Goal: Entertainment & Leisure: Consume media (video, audio)

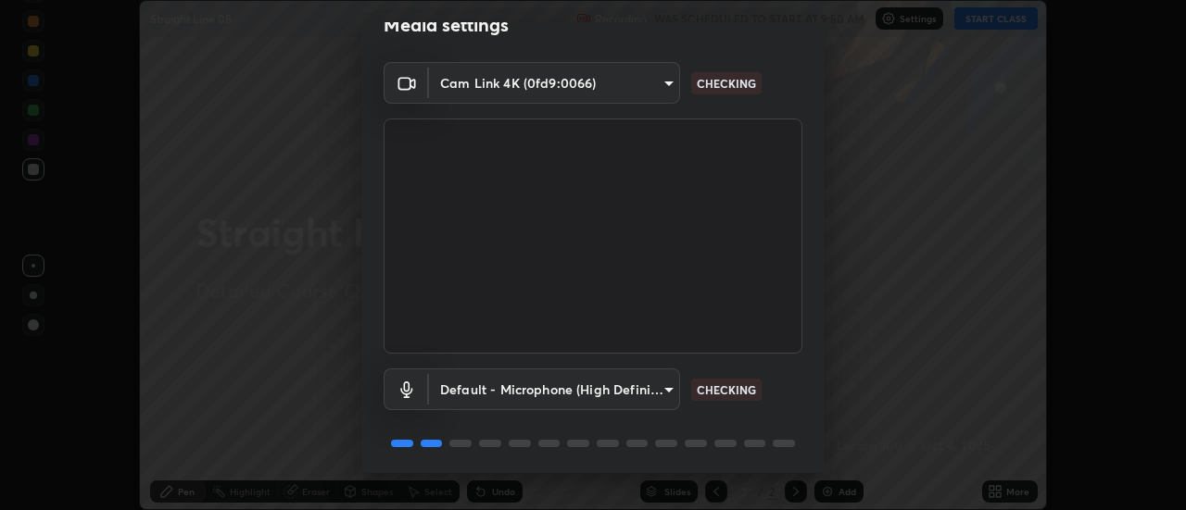
scroll to position [91, 0]
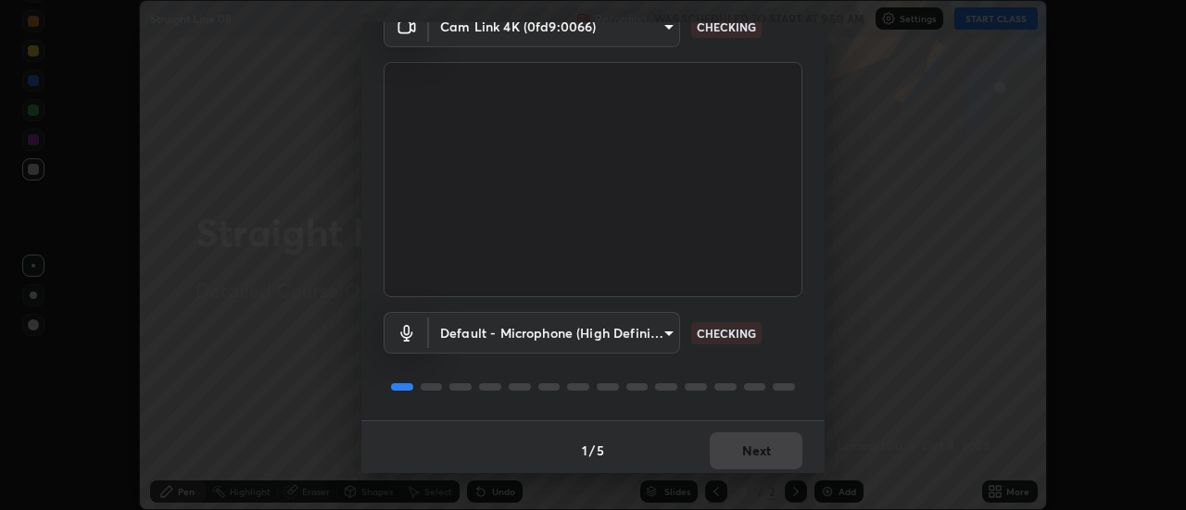
click at [747, 447] on div "1 / 5 Next" at bounding box center [592, 450] width 463 height 59
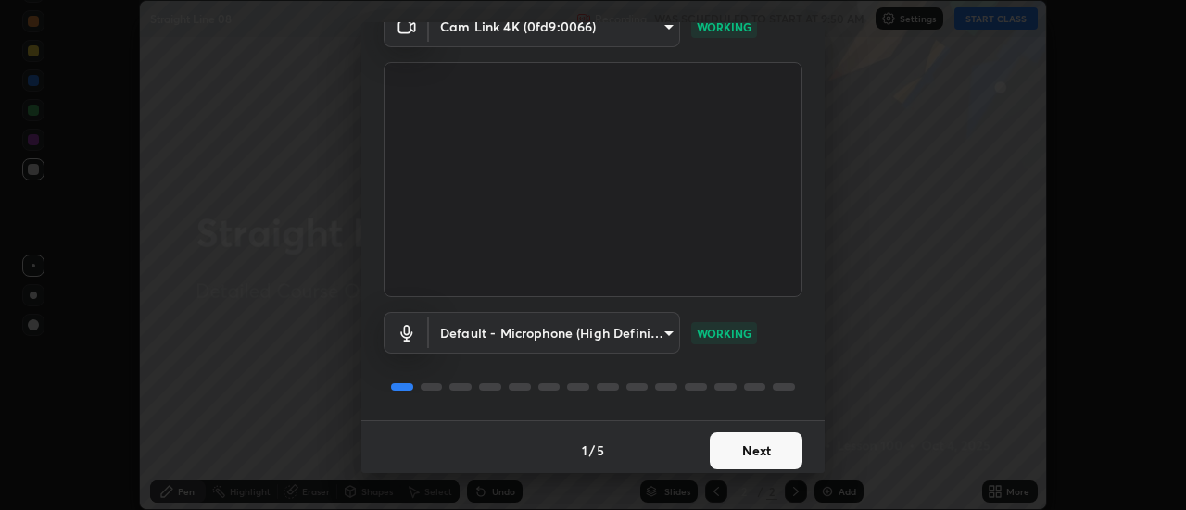
click at [747, 449] on button "Next" at bounding box center [756, 451] width 93 height 37
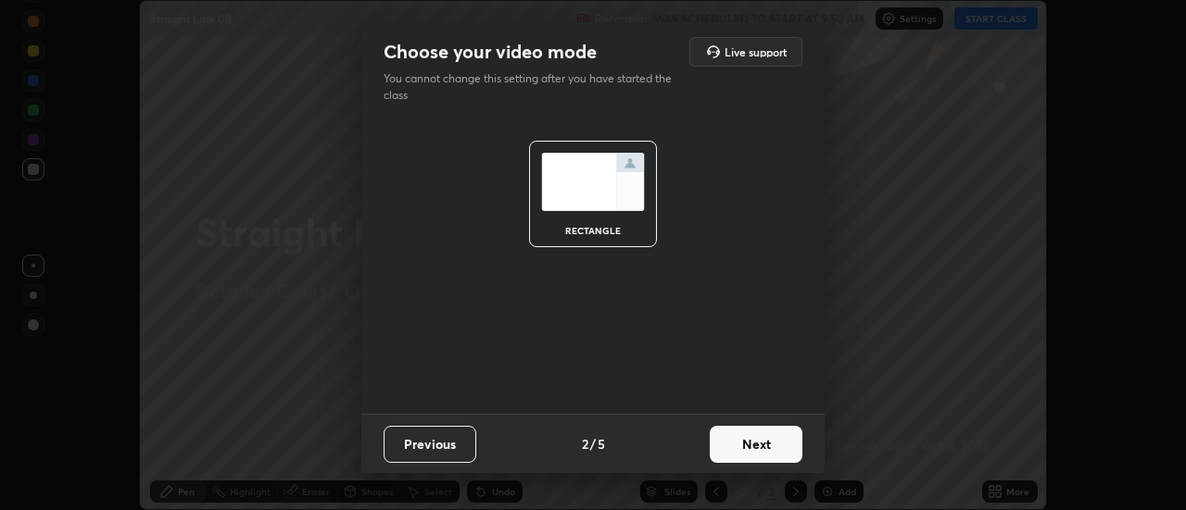
scroll to position [0, 0]
click at [747, 451] on button "Next" at bounding box center [756, 444] width 93 height 37
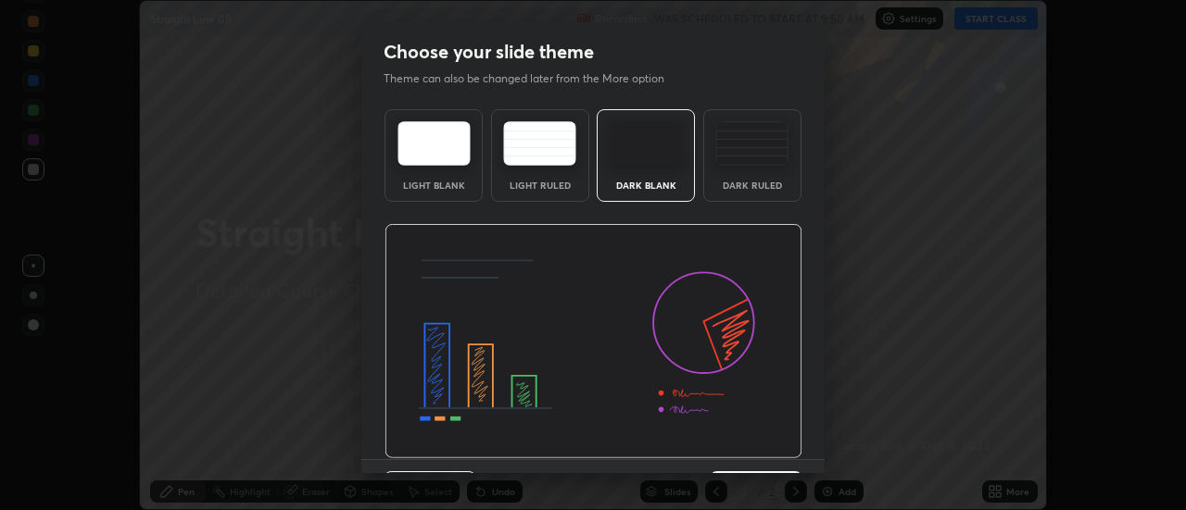
scroll to position [45, 0]
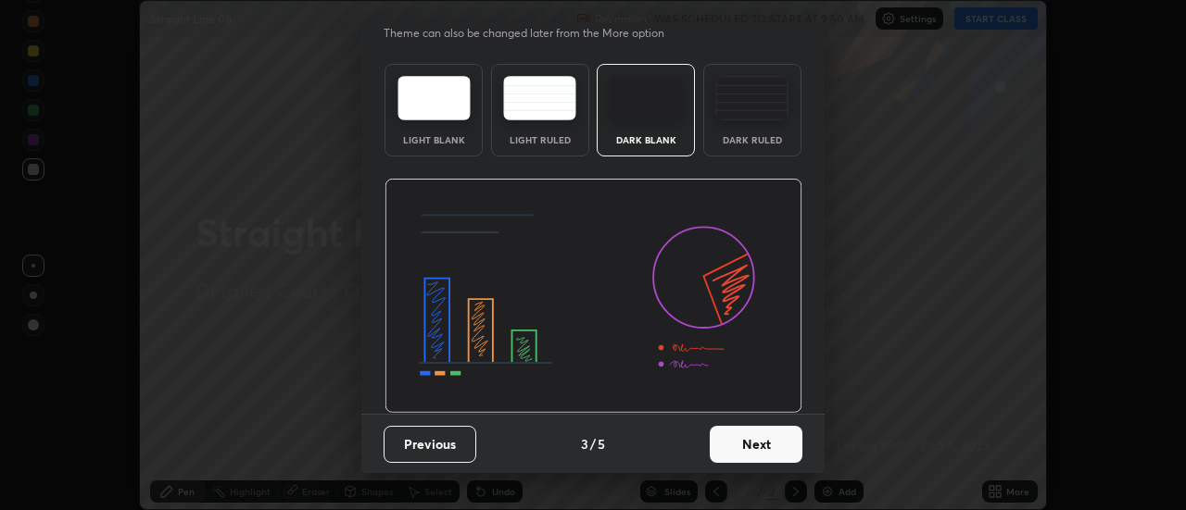
click at [765, 452] on button "Next" at bounding box center [756, 444] width 93 height 37
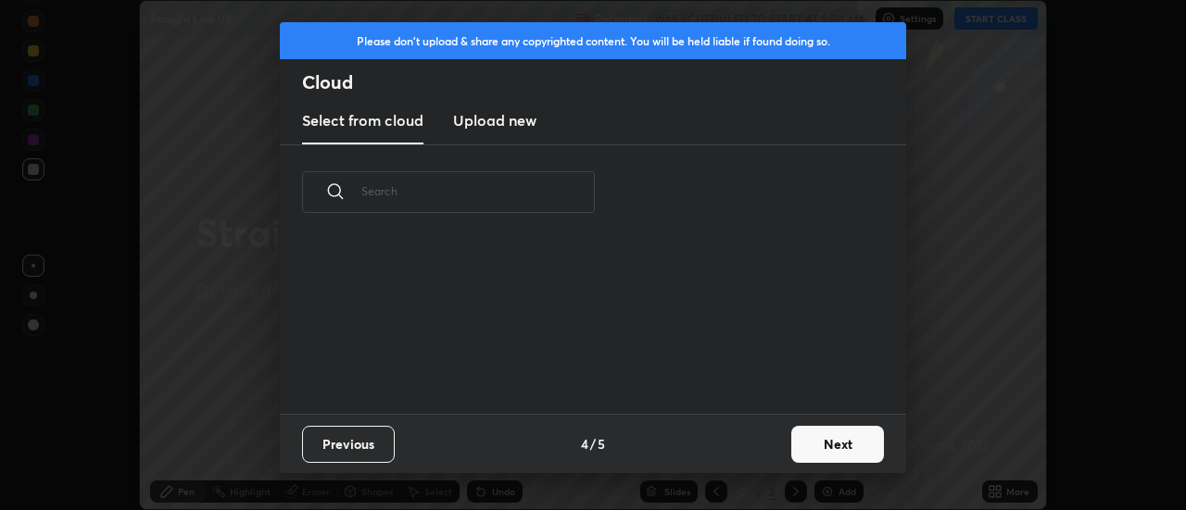
click at [798, 454] on button "Next" at bounding box center [837, 444] width 93 height 37
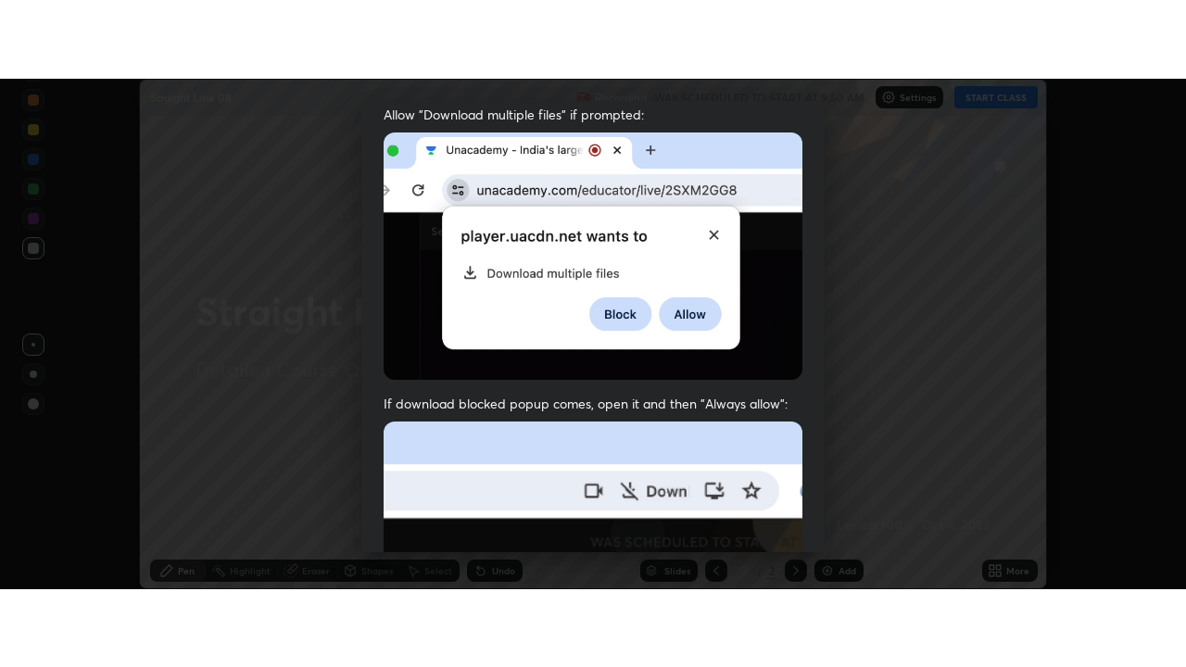
scroll to position [475, 0]
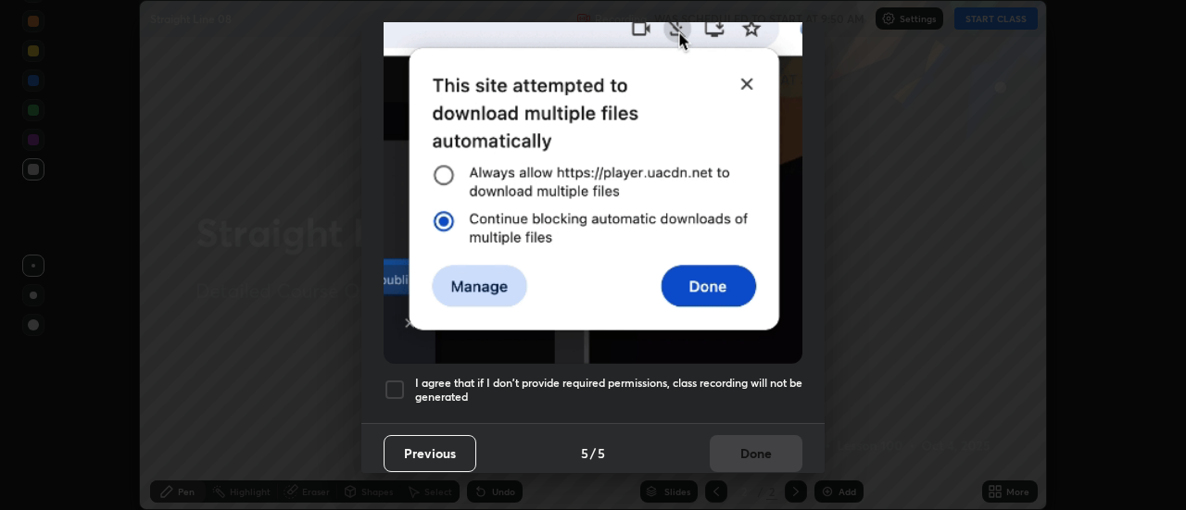
click at [632, 377] on h5 "I agree that if I don't provide required permissions, class recording will not …" at bounding box center [608, 390] width 387 height 29
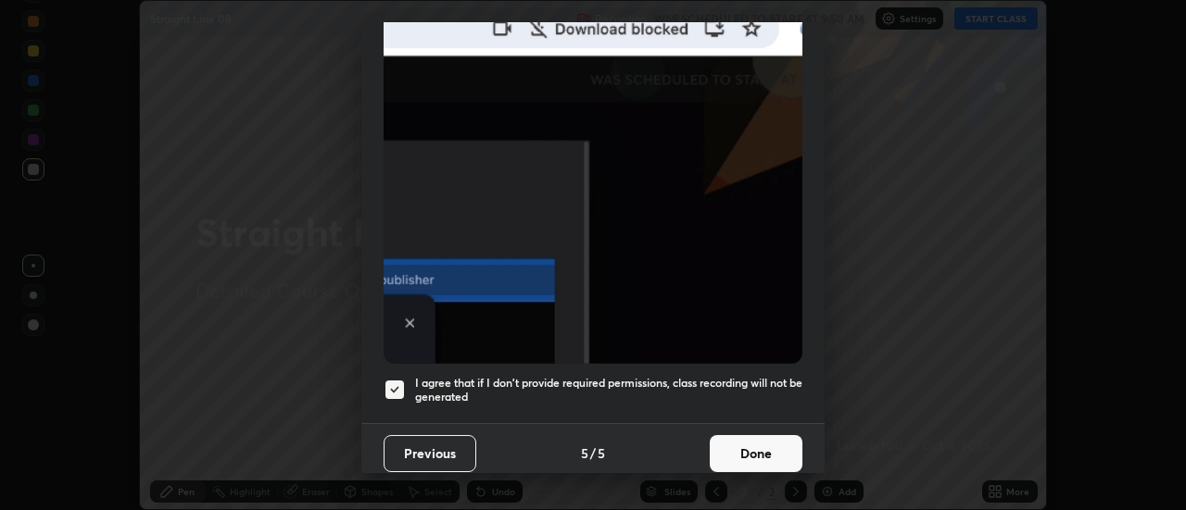
click at [725, 439] on button "Done" at bounding box center [756, 453] width 93 height 37
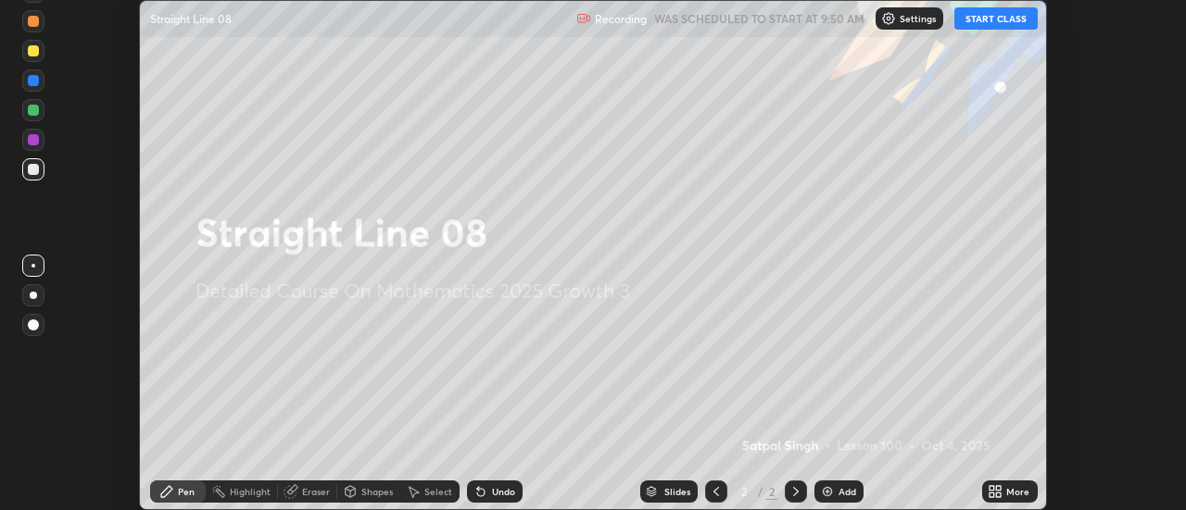
click at [977, 26] on button "START CLASS" at bounding box center [995, 18] width 83 height 22
click at [992, 488] on icon at bounding box center [991, 488] width 5 height 5
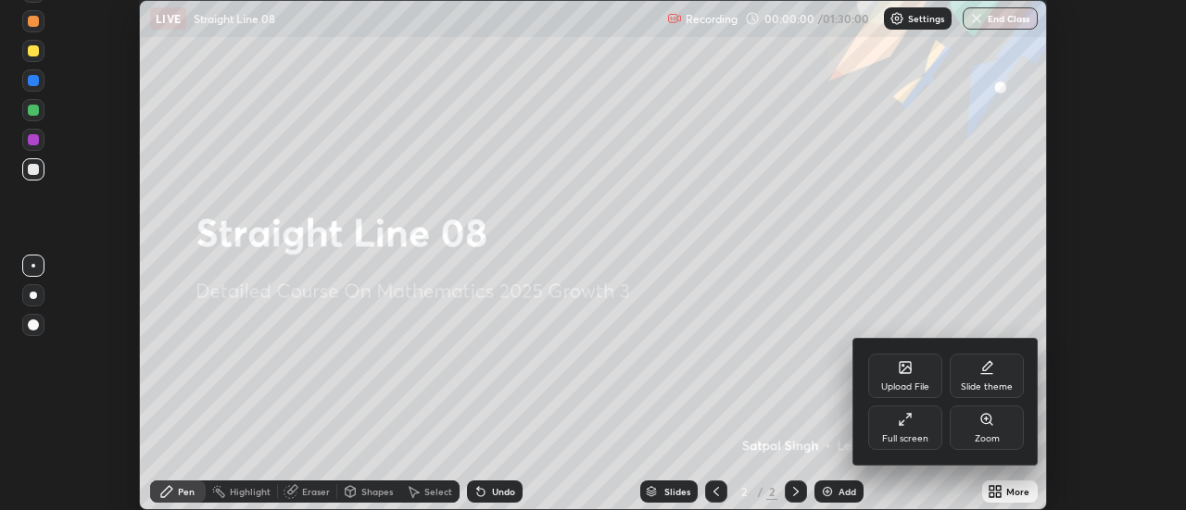
click at [920, 437] on div "Full screen" at bounding box center [905, 438] width 46 height 9
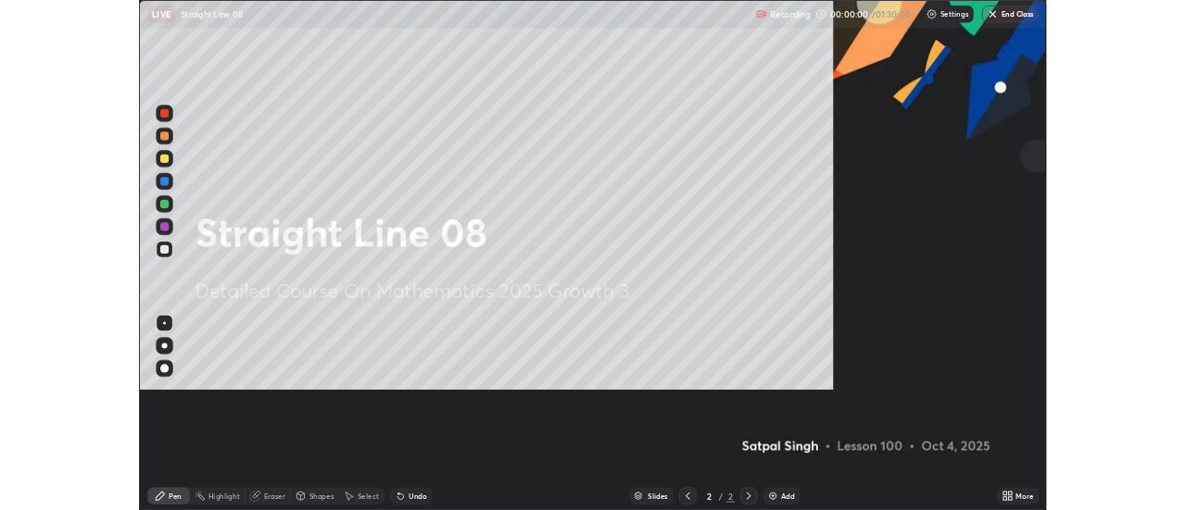
scroll to position [667, 1186]
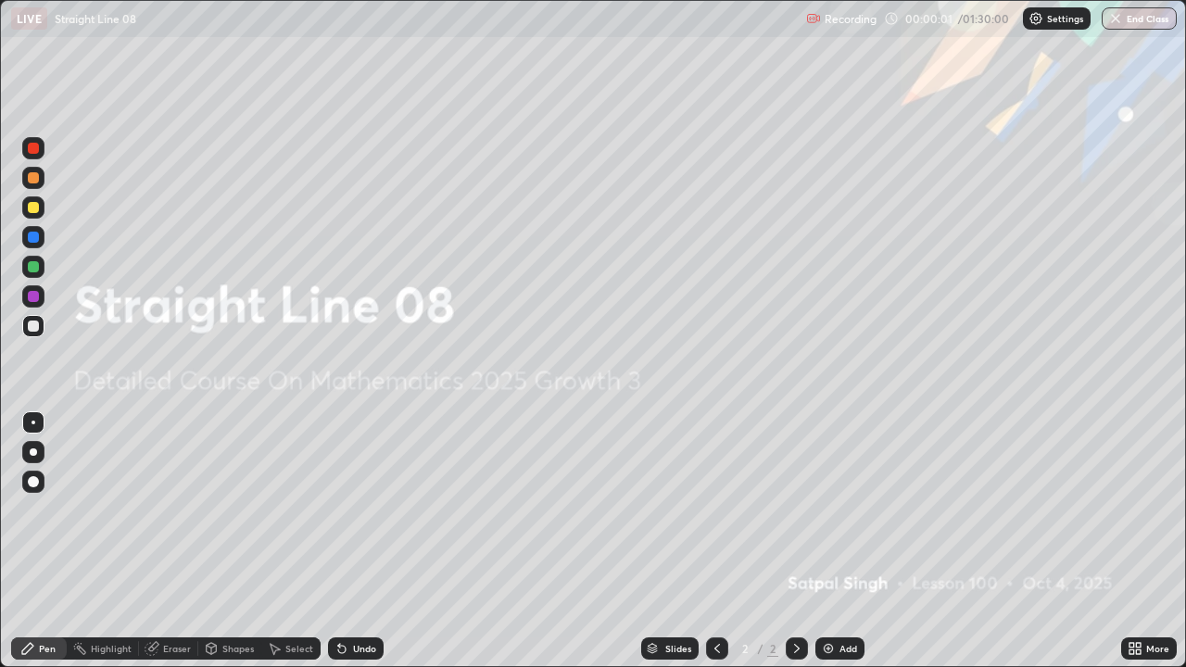
click at [842, 510] on div "Add" at bounding box center [839, 648] width 49 height 22
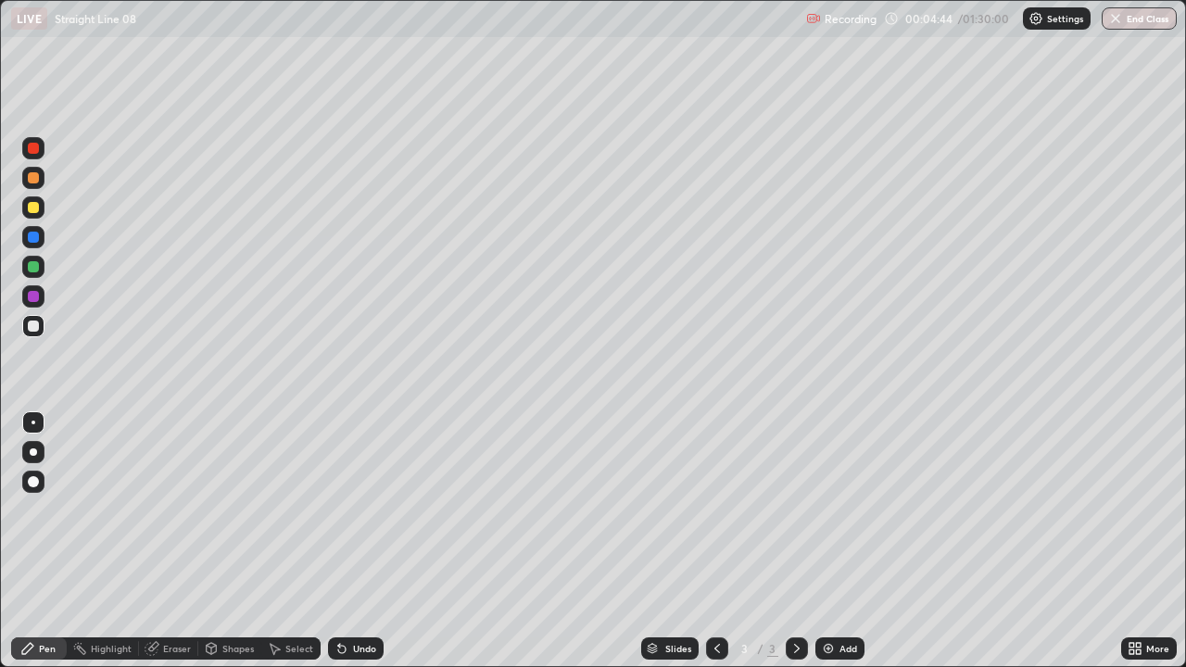
click at [338, 510] on icon at bounding box center [339, 645] width 2 height 2
click at [371, 510] on div "Undo" at bounding box center [364, 648] width 23 height 9
click at [369, 510] on div "Undo" at bounding box center [364, 648] width 23 height 9
click at [823, 510] on img at bounding box center [828, 648] width 15 height 15
click at [368, 510] on div "Undo" at bounding box center [356, 648] width 56 height 22
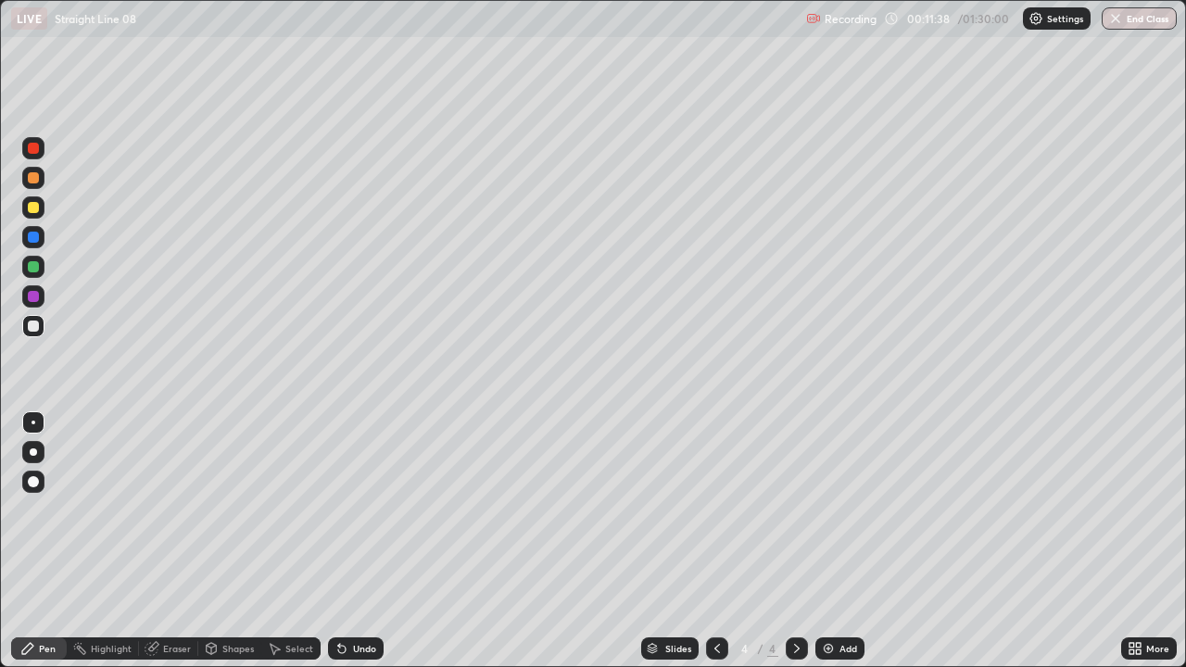
click at [369, 510] on div "Undo" at bounding box center [364, 648] width 23 height 9
click at [364, 510] on div "Undo" at bounding box center [364, 648] width 23 height 9
click at [372, 510] on div "Undo" at bounding box center [356, 648] width 56 height 22
click at [190, 510] on div "Eraser" at bounding box center [168, 648] width 59 height 22
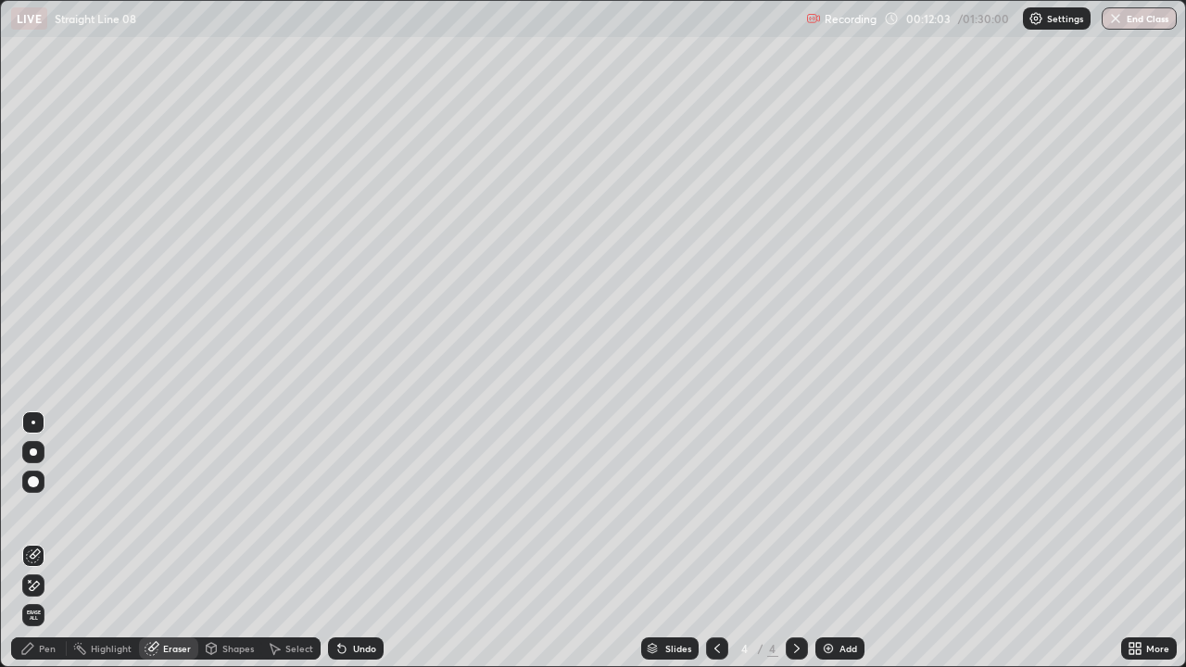
click at [57, 510] on div "Pen" at bounding box center [39, 648] width 56 height 22
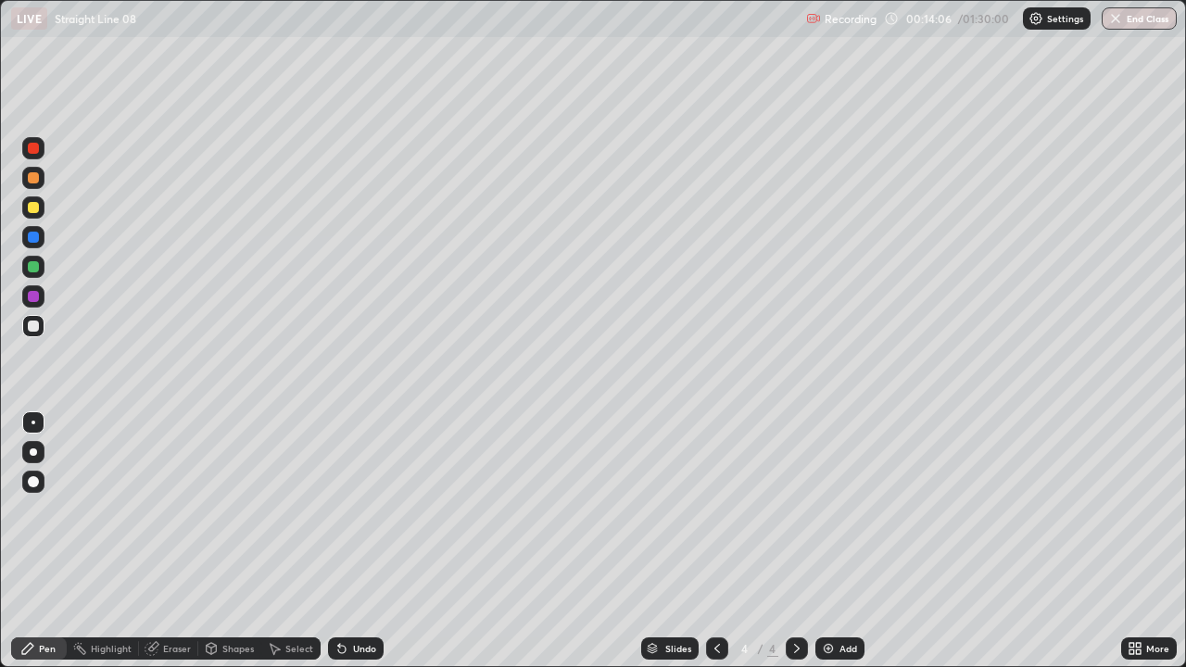
click at [183, 510] on div "Eraser" at bounding box center [177, 648] width 28 height 9
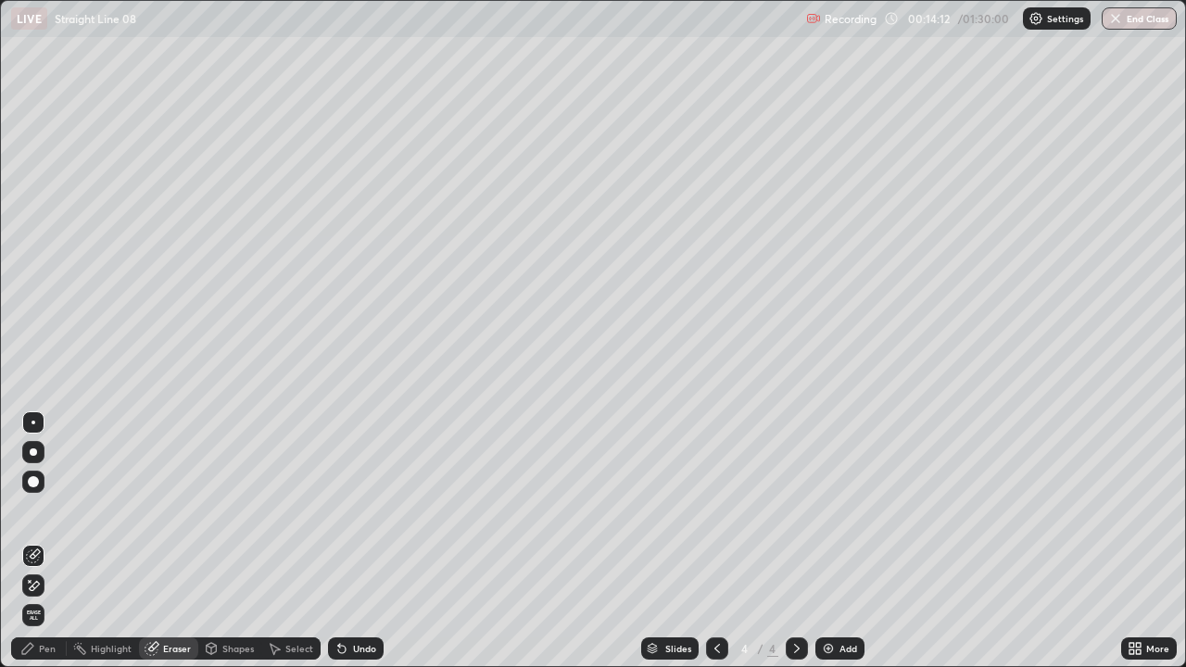
click at [51, 510] on div "Pen" at bounding box center [39, 648] width 56 height 22
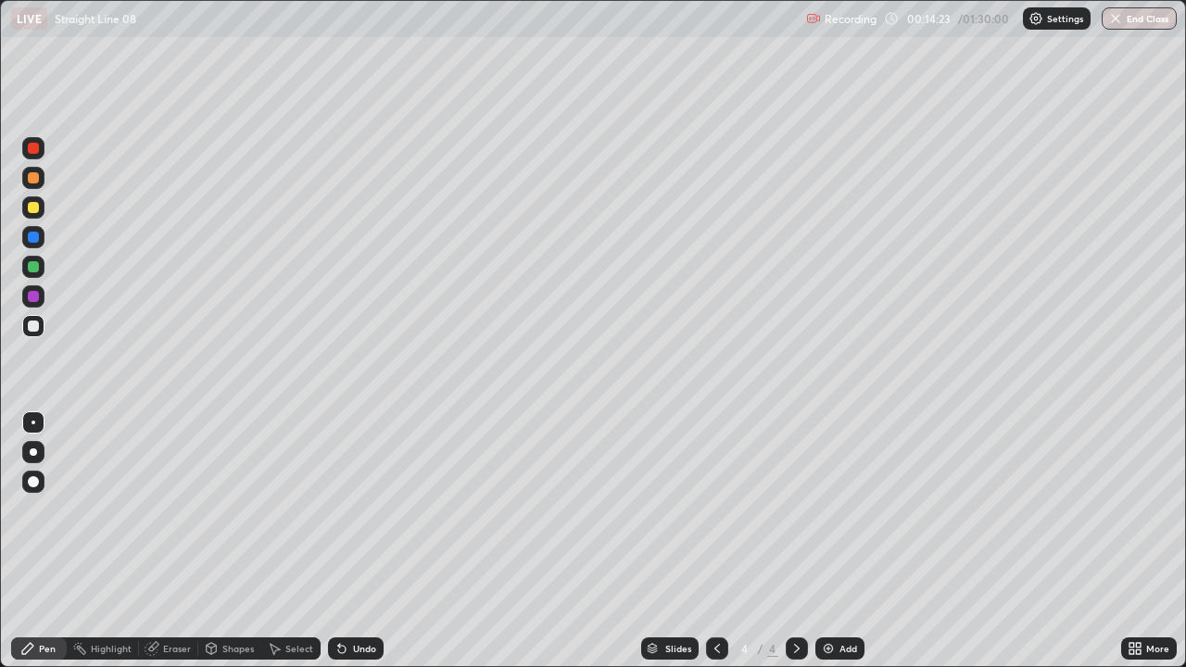
click at [368, 510] on div "Undo" at bounding box center [364, 648] width 23 height 9
click at [357, 510] on div "Undo" at bounding box center [364, 648] width 23 height 9
click at [353, 510] on div "Undo" at bounding box center [364, 648] width 23 height 9
click at [824, 510] on img at bounding box center [828, 648] width 15 height 15
click at [282, 510] on div "Select" at bounding box center [290, 648] width 59 height 22
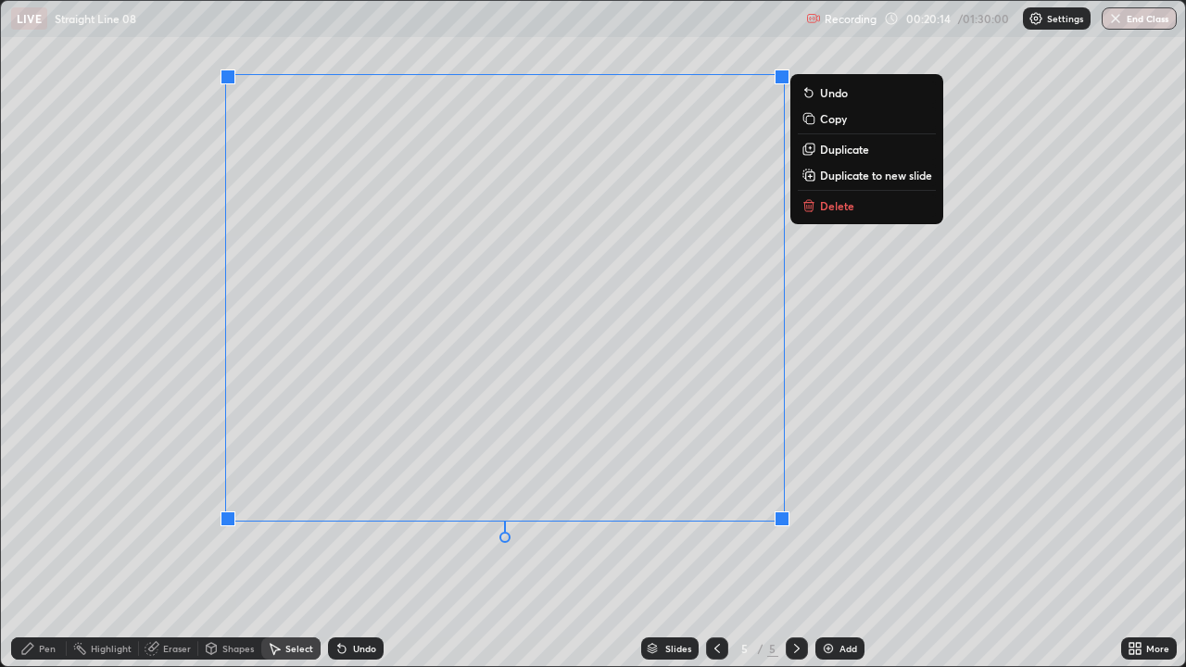
click at [822, 208] on p "Delete" at bounding box center [837, 205] width 34 height 15
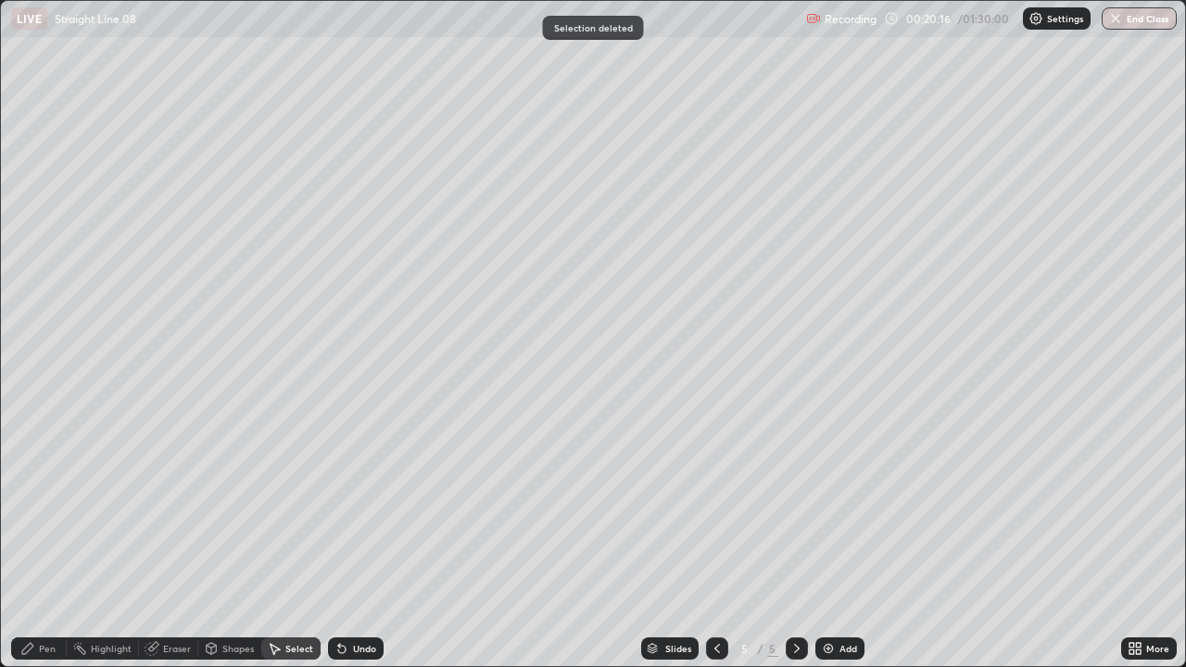
click at [52, 510] on div "Pen" at bounding box center [39, 648] width 56 height 22
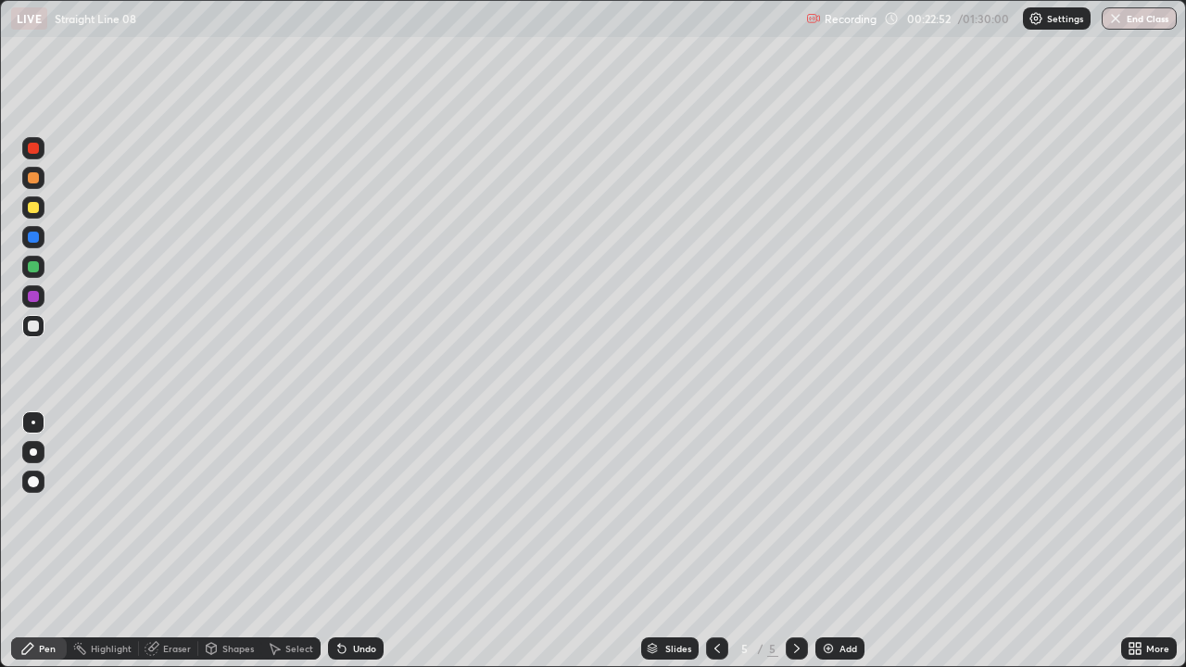
click at [370, 510] on div "Undo" at bounding box center [356, 648] width 56 height 22
click at [839, 510] on div "Add" at bounding box center [848, 648] width 18 height 9
click at [368, 510] on div "Undo" at bounding box center [364, 648] width 23 height 9
click at [301, 510] on div "Select" at bounding box center [299, 648] width 28 height 9
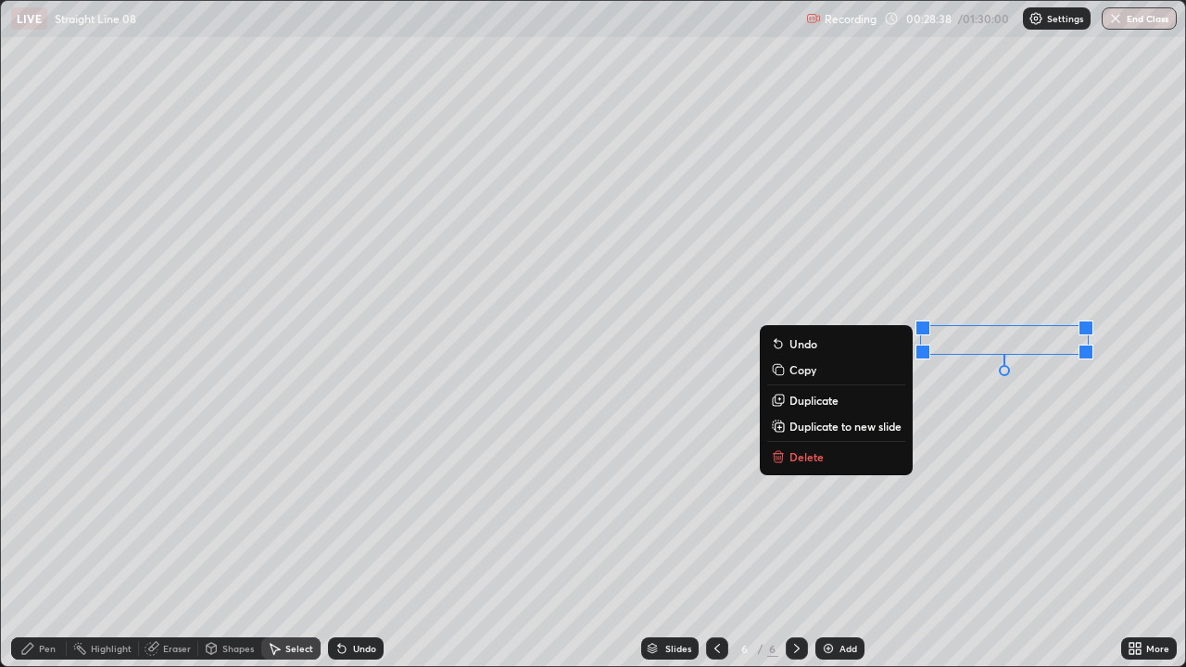
click at [366, 510] on div "Undo" at bounding box center [364, 648] width 23 height 9
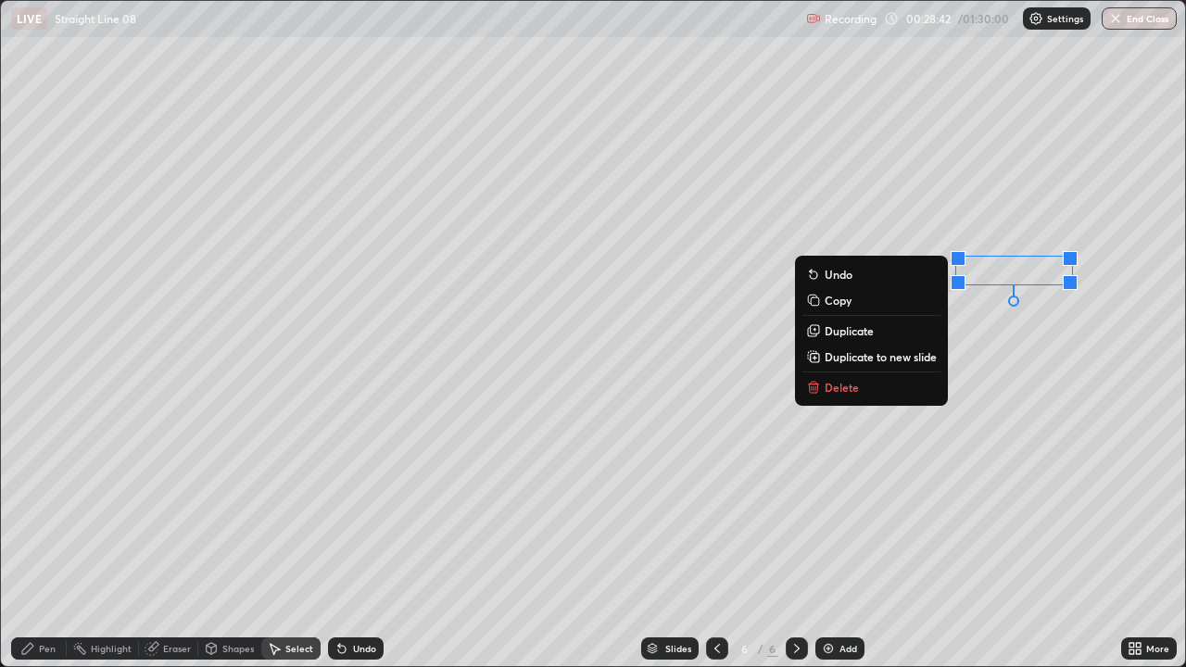
click at [1058, 399] on div "0 ° Undo Copy Duplicate Duplicate to new slide Delete" at bounding box center [593, 333] width 1184 height 665
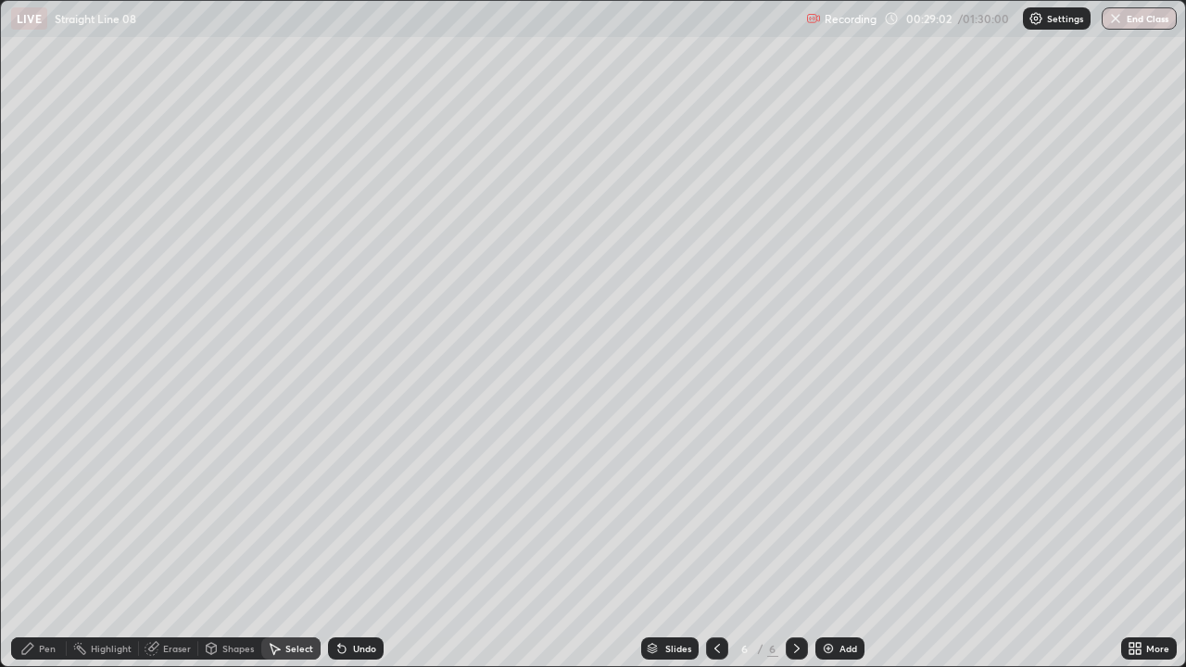
click at [307, 510] on div "Select" at bounding box center [299, 648] width 28 height 9
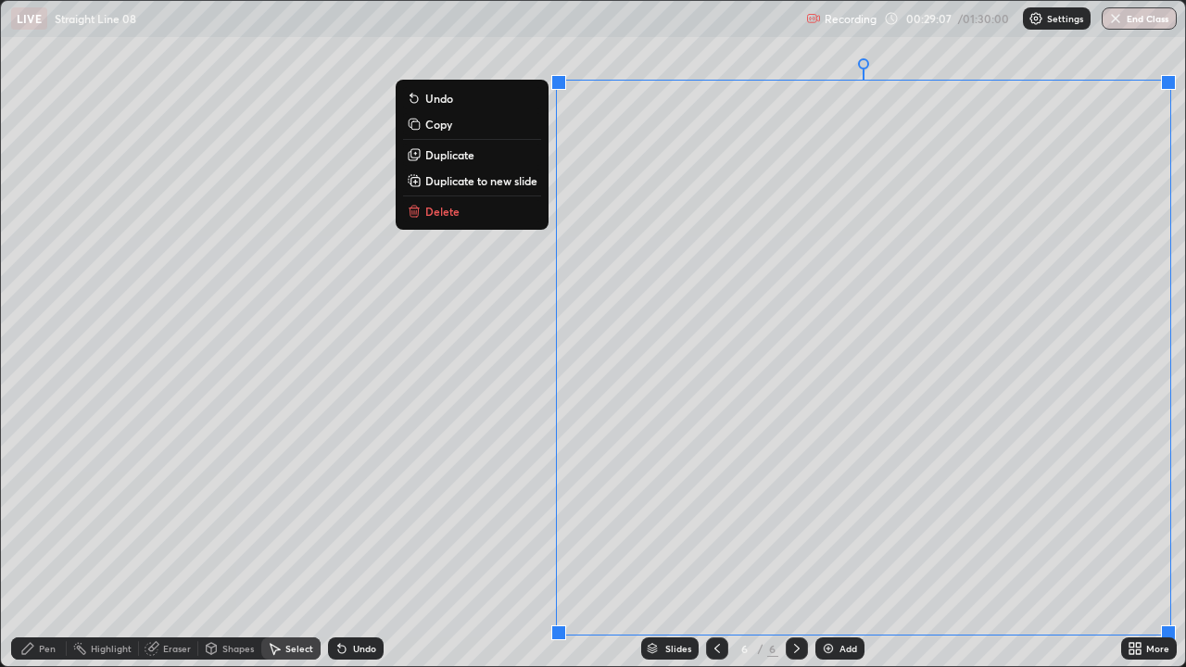
click at [523, 177] on p "Duplicate to new slide" at bounding box center [481, 180] width 112 height 15
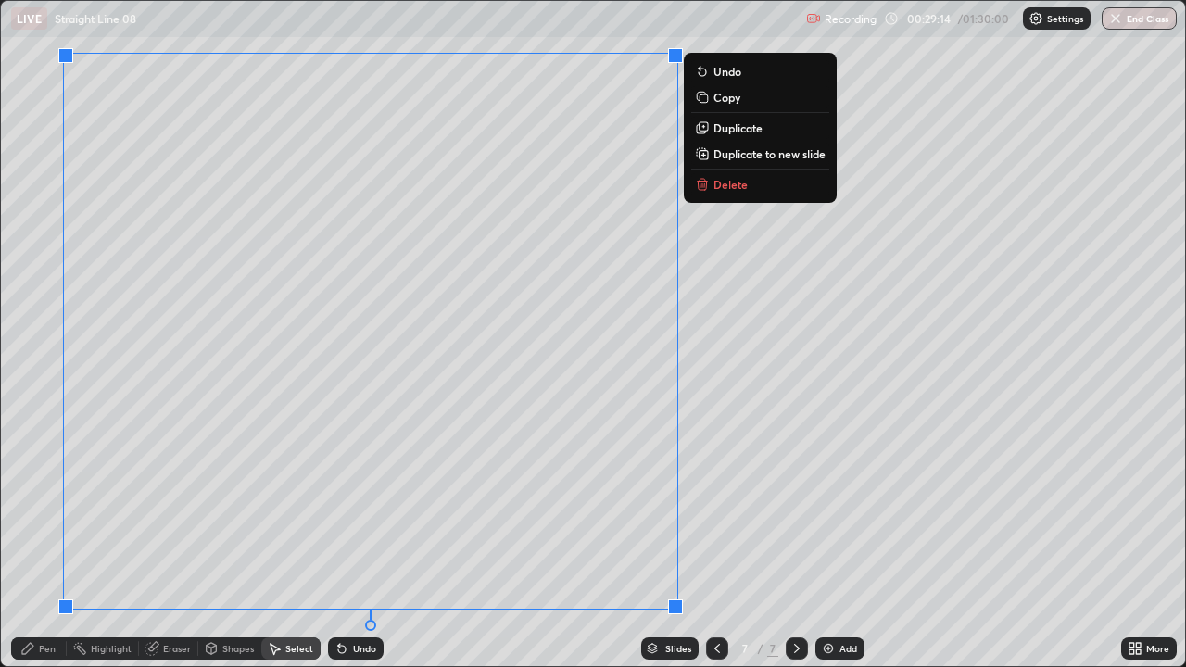
click at [51, 510] on div "Pen" at bounding box center [39, 648] width 56 height 22
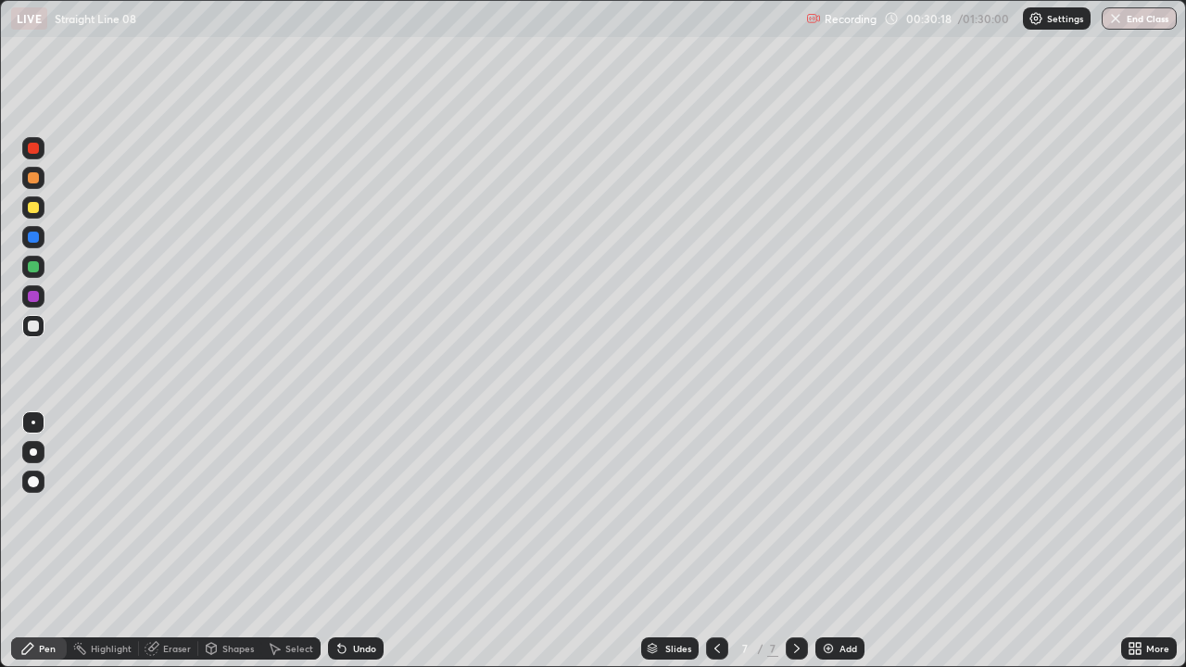
click at [300, 510] on div "Select" at bounding box center [299, 648] width 28 height 9
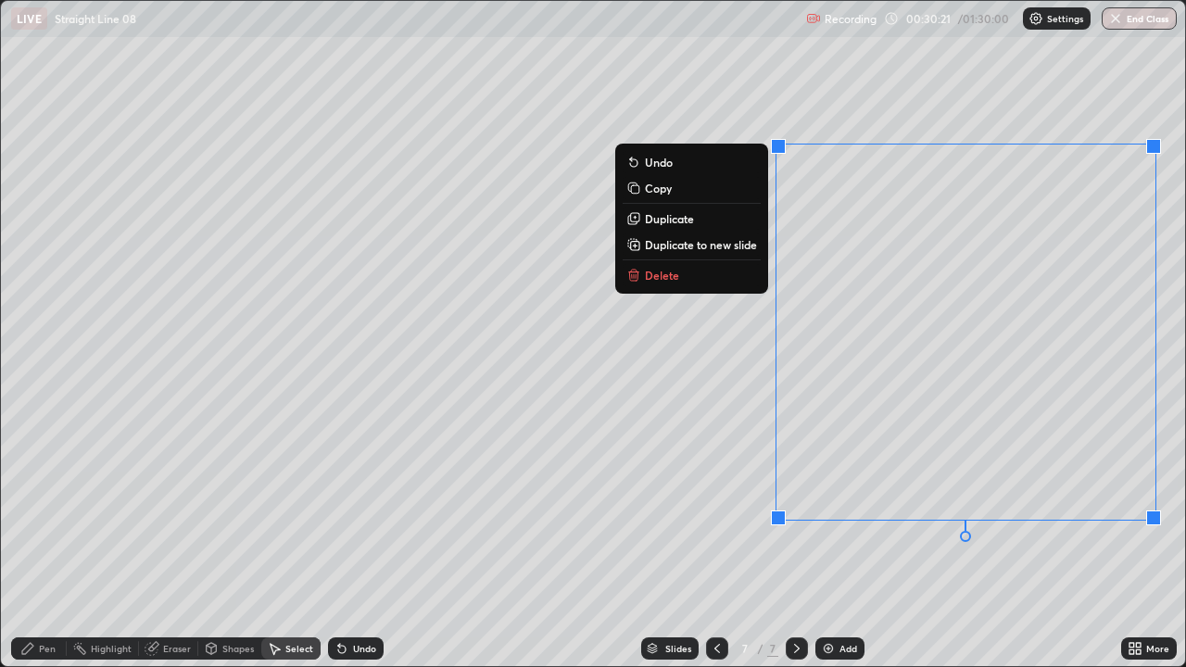
click at [1123, 510] on div "0 ° Undo Copy Duplicate Duplicate to new slide Delete" at bounding box center [593, 333] width 1184 height 665
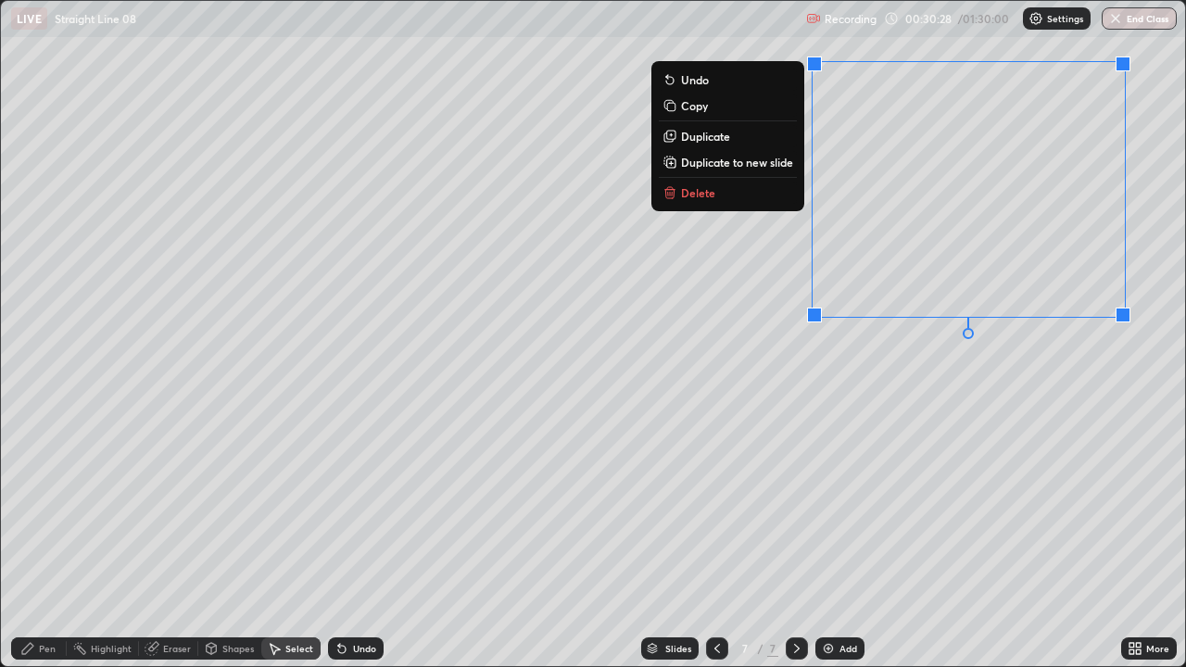
click at [1006, 442] on div "0 ° Undo Copy Duplicate Duplicate to new slide Delete" at bounding box center [593, 333] width 1184 height 665
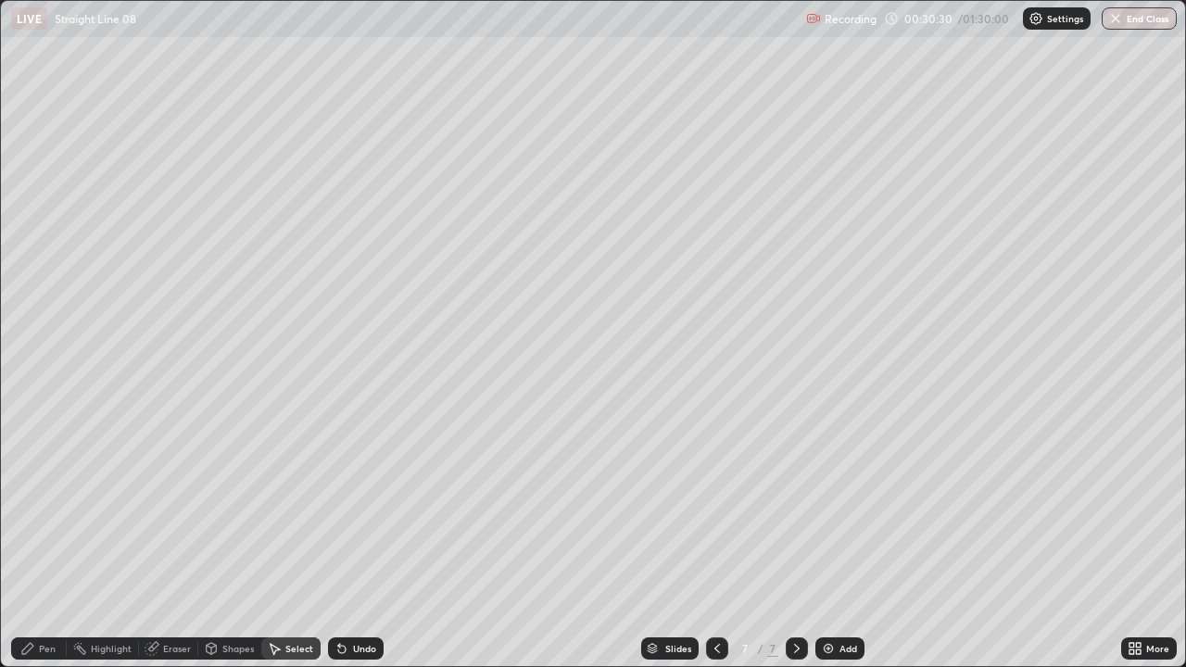
click at [50, 510] on div "Pen" at bounding box center [47, 648] width 17 height 9
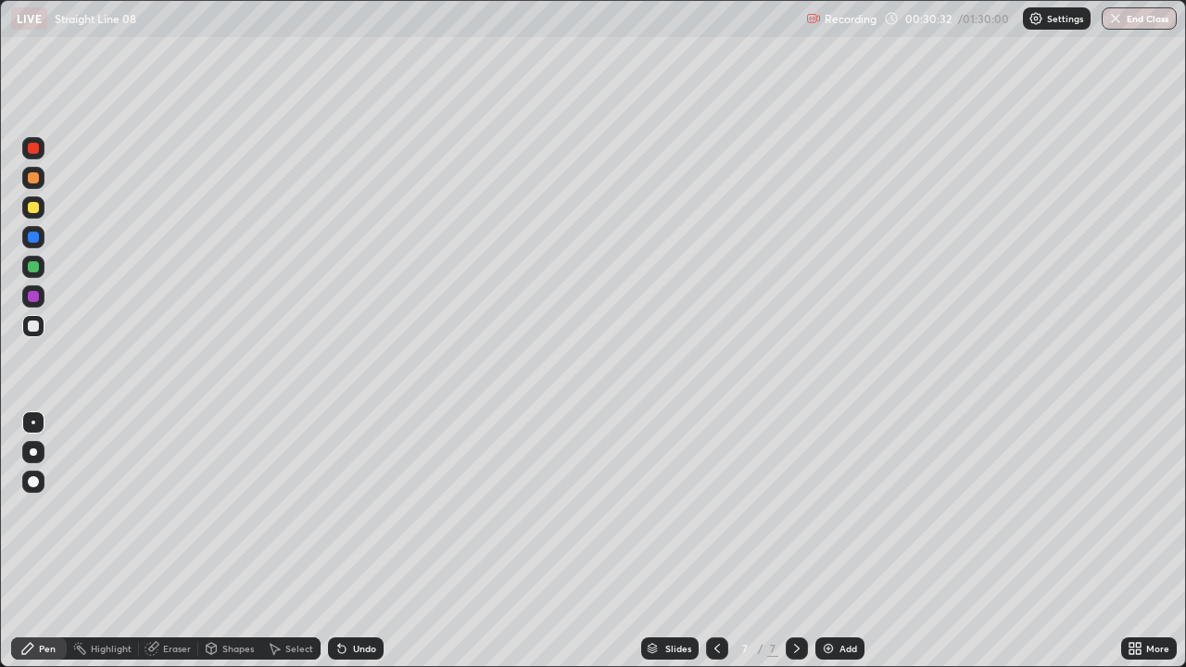
click at [1148, 510] on div "More" at bounding box center [1157, 648] width 23 height 9
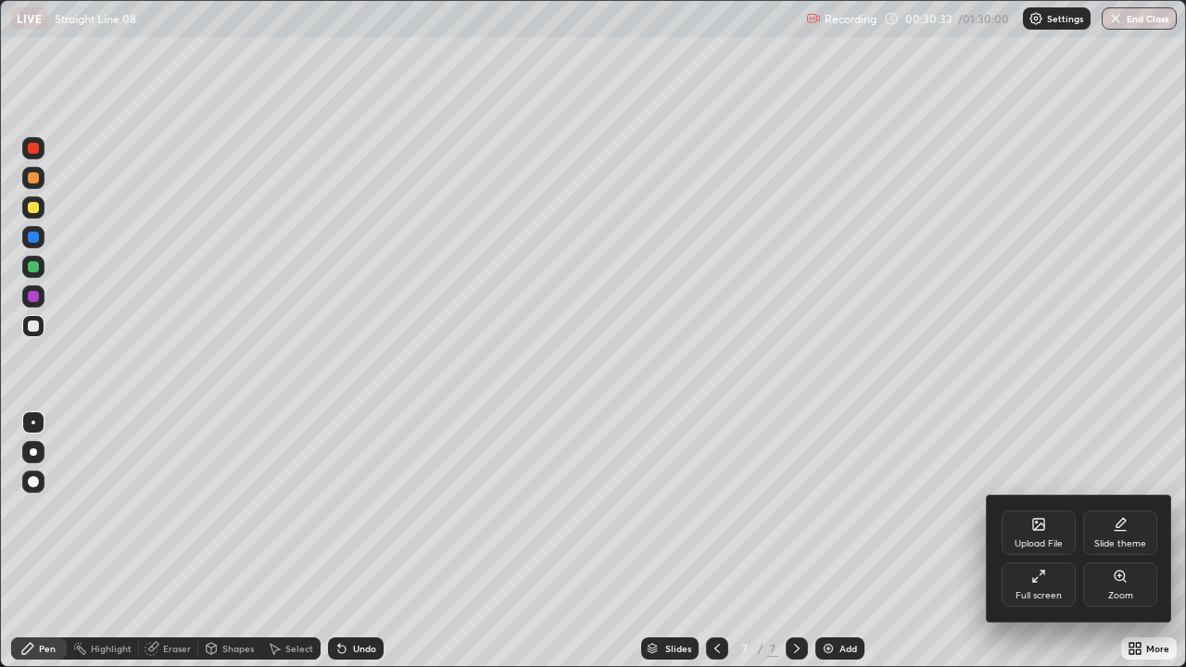
click at [1051, 510] on div "Full screen" at bounding box center [1038, 584] width 74 height 44
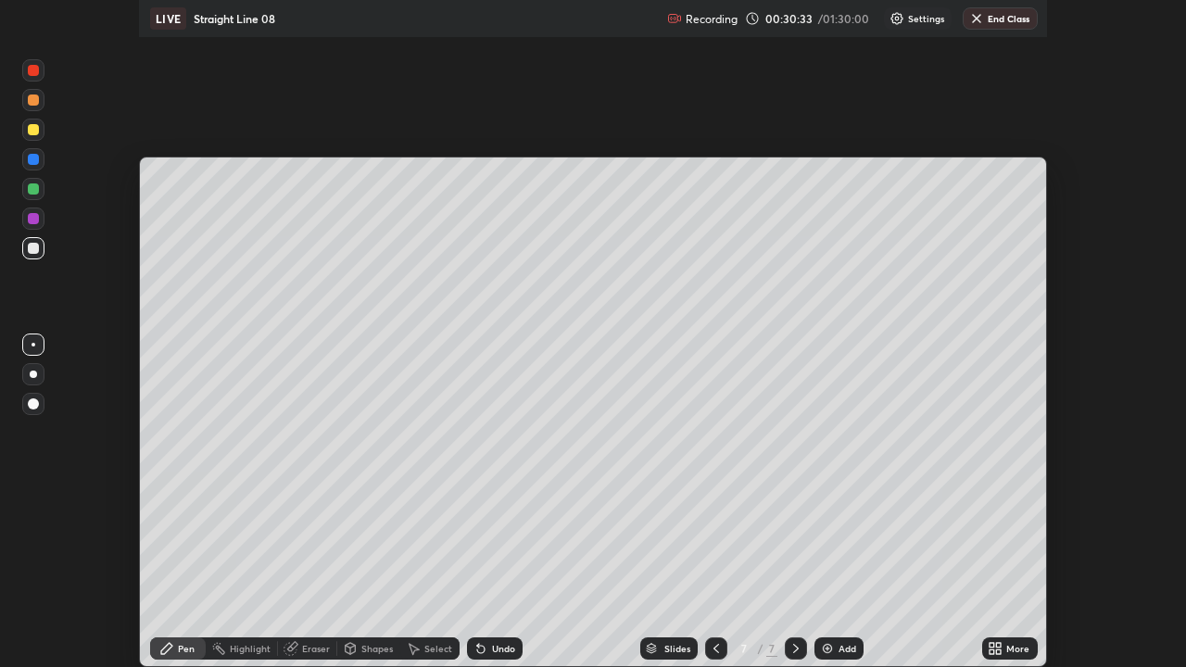
scroll to position [92127, 91452]
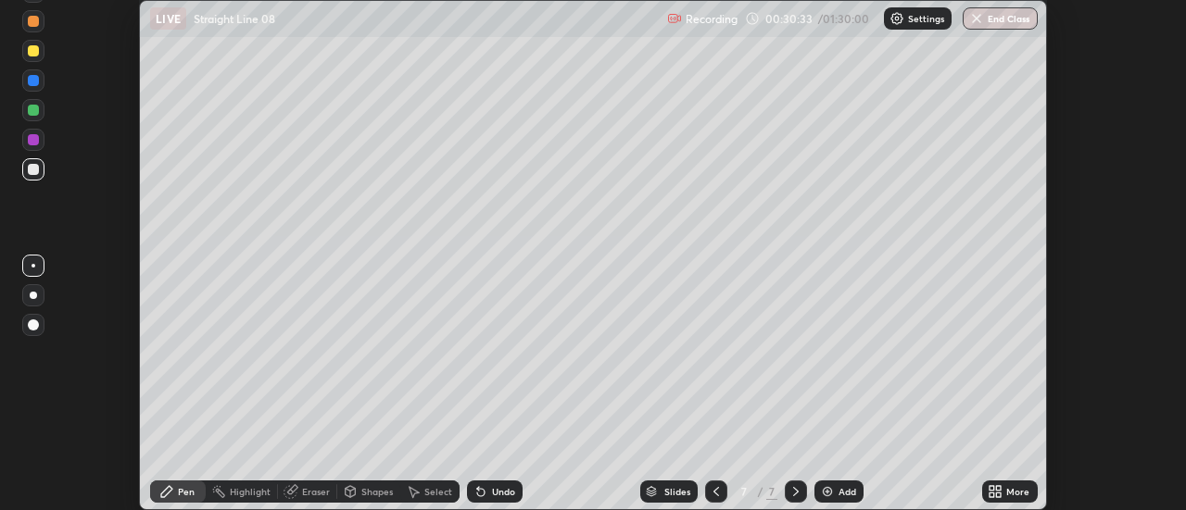
click at [1032, 493] on div "More" at bounding box center [1010, 492] width 56 height 22
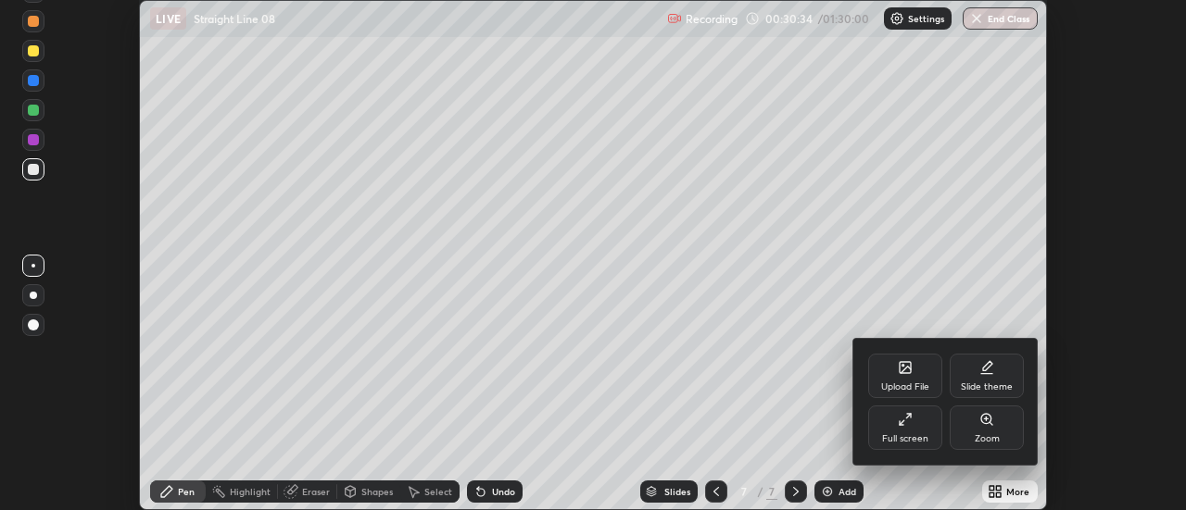
click at [929, 437] on div "Full screen" at bounding box center [905, 428] width 74 height 44
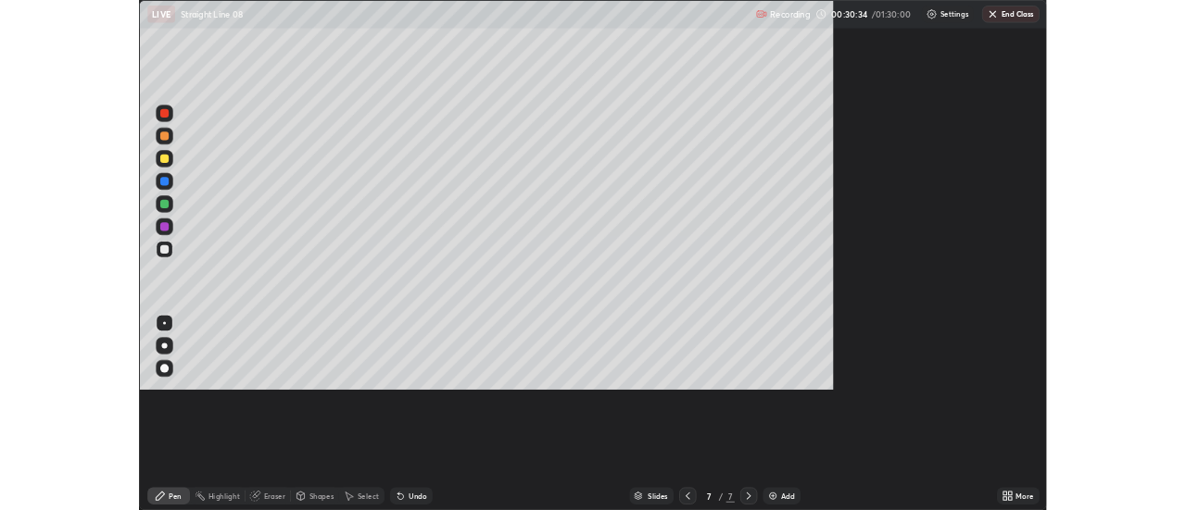
scroll to position [667, 1186]
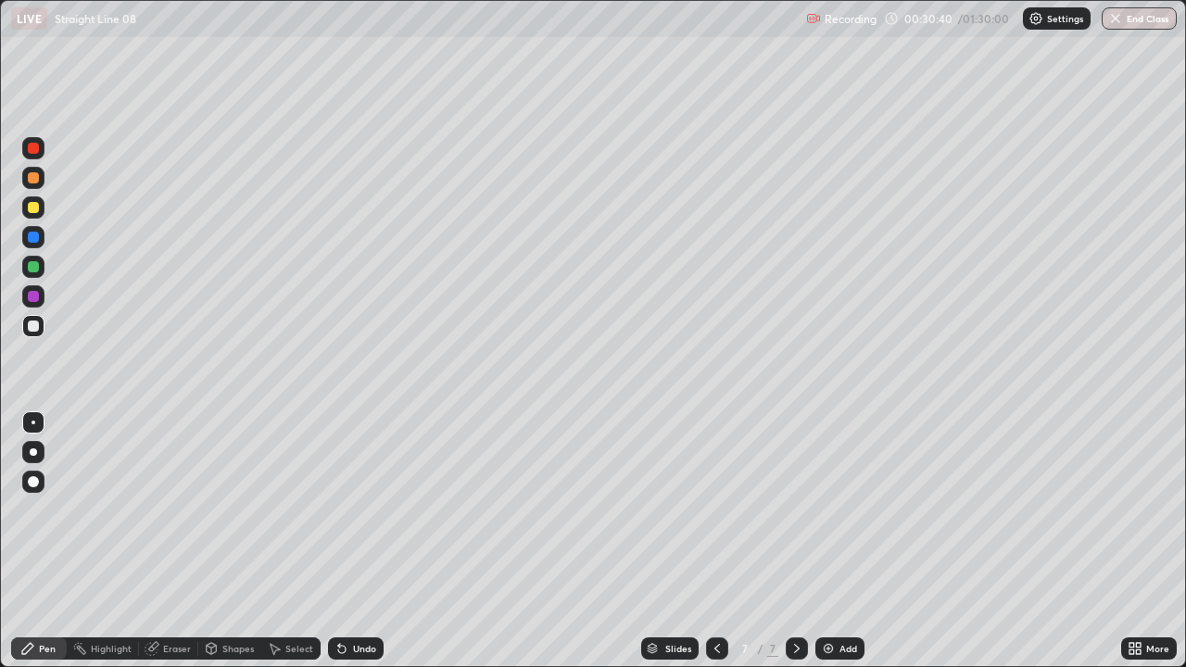
click at [363, 510] on div "Undo" at bounding box center [364, 648] width 23 height 9
click at [308, 510] on div "Select" at bounding box center [299, 648] width 28 height 9
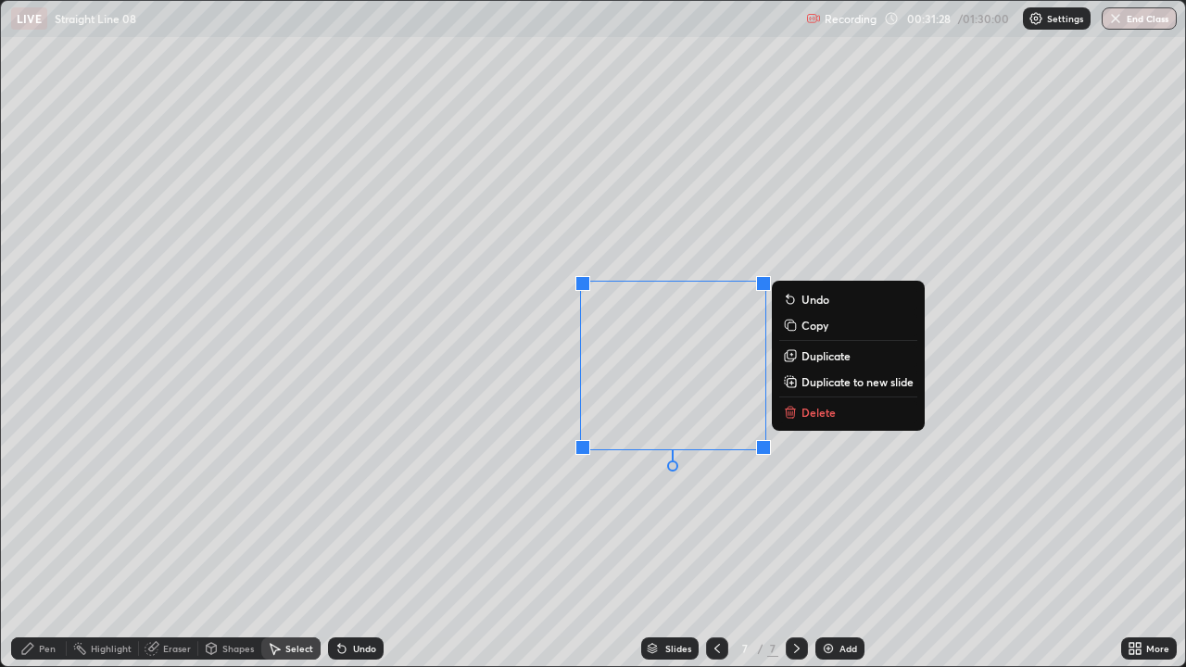
click at [711, 510] on div "0 ° Undo Copy Duplicate Duplicate to new slide Delete" at bounding box center [593, 333] width 1184 height 665
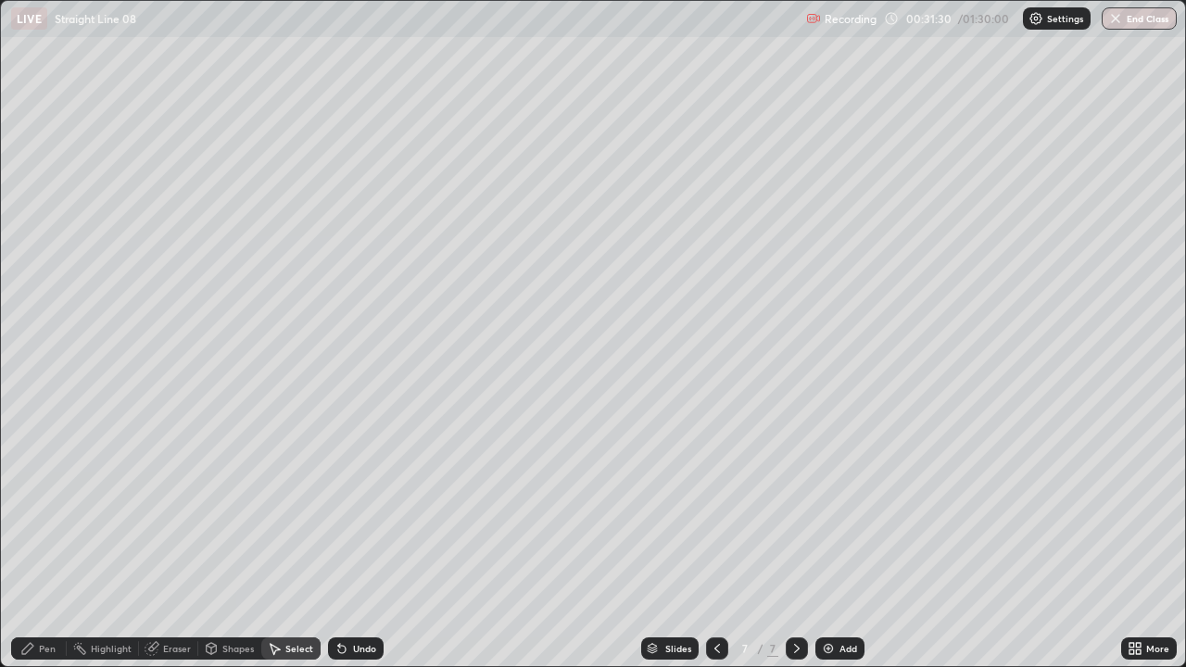
click at [43, 510] on div "Pen" at bounding box center [47, 648] width 17 height 9
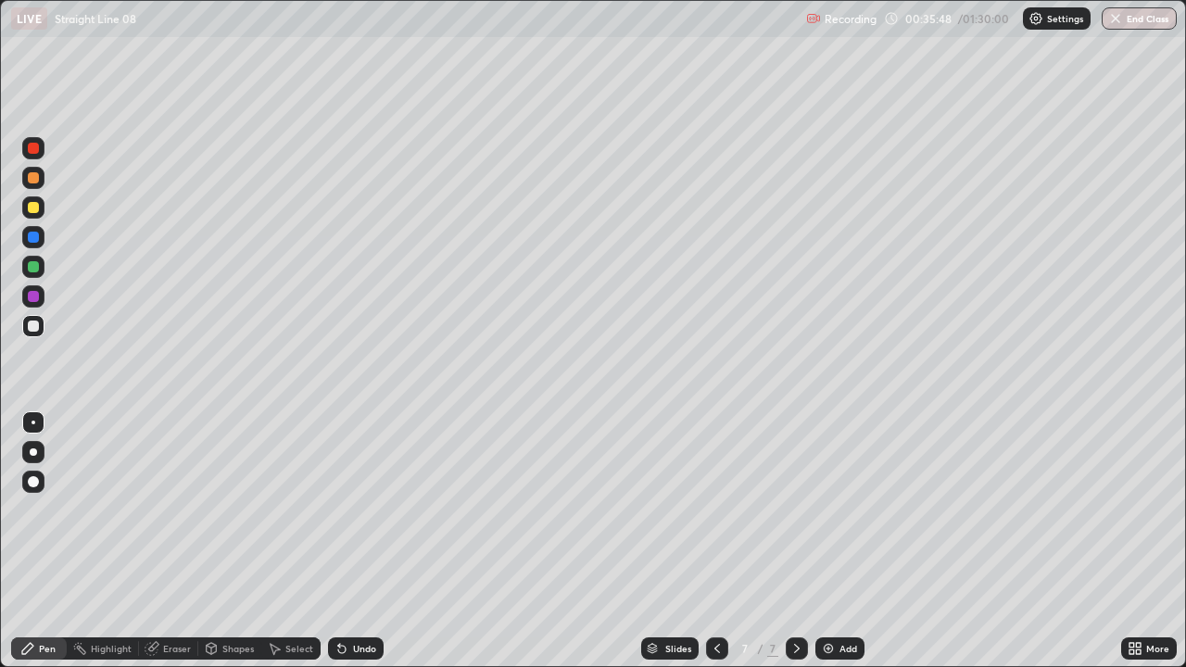
click at [155, 510] on icon at bounding box center [153, 646] width 10 height 9
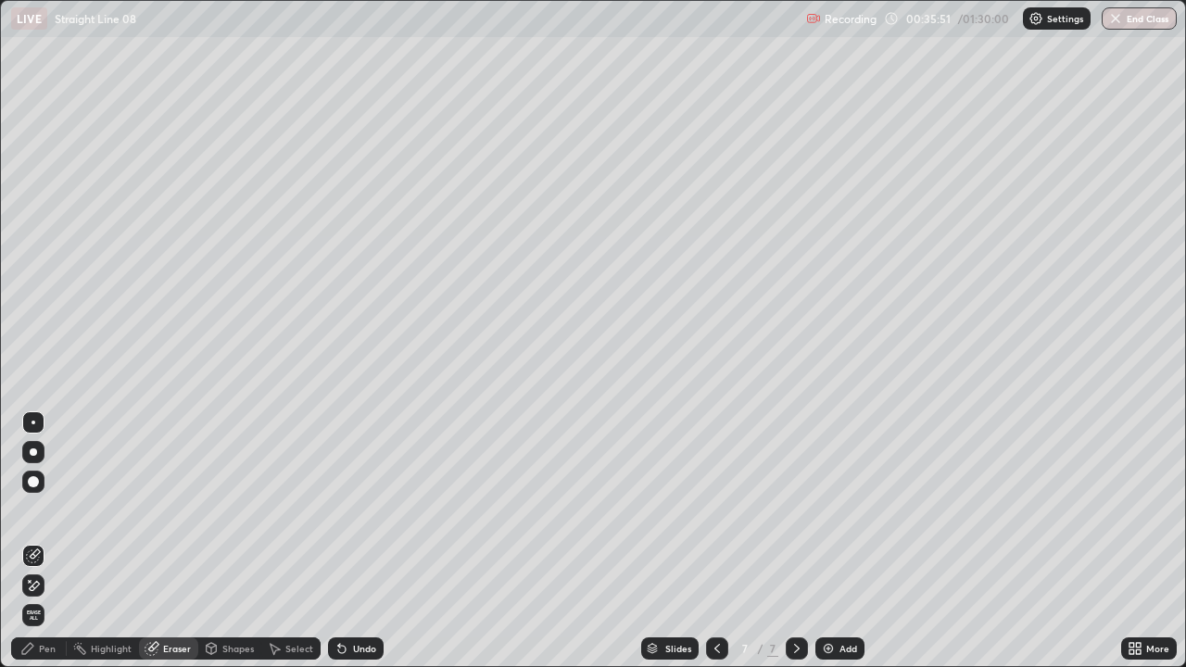
click at [35, 510] on icon at bounding box center [33, 586] width 15 height 16
click at [41, 510] on div "Pen" at bounding box center [47, 648] width 17 height 9
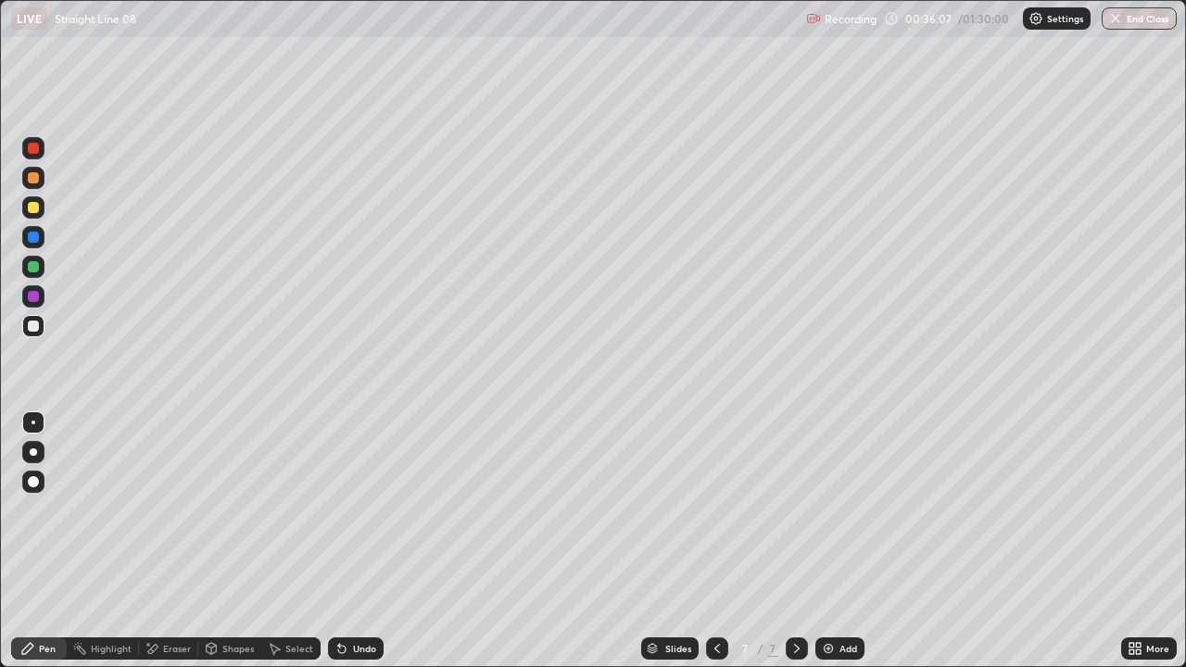
click at [179, 510] on div "Eraser" at bounding box center [177, 648] width 28 height 9
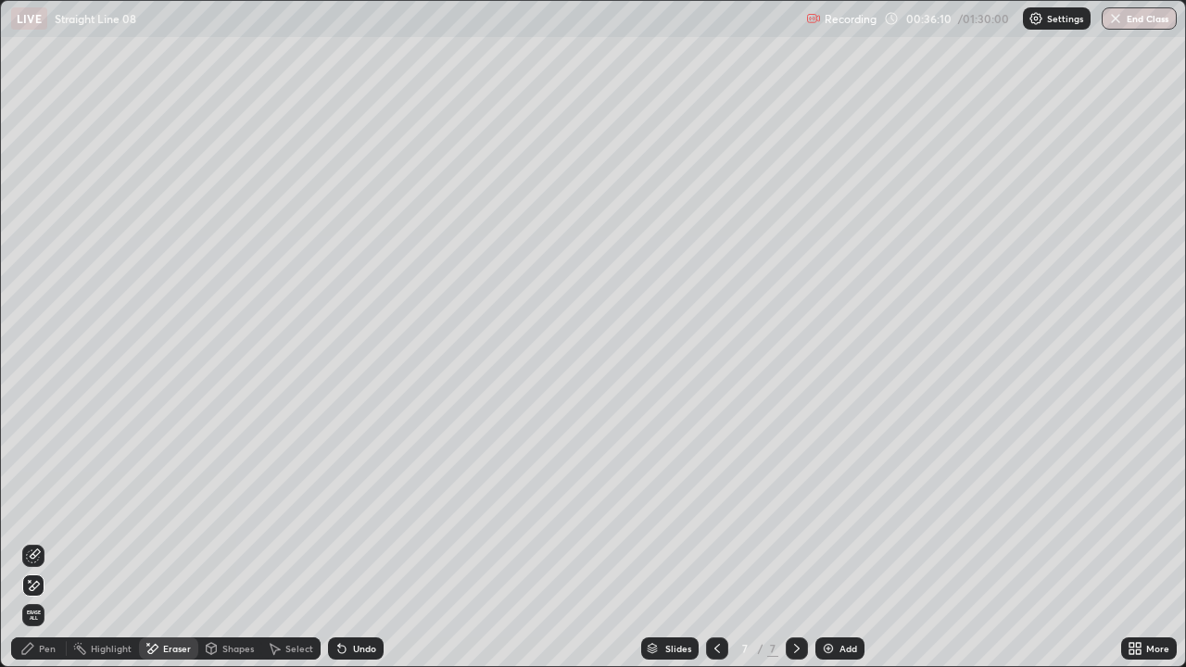
click at [40, 510] on div "Pen" at bounding box center [47, 648] width 17 height 9
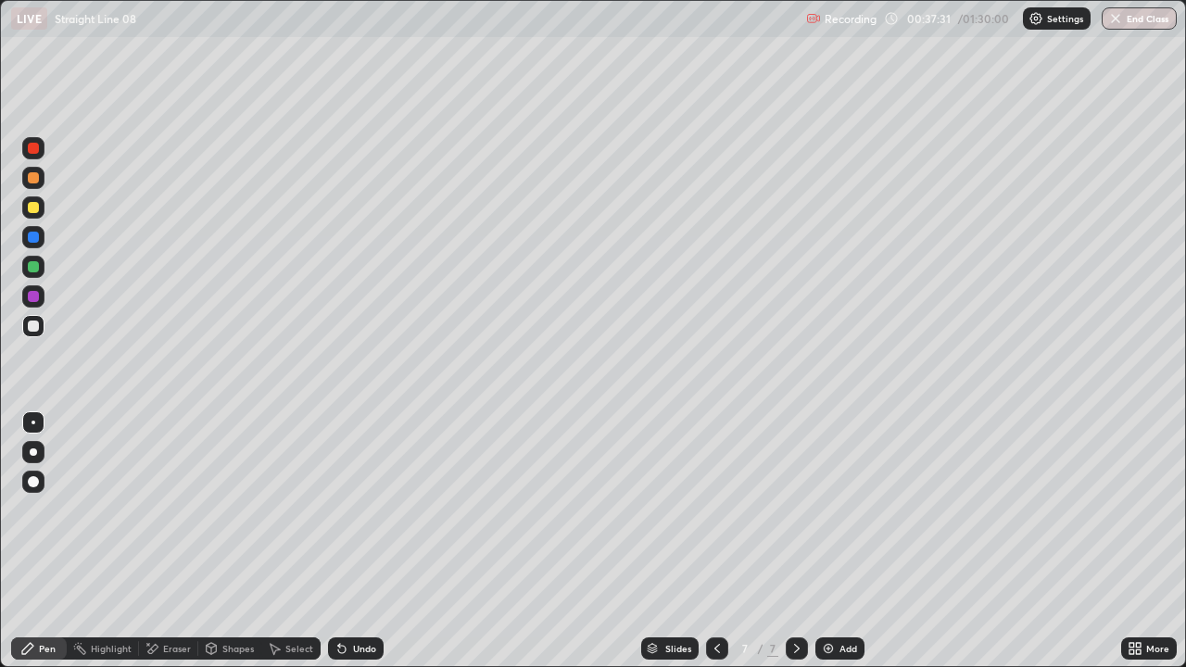
click at [33, 208] on div at bounding box center [33, 207] width 11 height 11
click at [31, 319] on div at bounding box center [33, 326] width 22 height 22
click at [35, 209] on div at bounding box center [33, 207] width 11 height 11
click at [165, 510] on div "Eraser" at bounding box center [177, 648] width 28 height 9
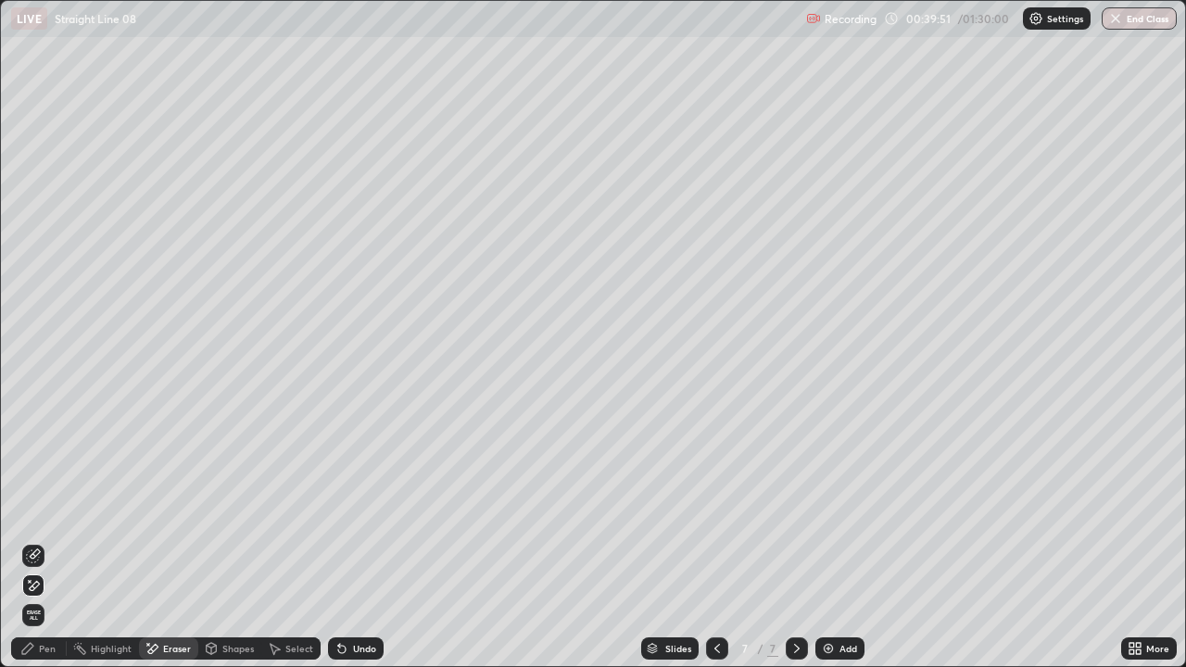
click at [31, 510] on icon at bounding box center [27, 648] width 15 height 15
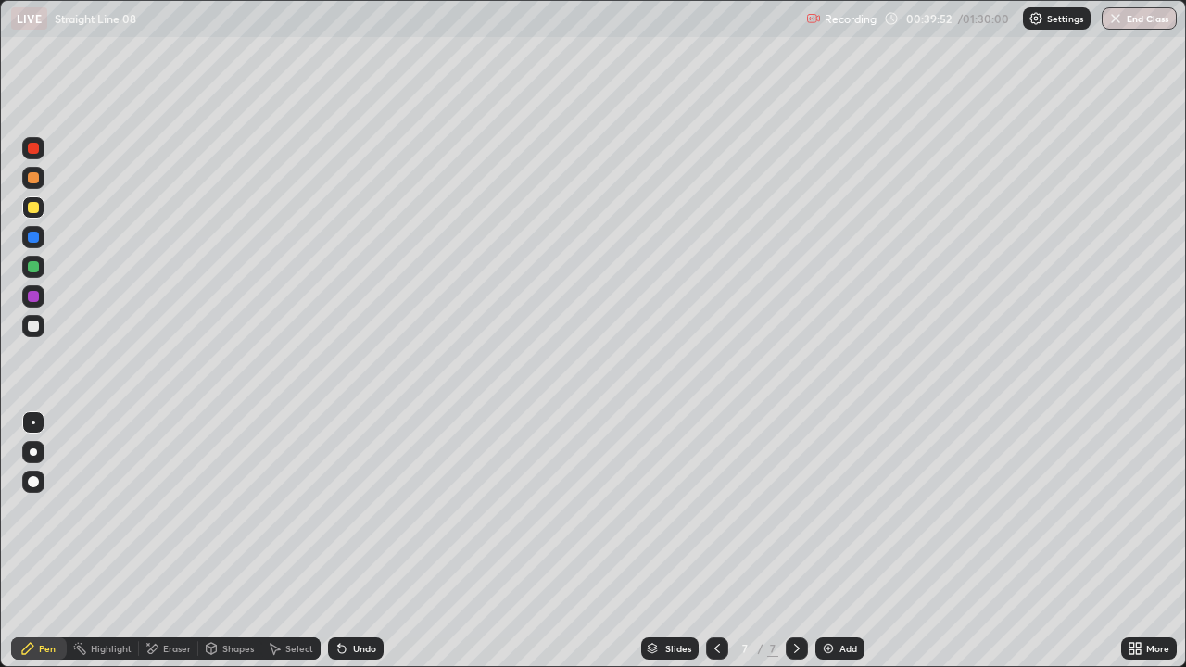
click at [30, 326] on div at bounding box center [33, 326] width 11 height 11
click at [815, 510] on div "Add" at bounding box center [839, 648] width 49 height 22
click at [371, 510] on div "Undo" at bounding box center [364, 648] width 23 height 9
click at [715, 510] on icon at bounding box center [717, 648] width 15 height 15
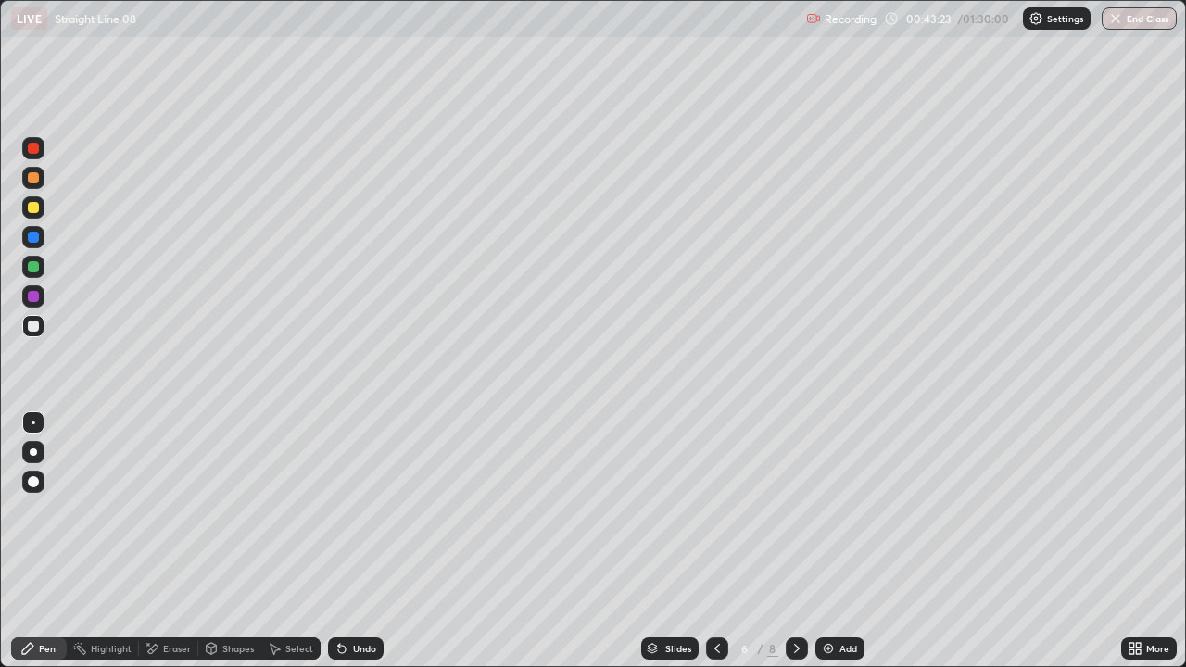
click at [795, 510] on icon at bounding box center [796, 648] width 15 height 15
click at [715, 510] on icon at bounding box center [717, 648] width 15 height 15
click at [307, 510] on div "Select" at bounding box center [299, 648] width 28 height 9
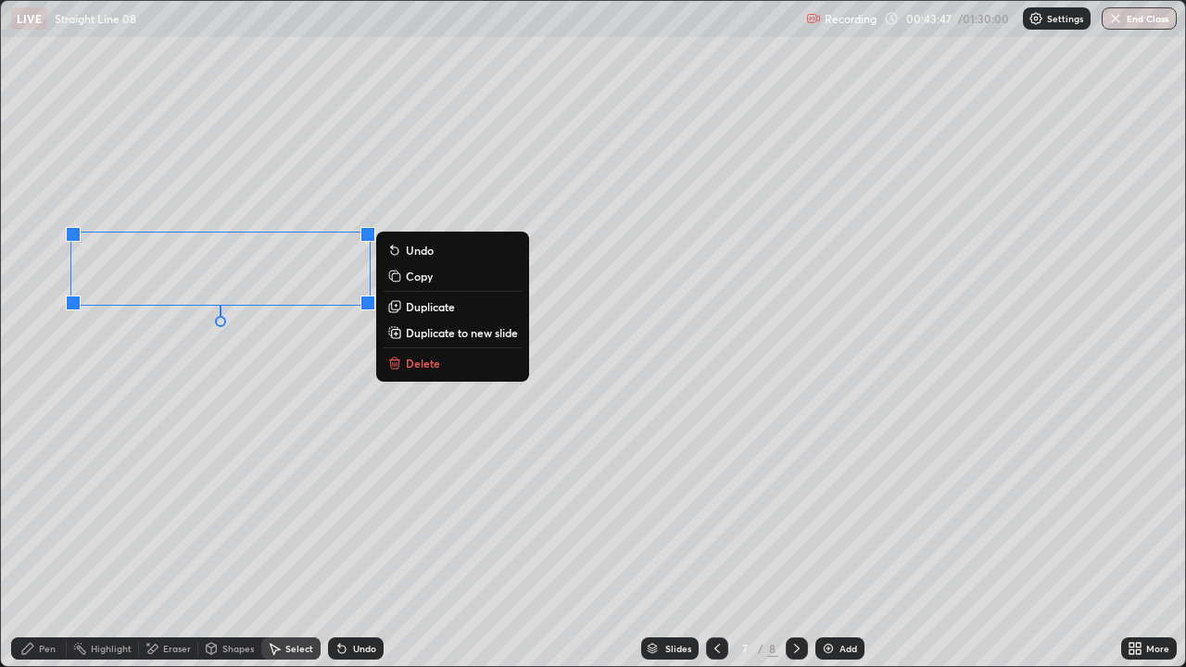
click at [410, 276] on p "Copy" at bounding box center [419, 276] width 27 height 15
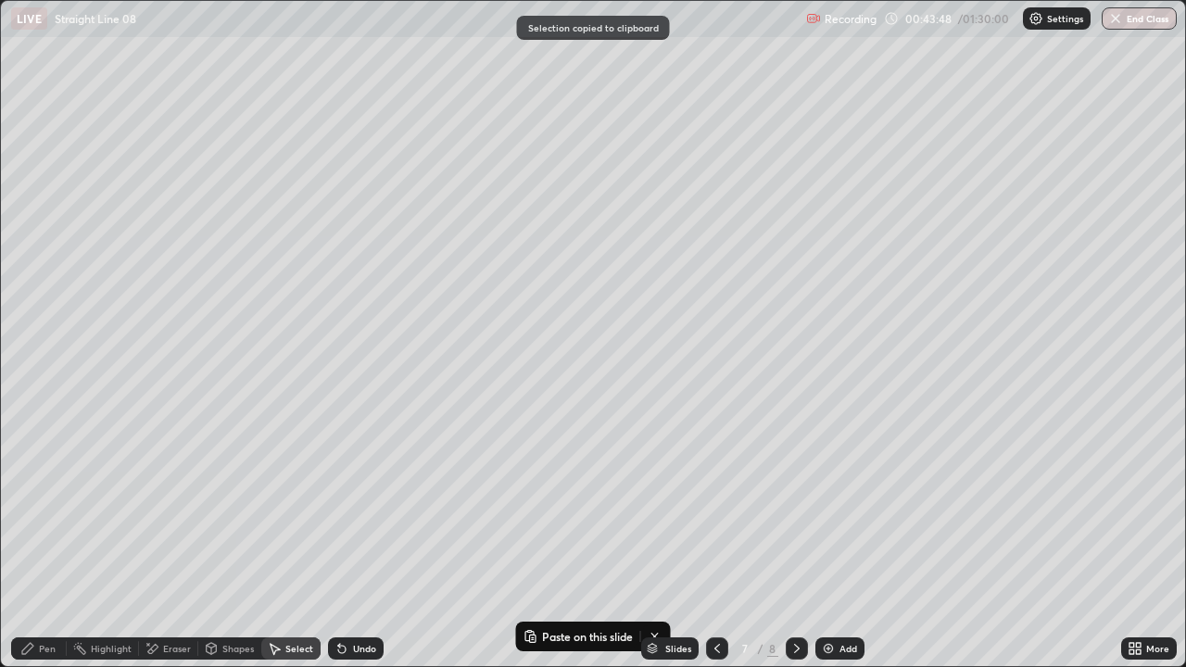
click at [789, 510] on icon at bounding box center [796, 648] width 15 height 15
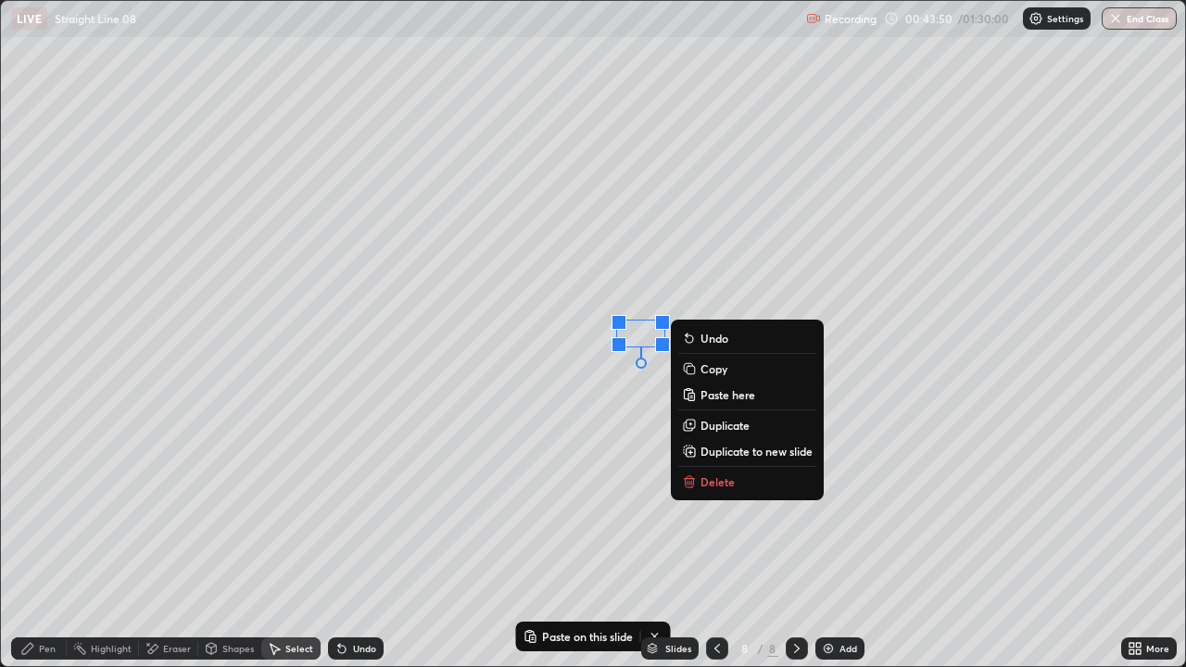
click at [727, 396] on p "Paste here" at bounding box center [727, 394] width 55 height 15
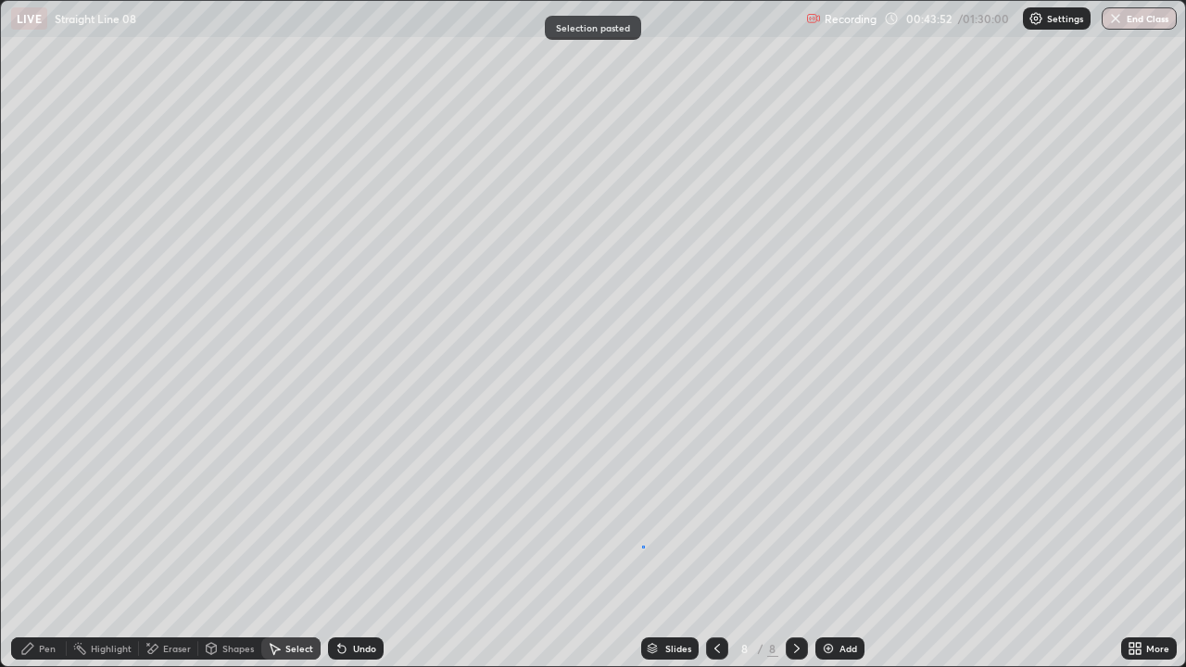
click at [645, 510] on div "0 ° Undo Copy Paste here Duplicate Duplicate to new slide Delete" at bounding box center [593, 333] width 1184 height 665
click at [55, 510] on div "Pen" at bounding box center [47, 648] width 17 height 9
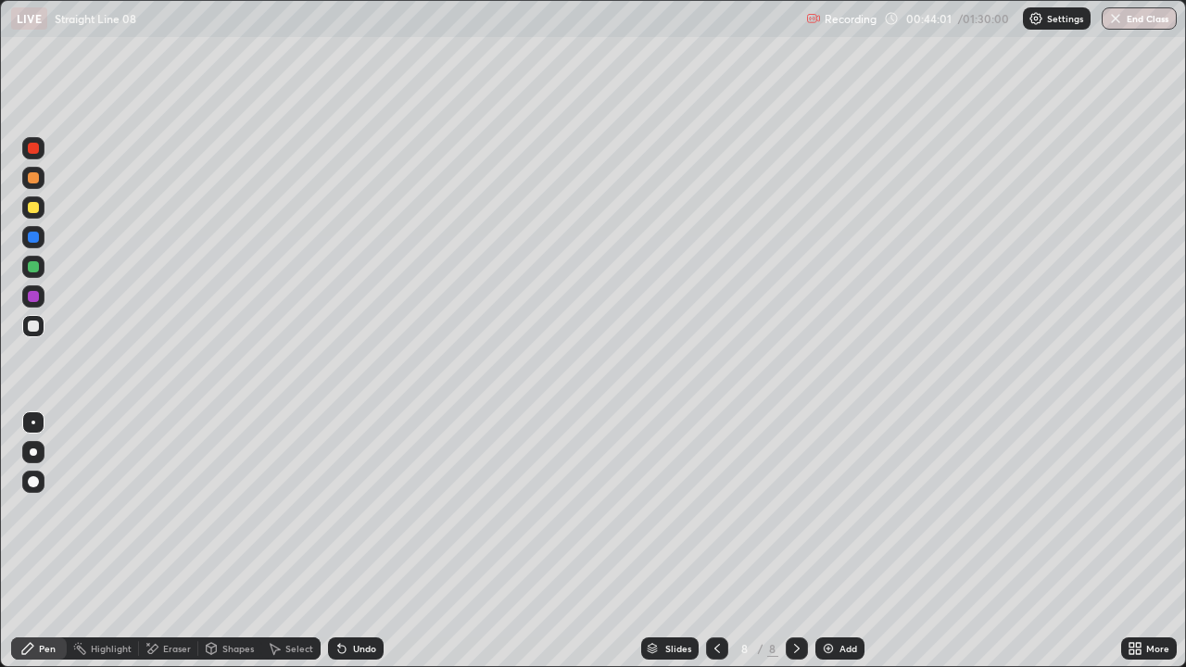
click at [715, 510] on icon at bounding box center [717, 648] width 15 height 15
click at [302, 510] on div "Select" at bounding box center [299, 648] width 28 height 9
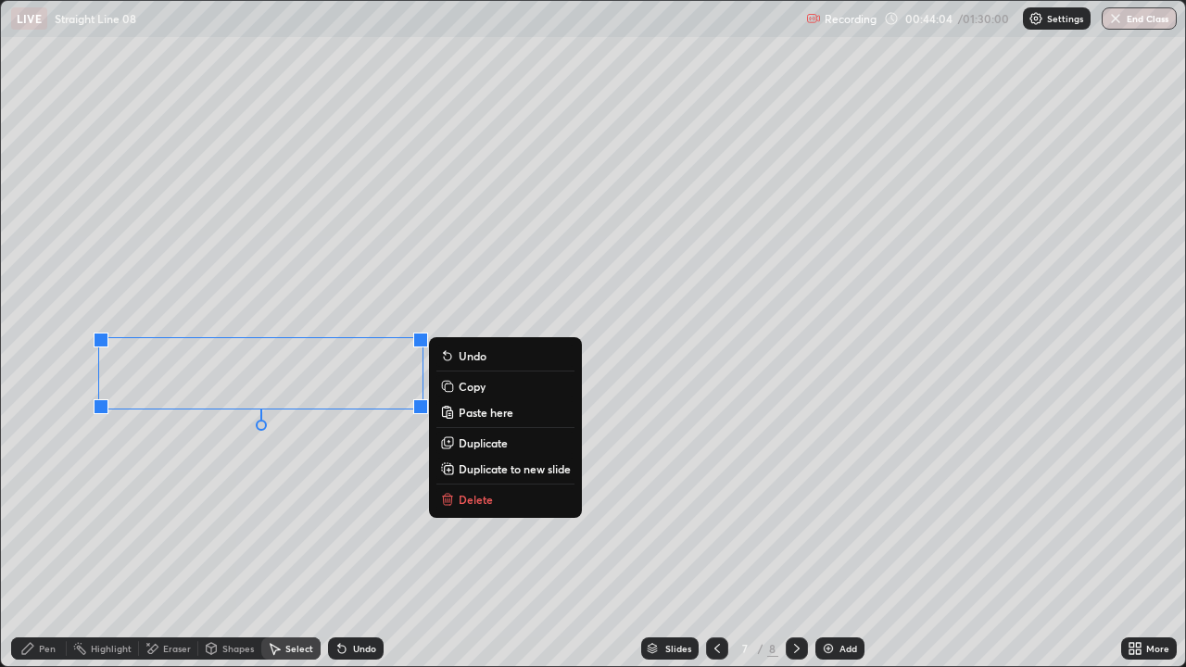
click at [461, 387] on p "Copy" at bounding box center [472, 386] width 27 height 15
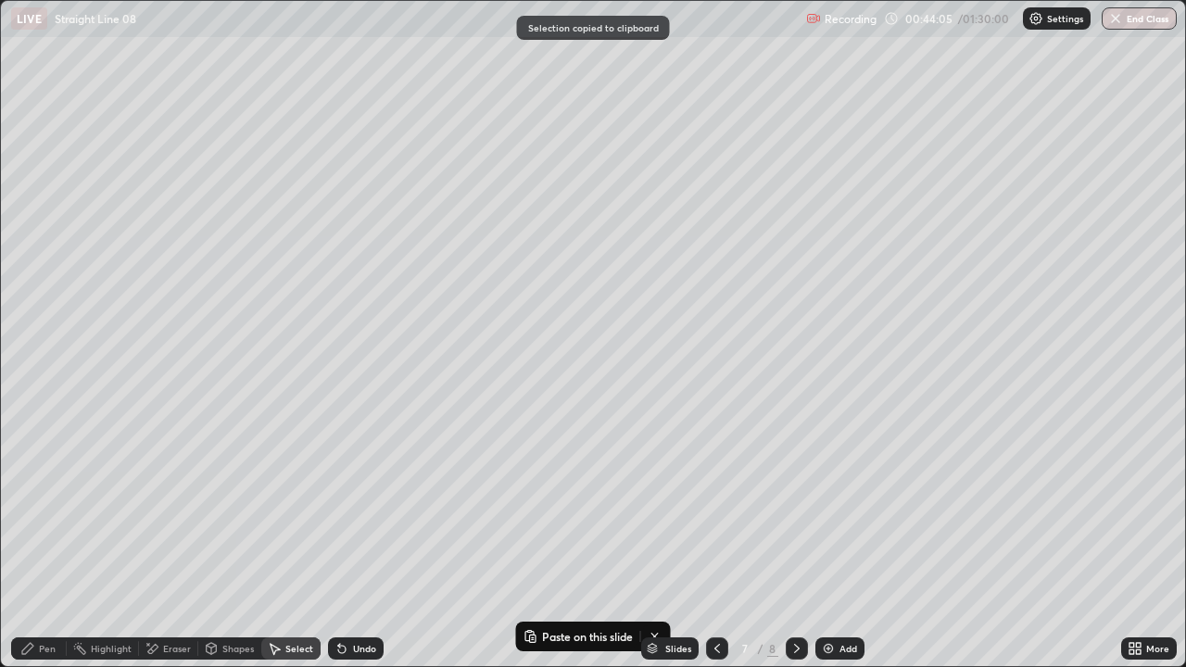
click at [789, 510] on icon at bounding box center [796, 648] width 15 height 15
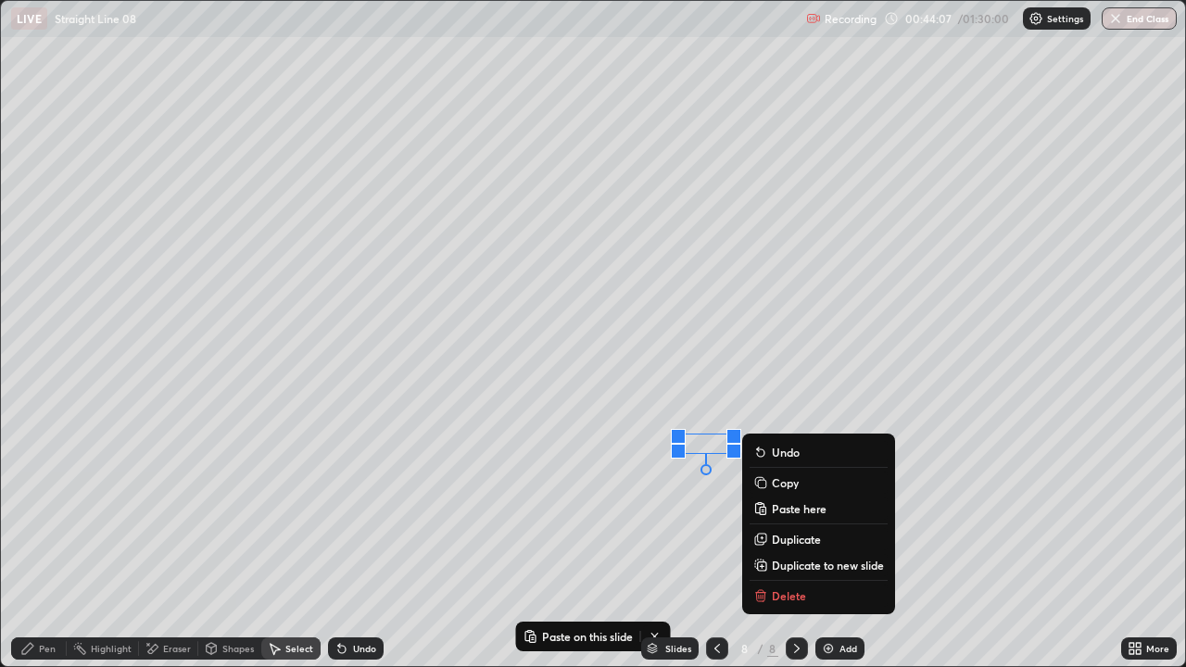
click at [793, 510] on p "Paste here" at bounding box center [799, 508] width 55 height 15
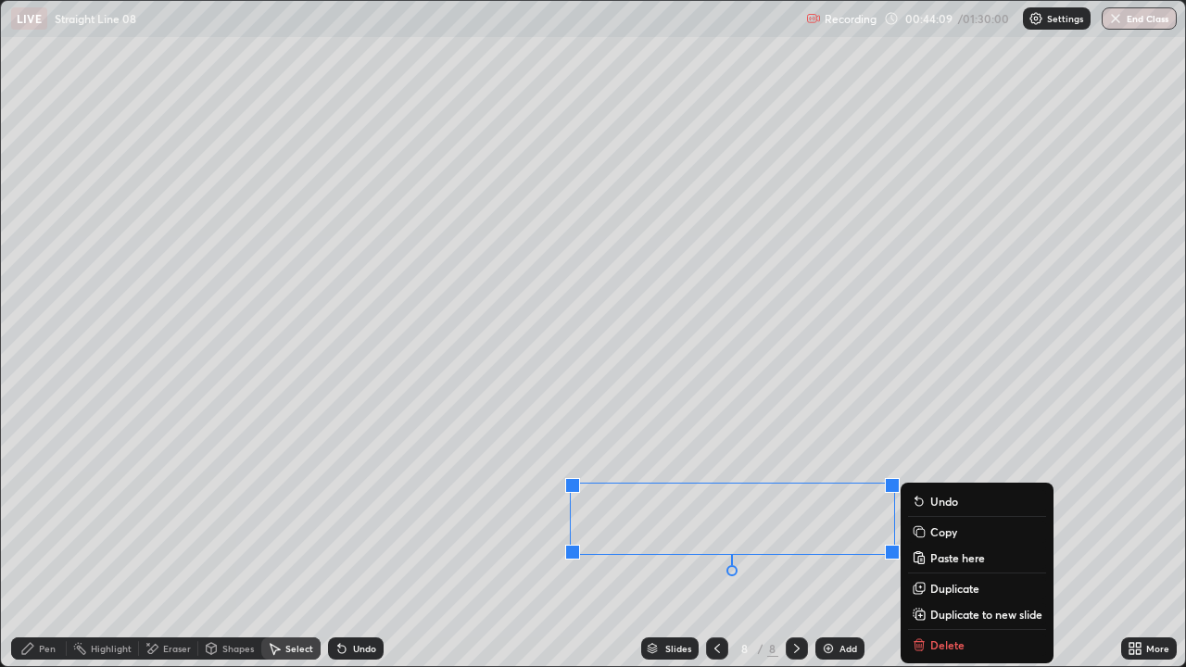
click at [488, 510] on div "0 ° Undo Copy Paste here Duplicate Duplicate to new slide Delete" at bounding box center [593, 333] width 1184 height 665
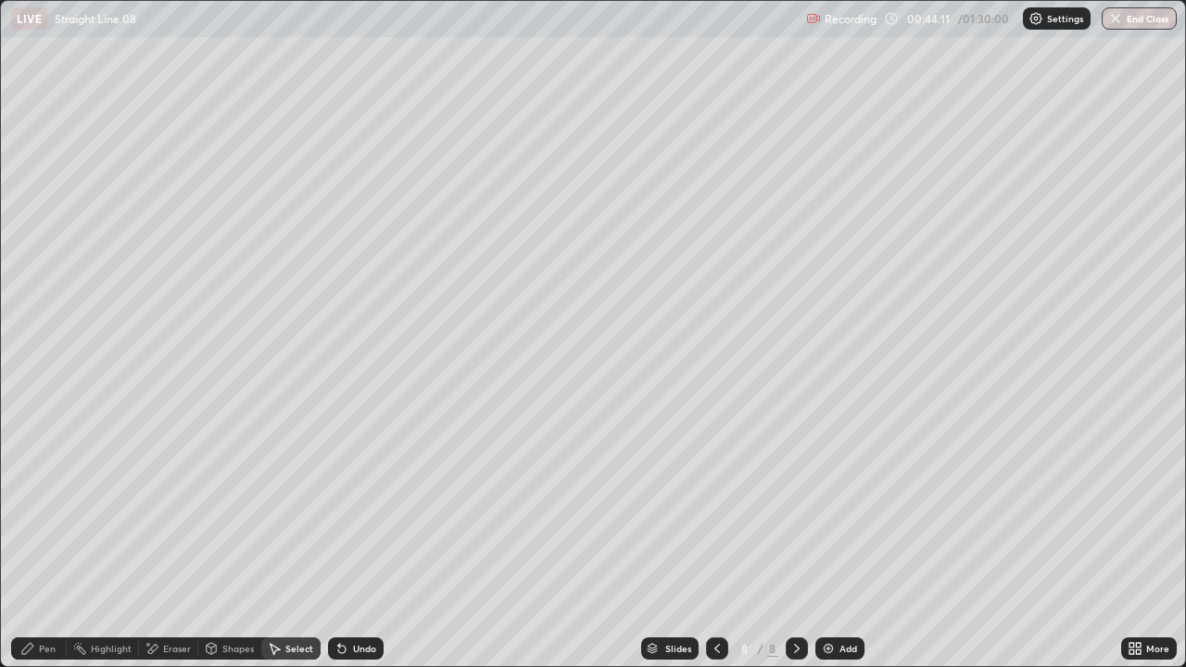
click at [51, 510] on div "Pen" at bounding box center [47, 648] width 17 height 9
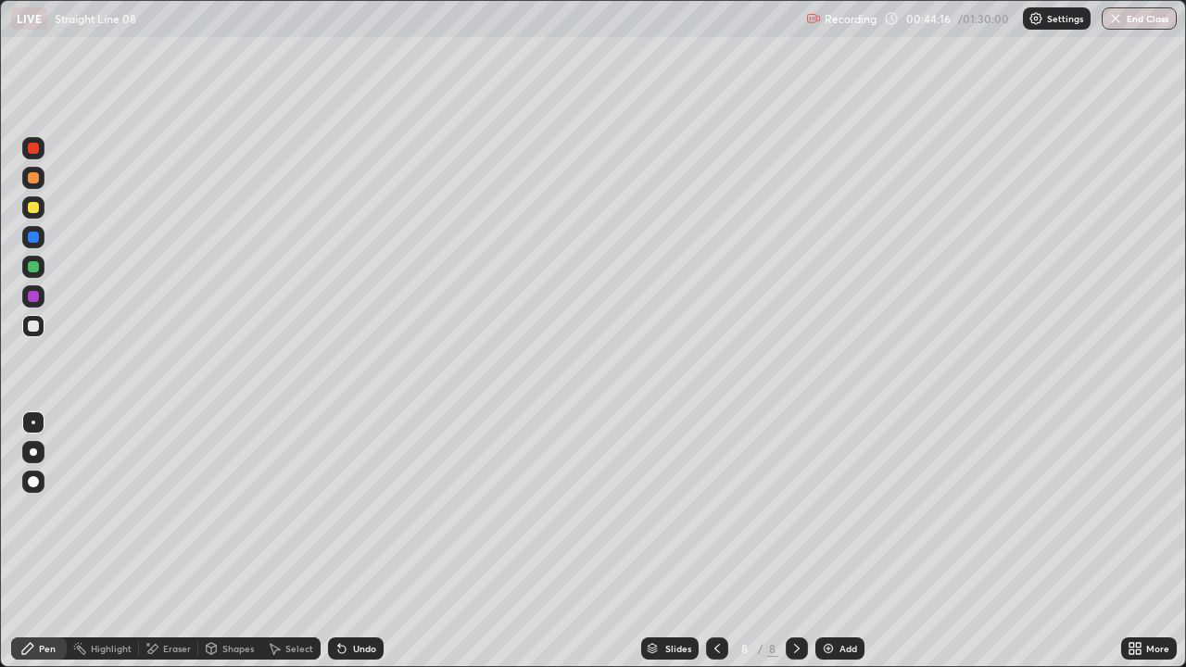
click at [715, 510] on icon at bounding box center [717, 648] width 15 height 15
click at [293, 510] on div "Select" at bounding box center [299, 648] width 28 height 9
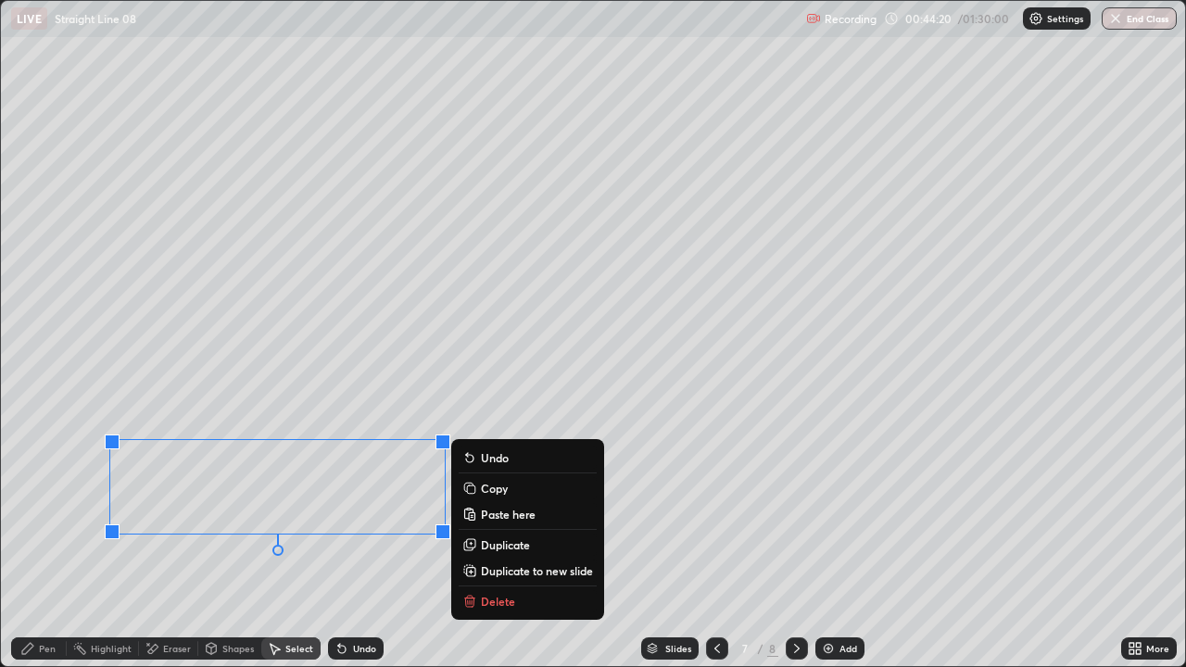
click at [496, 487] on p "Copy" at bounding box center [494, 488] width 27 height 15
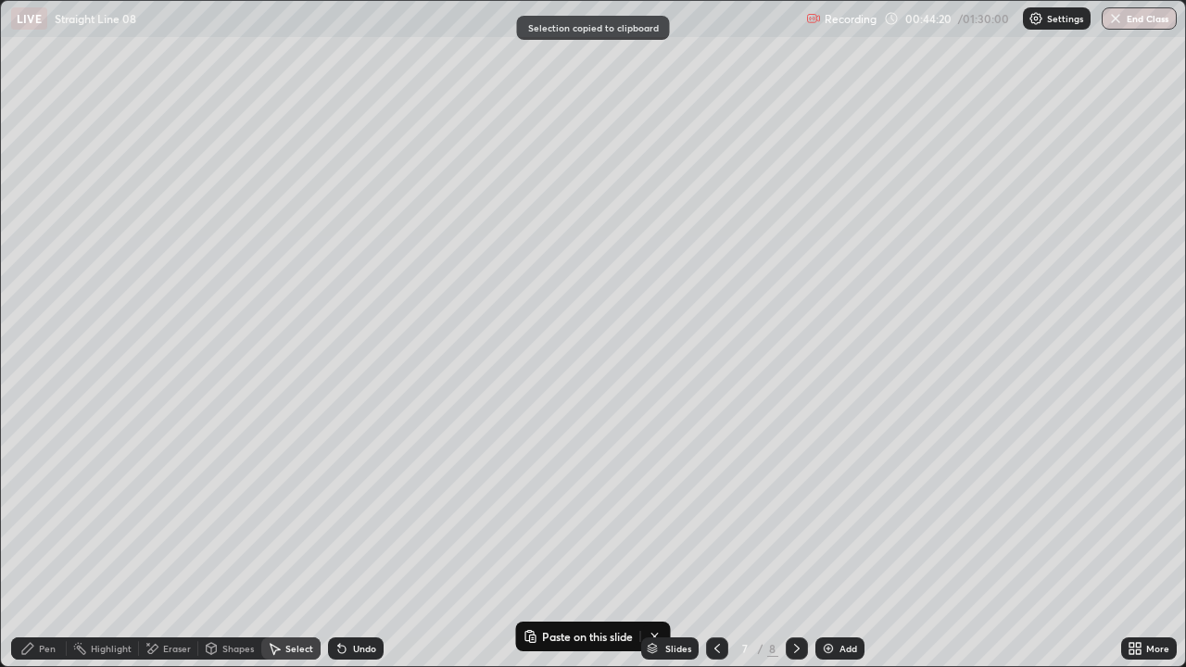
click at [793, 510] on icon at bounding box center [796, 648] width 15 height 15
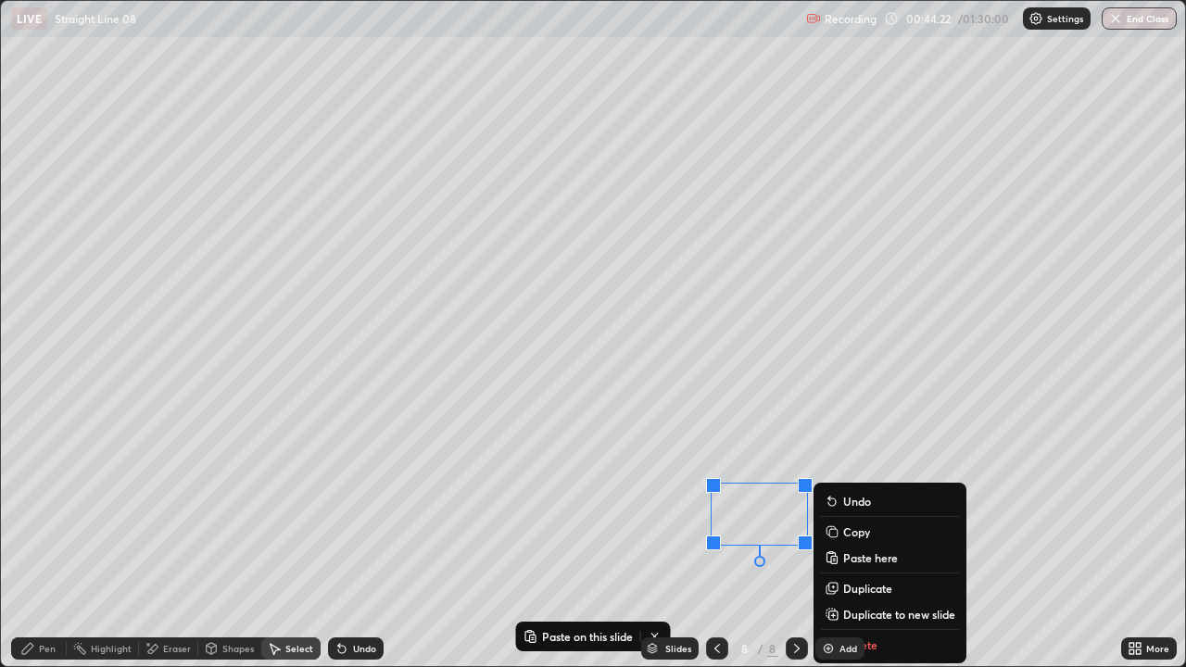
click at [858, 510] on p "Paste here" at bounding box center [870, 557] width 55 height 15
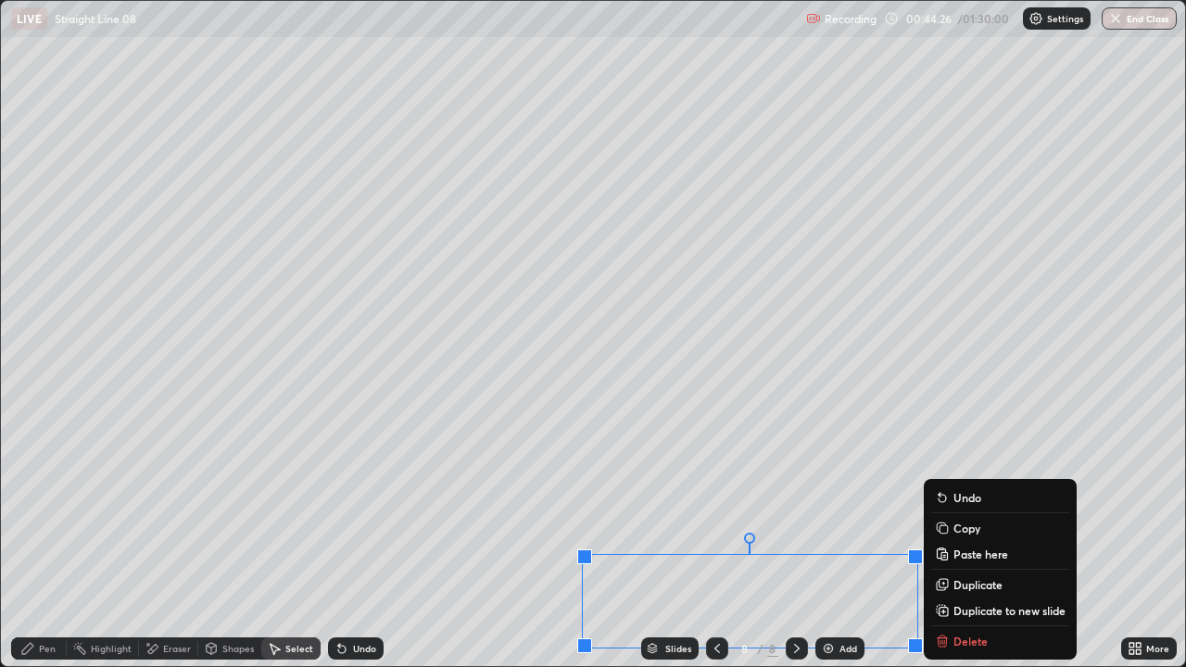
click at [47, 510] on div "Pen" at bounding box center [47, 648] width 17 height 9
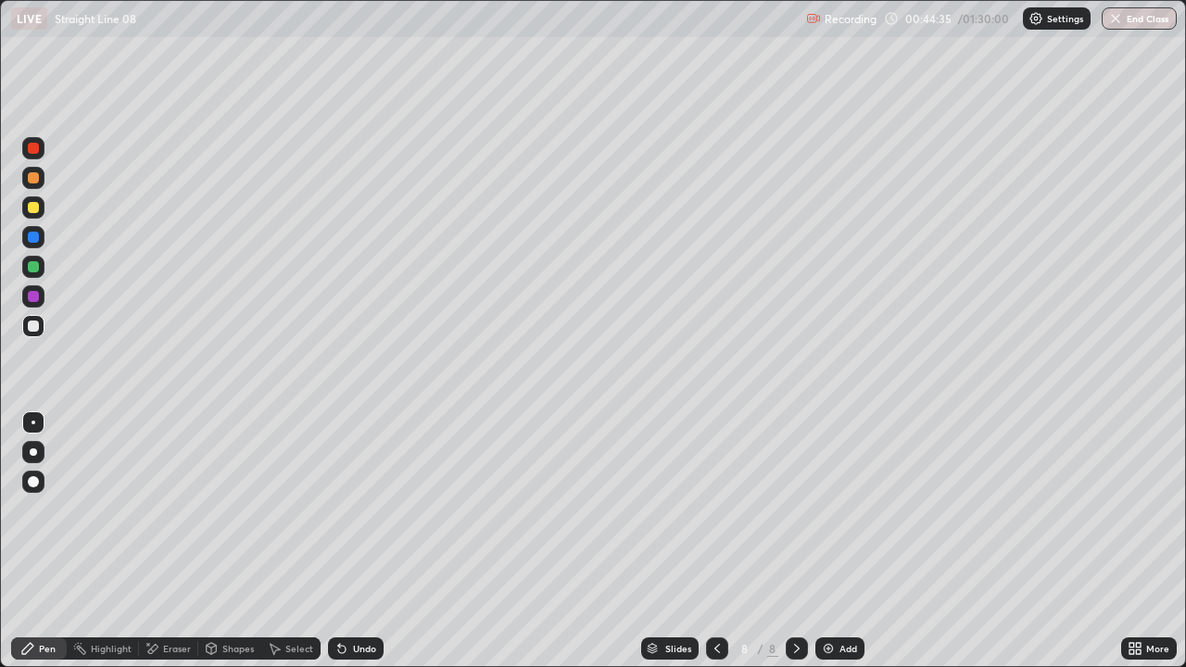
click at [188, 510] on div "Eraser" at bounding box center [177, 648] width 28 height 9
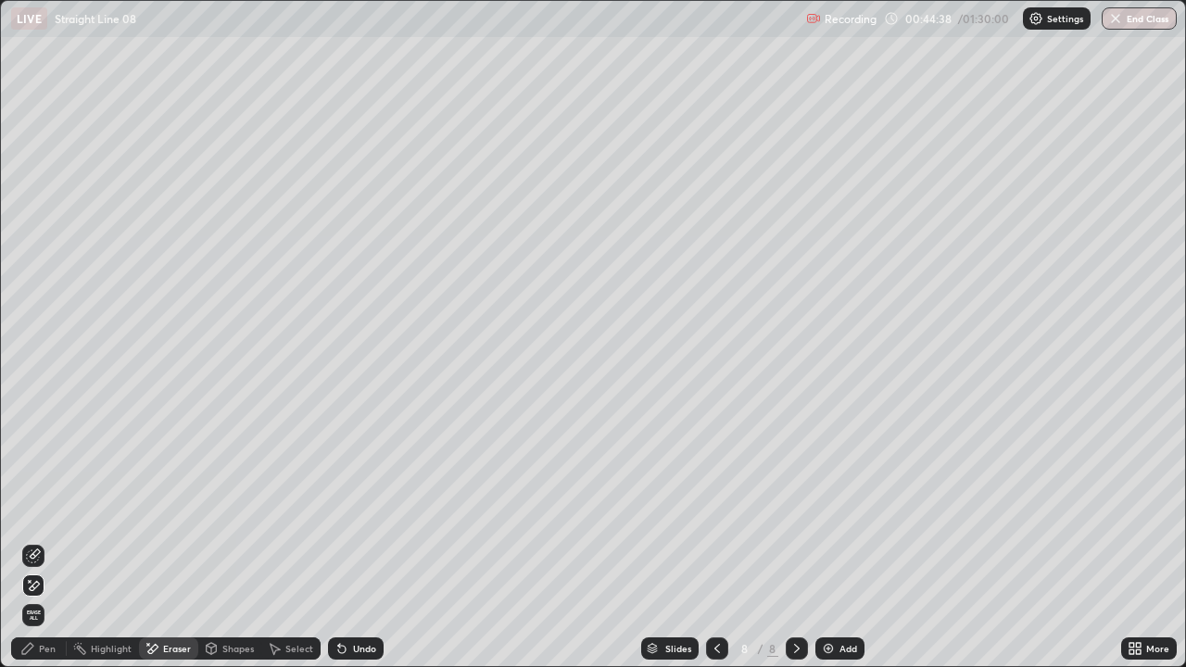
click at [48, 510] on div "Pen" at bounding box center [47, 648] width 17 height 9
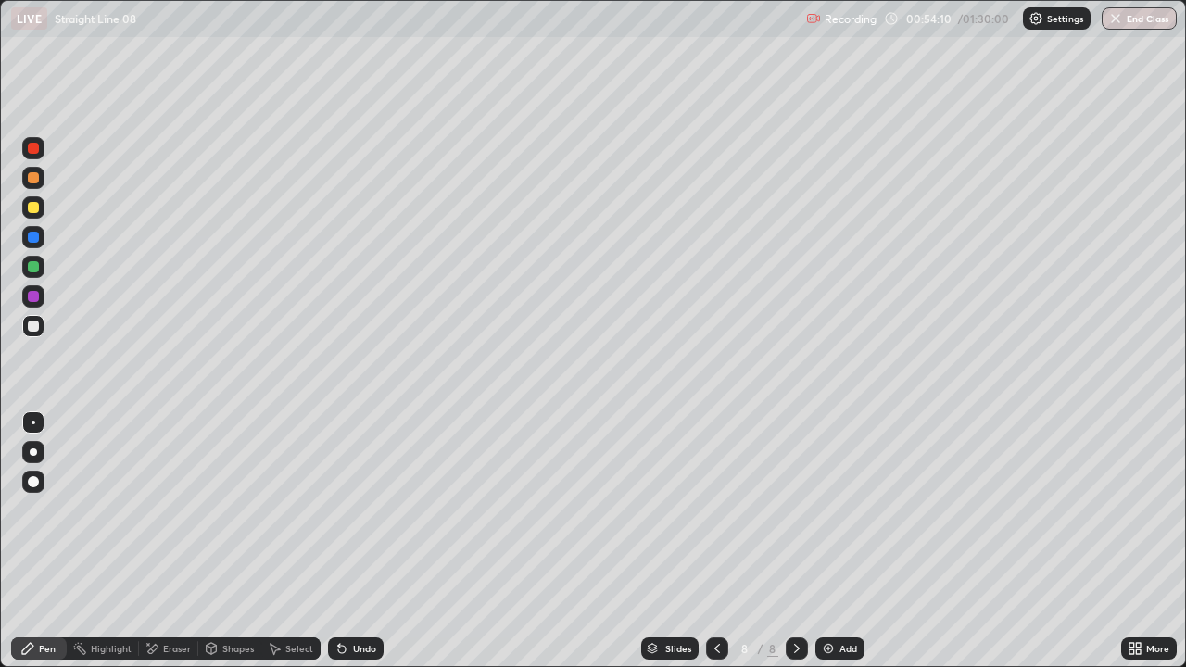
click at [828, 510] on div "Add" at bounding box center [839, 648] width 49 height 22
click at [1133, 510] on icon at bounding box center [1131, 651] width 5 height 5
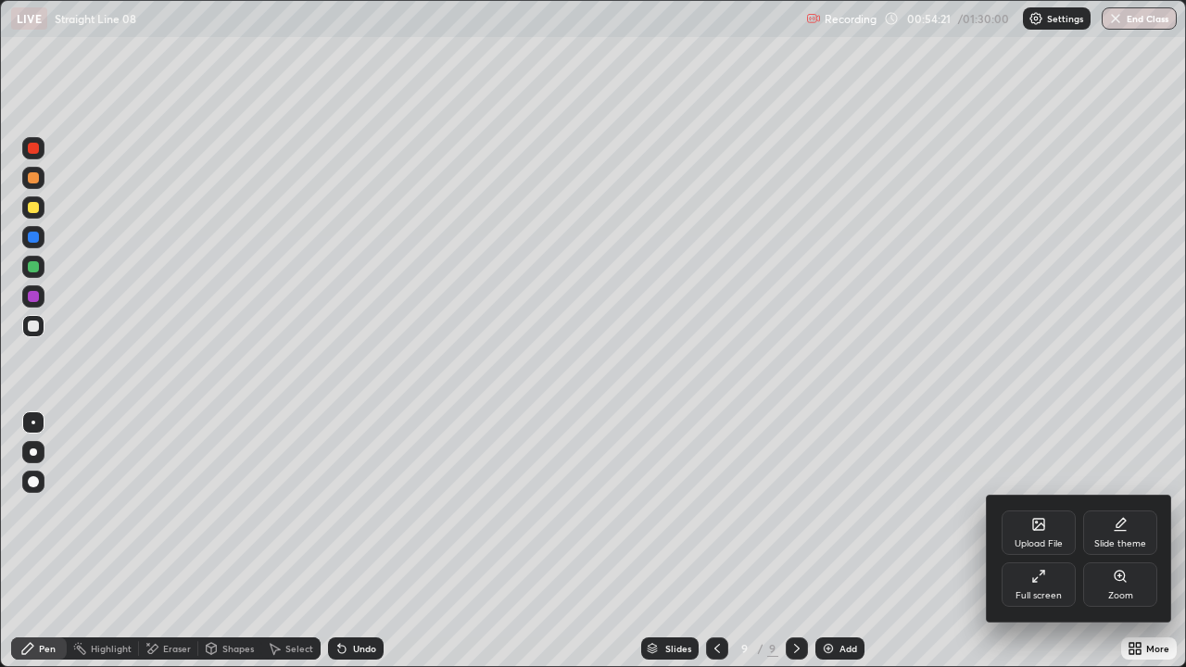
click at [1051, 510] on div "Full screen" at bounding box center [1038, 595] width 46 height 9
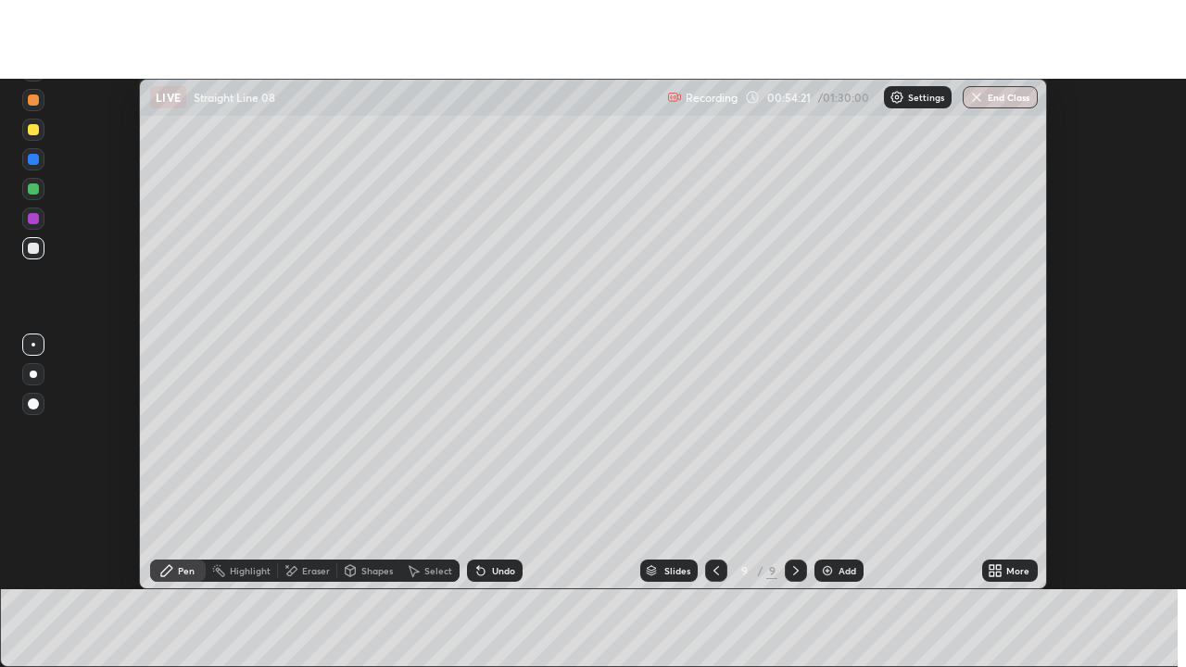
scroll to position [92127, 91452]
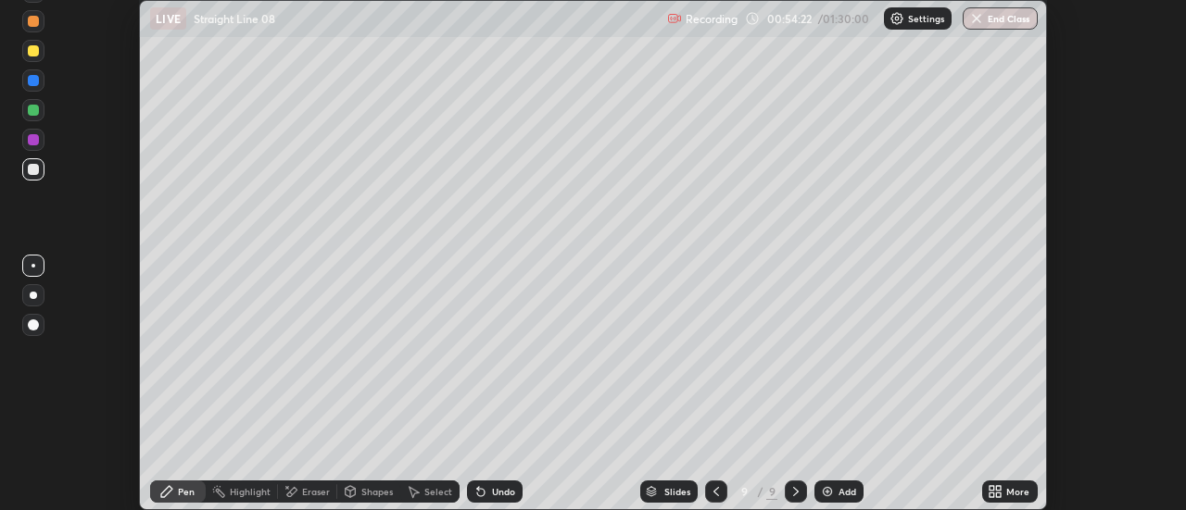
click at [1007, 496] on div "More" at bounding box center [1017, 491] width 23 height 9
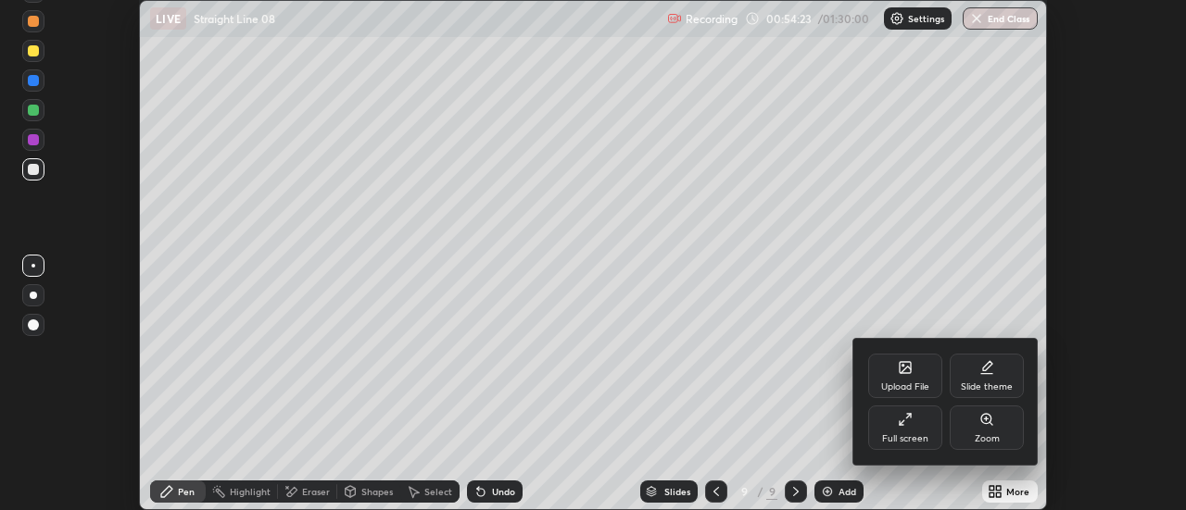
click at [909, 436] on div "Full screen" at bounding box center [905, 438] width 46 height 9
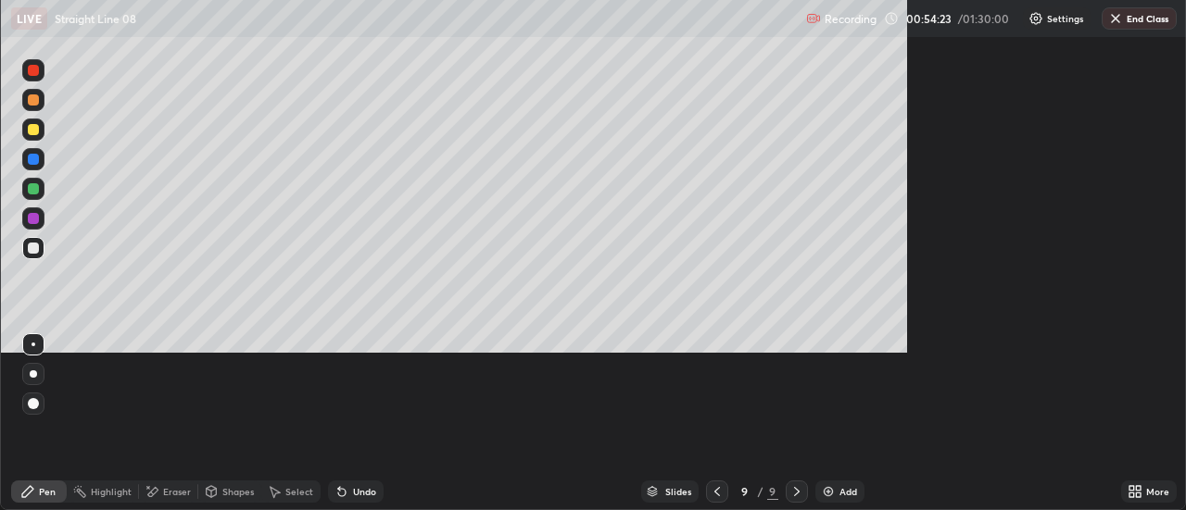
scroll to position [667, 1186]
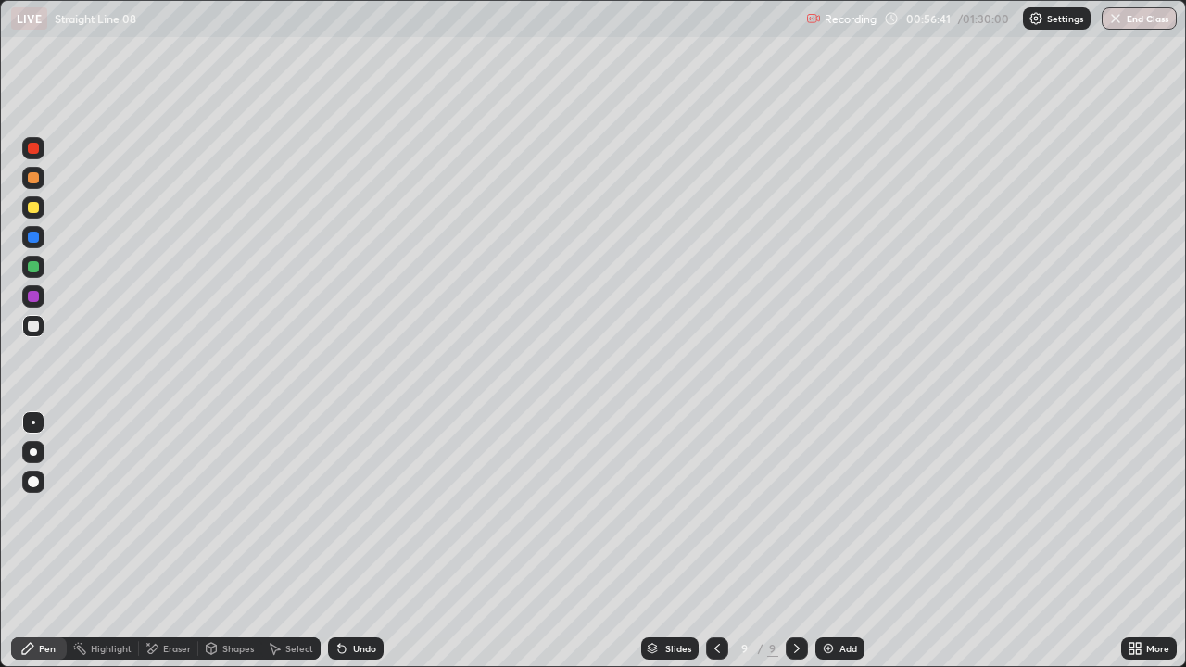
click at [187, 510] on div "Eraser" at bounding box center [177, 648] width 28 height 9
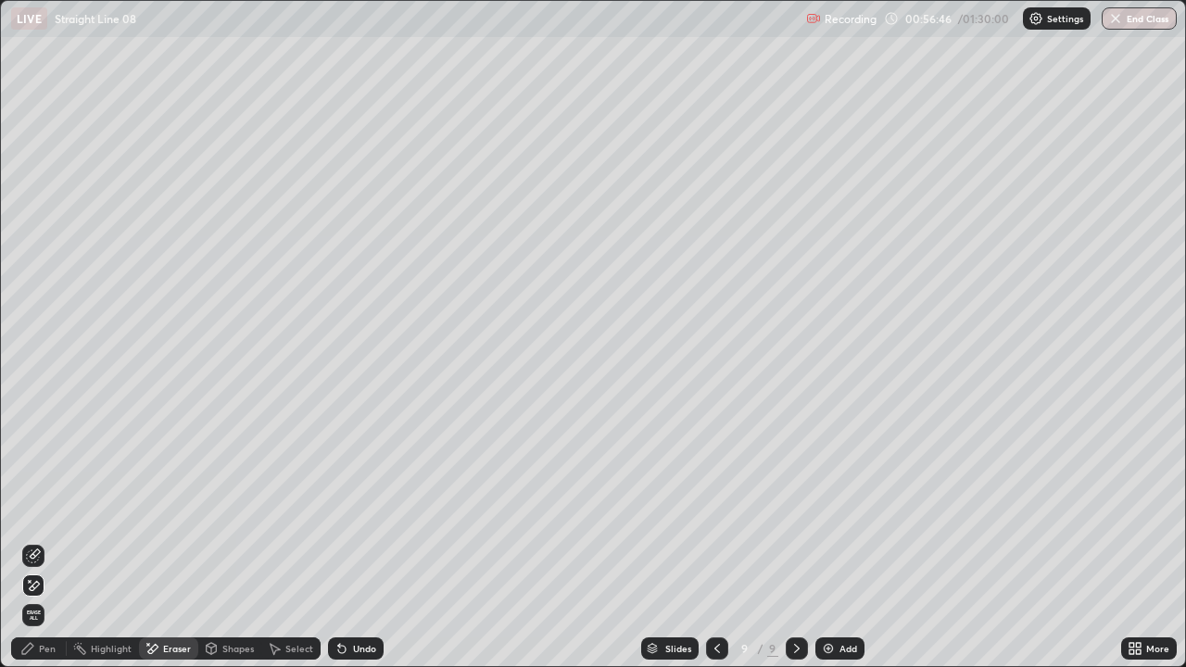
click at [51, 510] on div "Pen" at bounding box center [47, 648] width 17 height 9
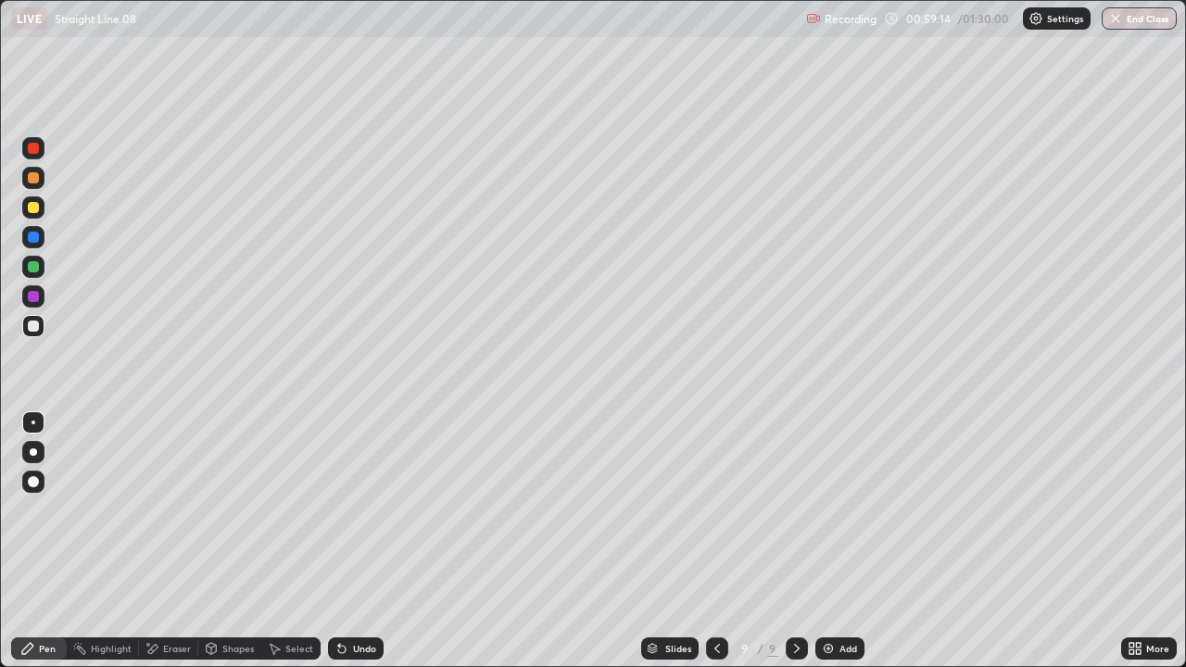
click at [706, 510] on div at bounding box center [717, 648] width 22 height 37
click at [366, 510] on div "Undo" at bounding box center [364, 648] width 23 height 9
click at [796, 510] on icon at bounding box center [797, 648] width 6 height 9
click at [821, 510] on img at bounding box center [828, 648] width 15 height 15
click at [31, 209] on div at bounding box center [33, 207] width 11 height 11
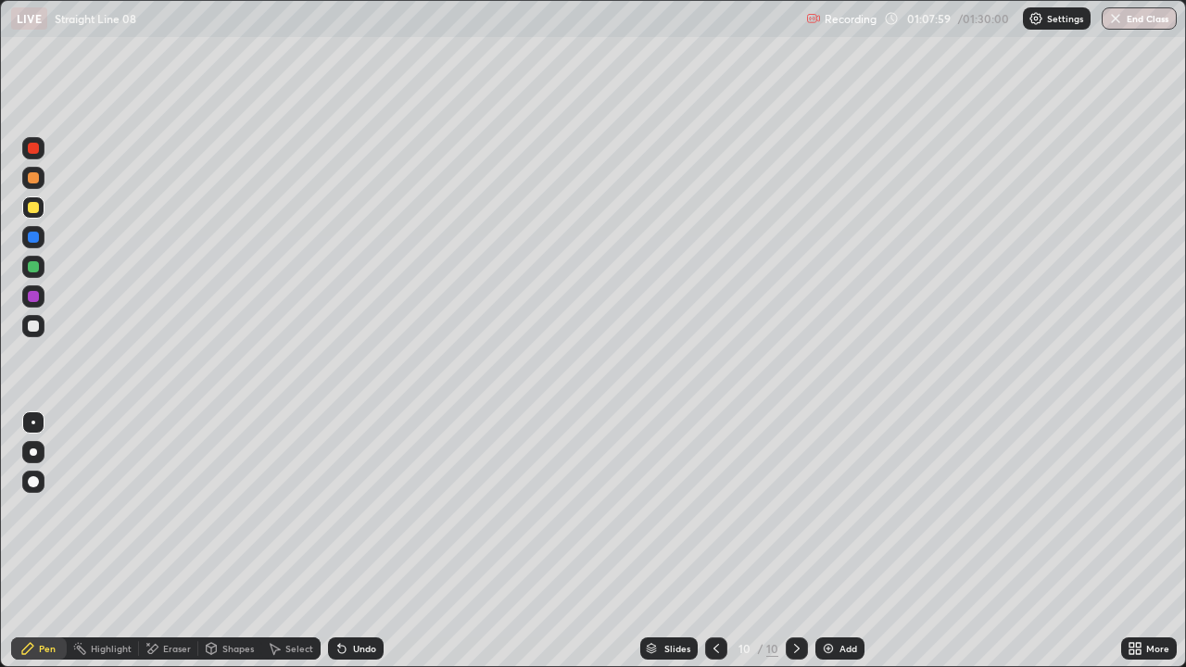
click at [34, 326] on div at bounding box center [33, 326] width 11 height 11
click at [275, 510] on icon at bounding box center [276, 649] width 10 height 11
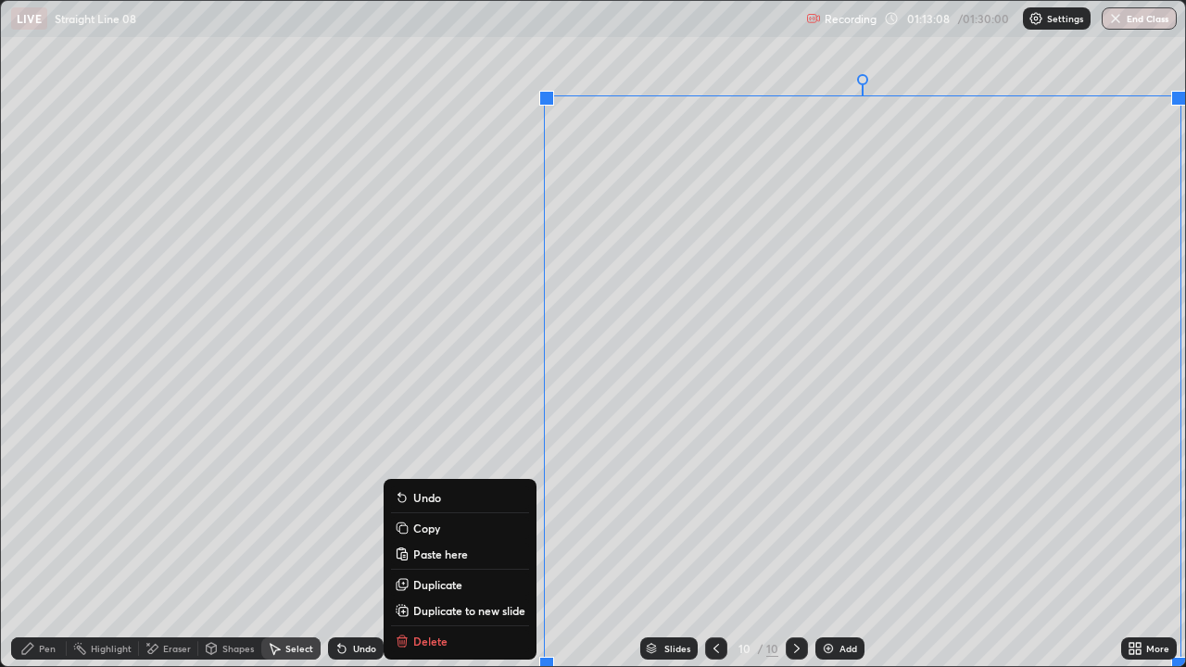
click at [444, 510] on p "Duplicate to new slide" at bounding box center [469, 610] width 112 height 15
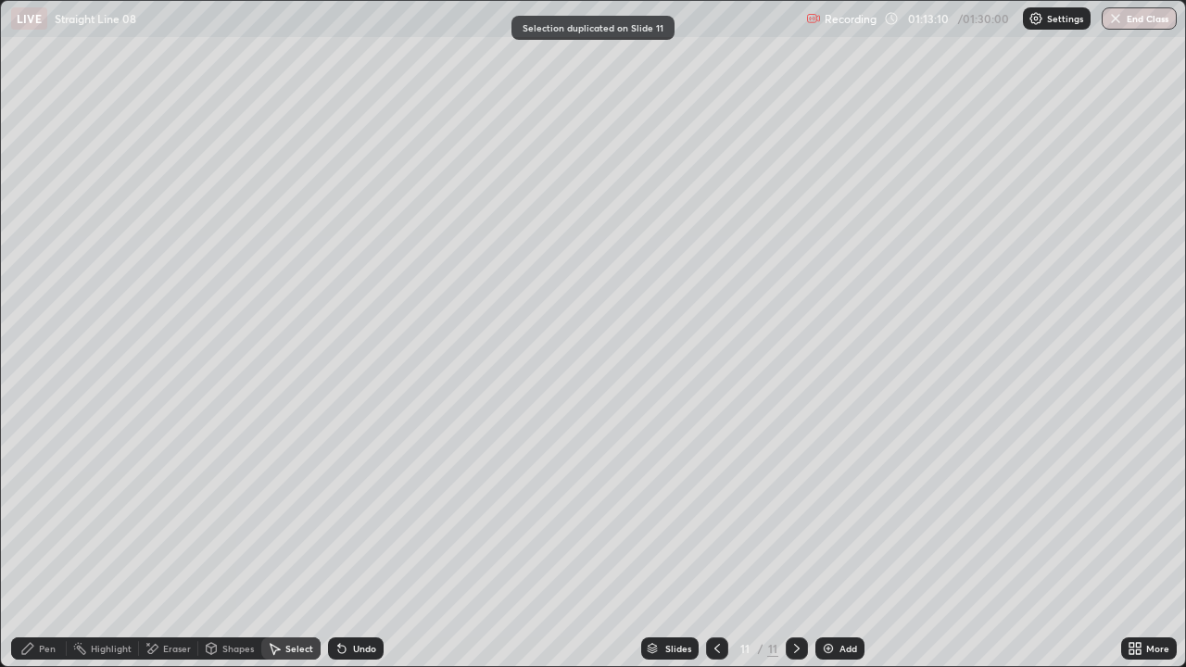
click at [51, 510] on div "Pen" at bounding box center [47, 648] width 17 height 9
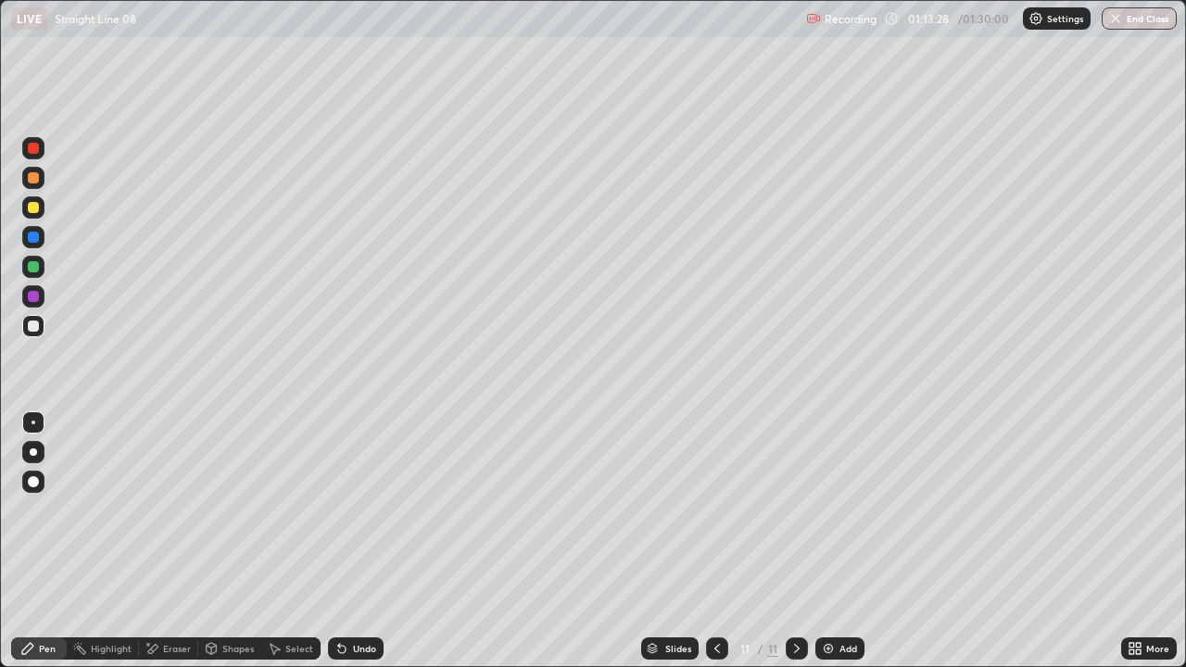
click at [339, 510] on icon at bounding box center [341, 649] width 7 height 7
click at [35, 208] on div at bounding box center [33, 207] width 11 height 11
click at [346, 510] on icon at bounding box center [341, 648] width 15 height 15
click at [346, 510] on div "Undo" at bounding box center [356, 648] width 56 height 22
click at [346, 510] on icon at bounding box center [341, 648] width 15 height 15
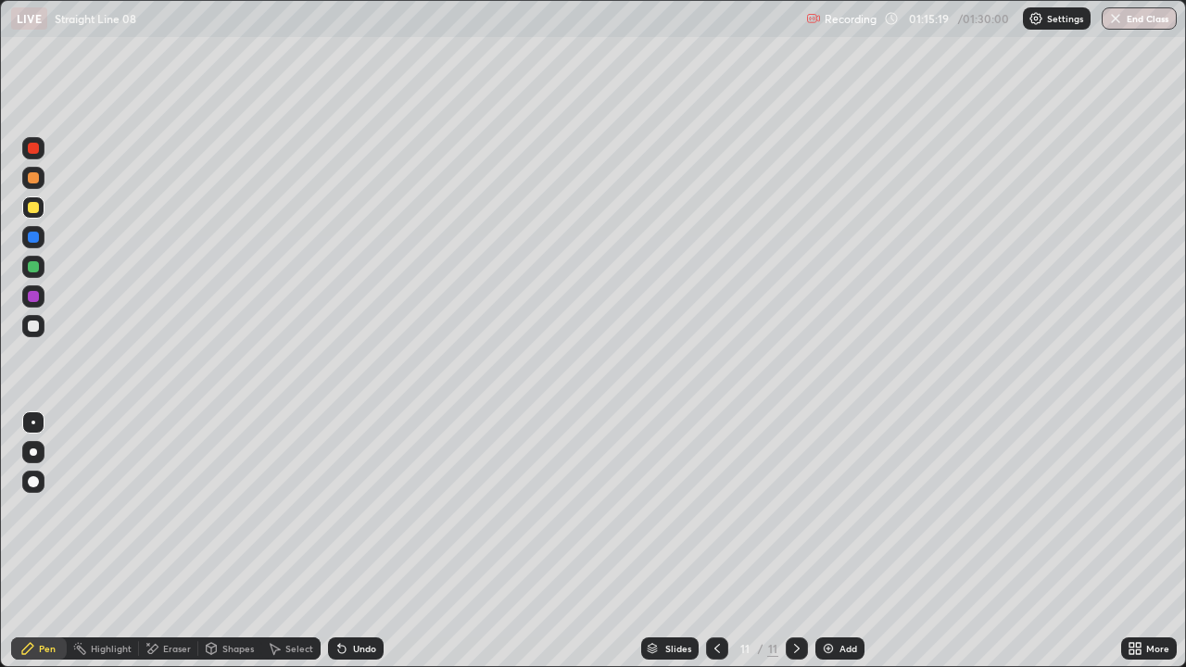
click at [339, 510] on icon at bounding box center [341, 649] width 7 height 7
click at [345, 510] on icon at bounding box center [341, 648] width 15 height 15
click at [343, 510] on icon at bounding box center [341, 648] width 15 height 15
click at [343, 510] on icon at bounding box center [341, 649] width 7 height 7
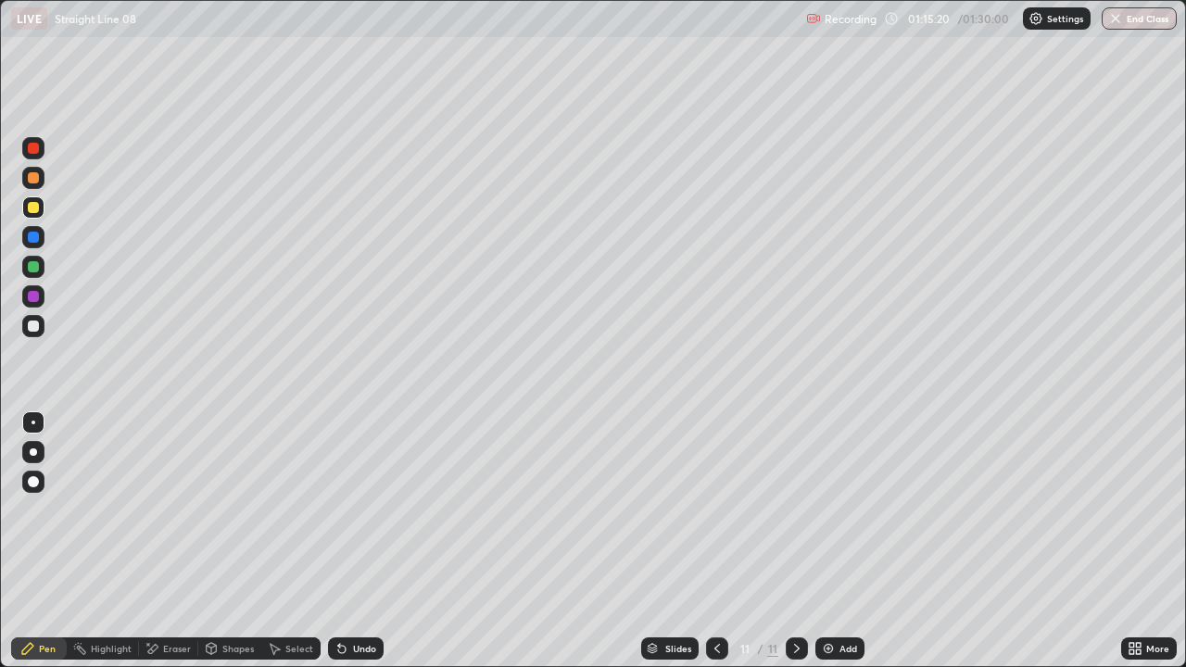
click at [342, 510] on icon at bounding box center [341, 649] width 7 height 7
click at [341, 510] on icon at bounding box center [341, 649] width 7 height 7
click at [340, 510] on icon at bounding box center [341, 649] width 7 height 7
click at [50, 510] on div "Pen" at bounding box center [47, 648] width 17 height 9
click at [30, 324] on div at bounding box center [33, 326] width 11 height 11
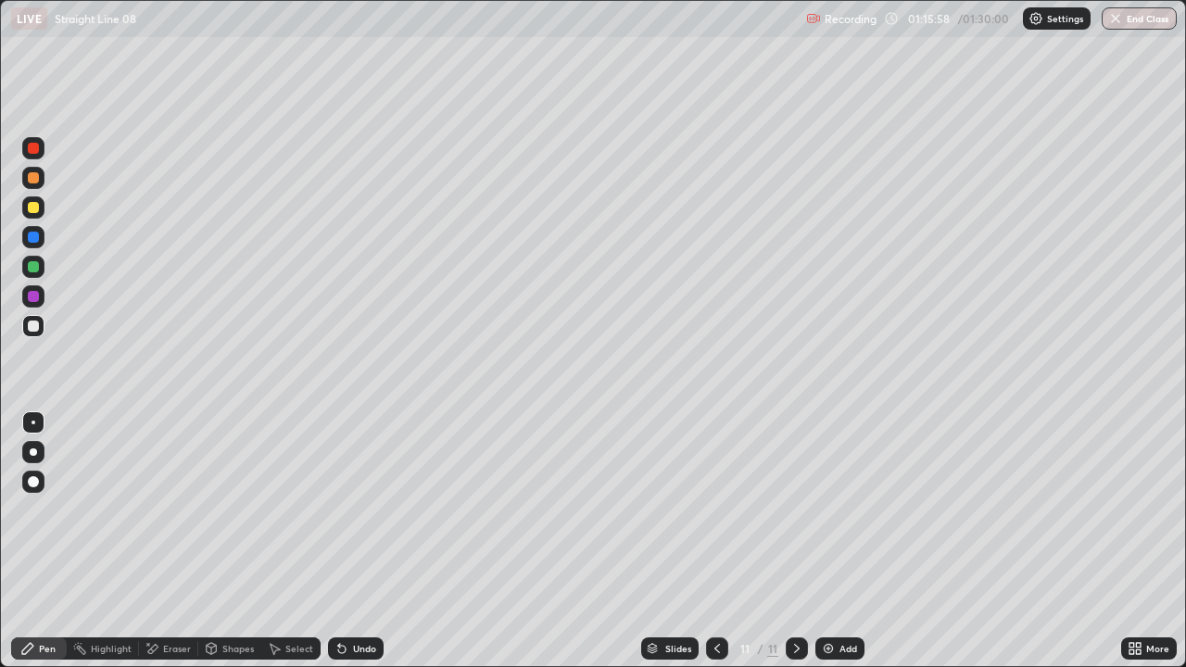
click at [332, 510] on div "Undo" at bounding box center [356, 648] width 56 height 22
click at [339, 510] on icon at bounding box center [341, 649] width 7 height 7
click at [311, 510] on div "Select" at bounding box center [290, 648] width 59 height 22
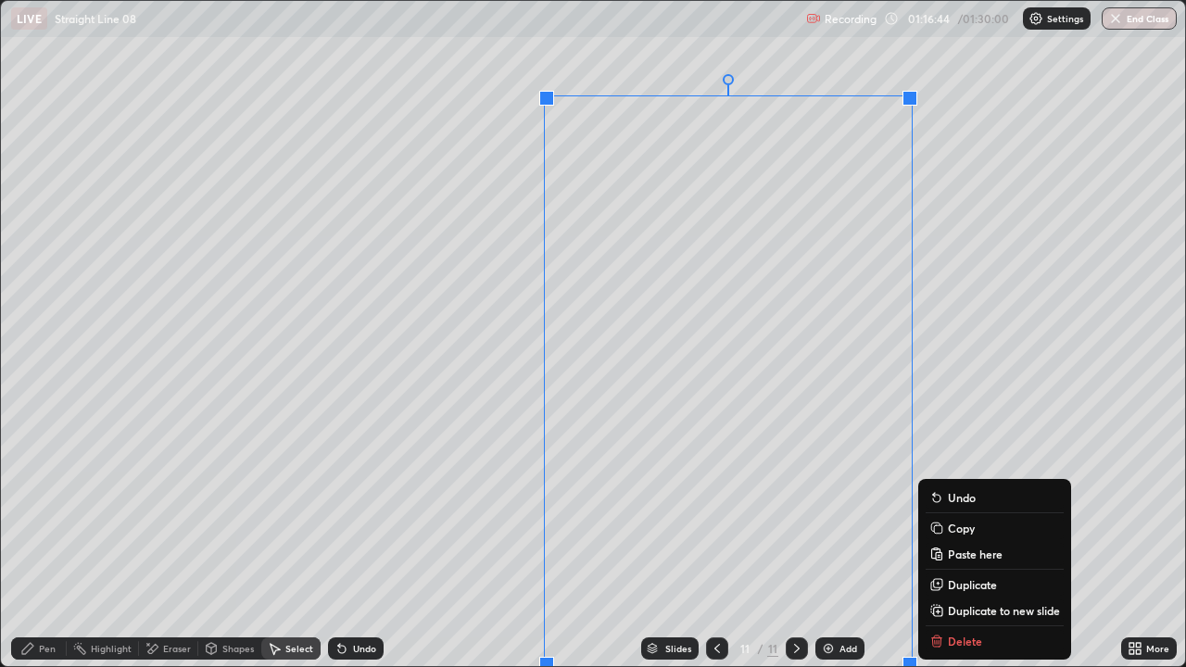
click at [946, 510] on div "Slides 11 / 11 Add" at bounding box center [752, 648] width 737 height 37
click at [944, 510] on div "Slides 11 / 11 Add" at bounding box center [752, 648] width 737 height 37
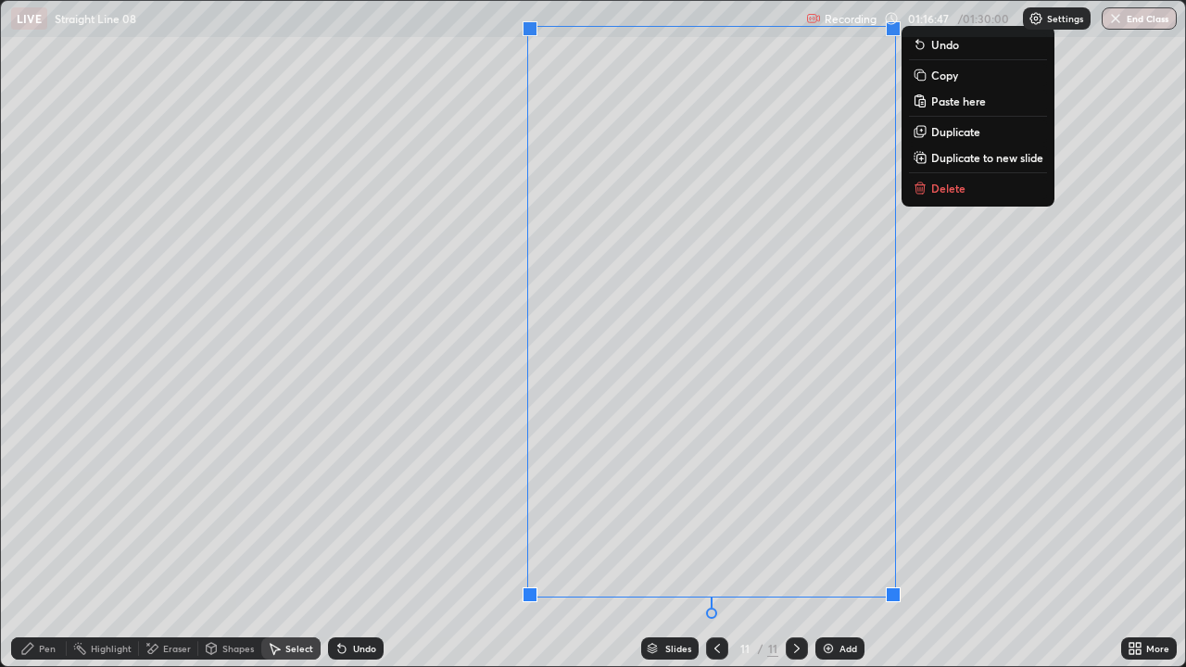
click at [931, 193] on p "Delete" at bounding box center [948, 188] width 34 height 15
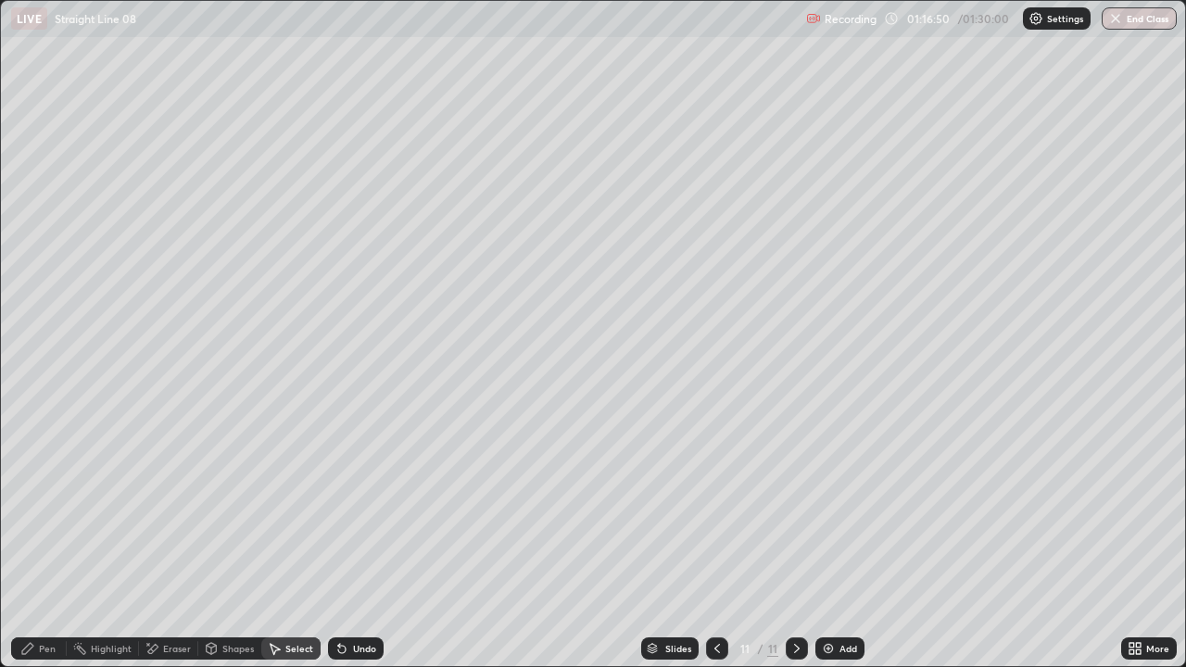
click at [49, 510] on div "Pen" at bounding box center [39, 648] width 56 height 22
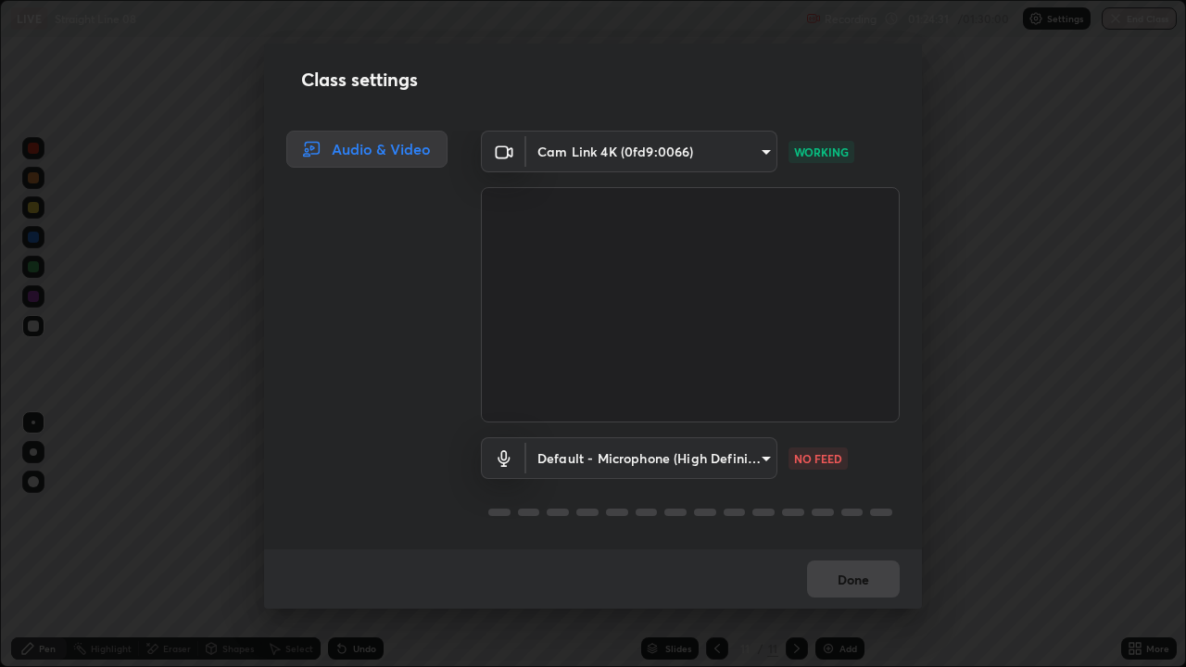
click at [1113, 20] on div "Class settings Audio & Video Cam Link 4K (0fd9:0066) 89e8e5f9f3a3ea7f4e6b6d8868…" at bounding box center [593, 333] width 1186 height 667
click at [1151, 45] on div "Class settings Audio & Video Cam Link 4K (0fd9:0066) 89e8e5f9f3a3ea7f4e6b6d8868…" at bounding box center [593, 333] width 1186 height 667
click at [1114, 19] on div "Class settings Audio & Video Cam Link 4K (0fd9:0066) 89e8e5f9f3a3ea7f4e6b6d8868…" at bounding box center [593, 333] width 1186 height 667
click at [1117, 21] on div "Class settings Audio & Video Cam Link 4K (0fd9:0066) 89e8e5f9f3a3ea7f4e6b6d8868…" at bounding box center [593, 333] width 1186 height 667
click at [969, 420] on div "Class settings Audio & Video Cam Link 4K (0fd9:0066) 89e8e5f9f3a3ea7f4e6b6d8868…" at bounding box center [593, 333] width 1186 height 667
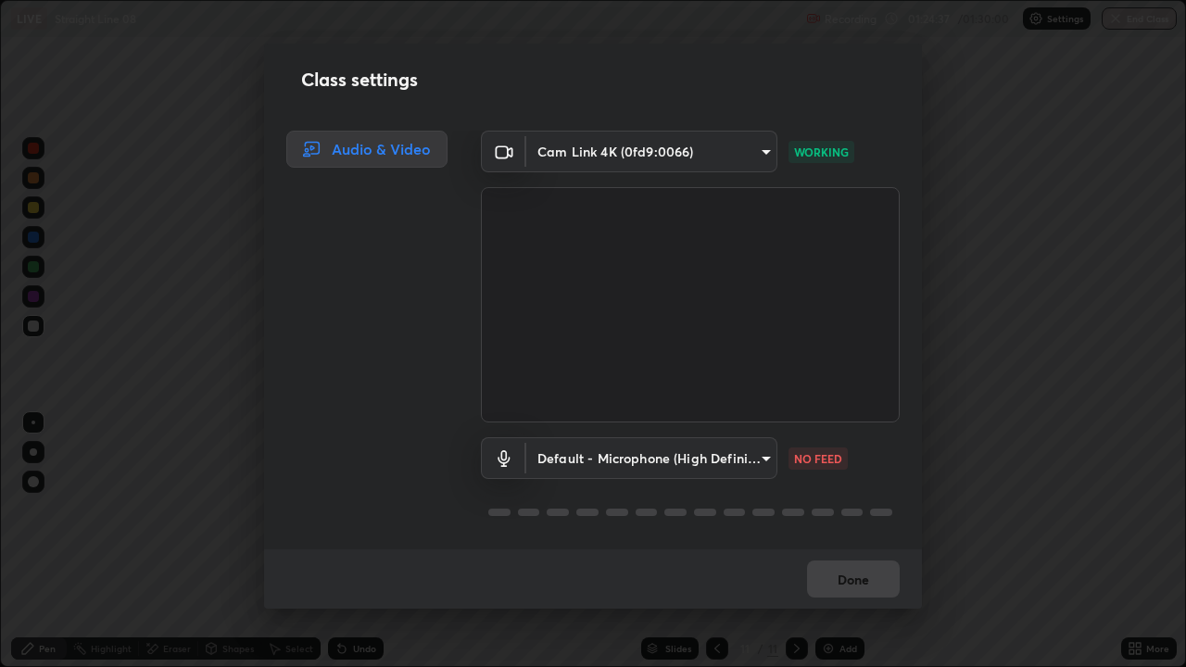
click at [879, 510] on div "Done" at bounding box center [593, 578] width 658 height 59
click at [1041, 510] on div "Class settings Audio & Video Cam Link 4K (0fd9:0066) 89e8e5f9f3a3ea7f4e6b6d8868…" at bounding box center [593, 333] width 1186 height 667
click at [1026, 510] on div "Class settings Audio & Video Cam Link 4K (0fd9:0066) 89e8e5f9f3a3ea7f4e6b6d8868…" at bounding box center [593, 333] width 1186 height 667
click at [960, 365] on div "Class settings Audio & Video Cam Link 4K (0fd9:0066) 89e8e5f9f3a3ea7f4e6b6d8868…" at bounding box center [593, 333] width 1186 height 667
click at [345, 438] on div "Audio & Video" at bounding box center [361, 340] width 195 height 419
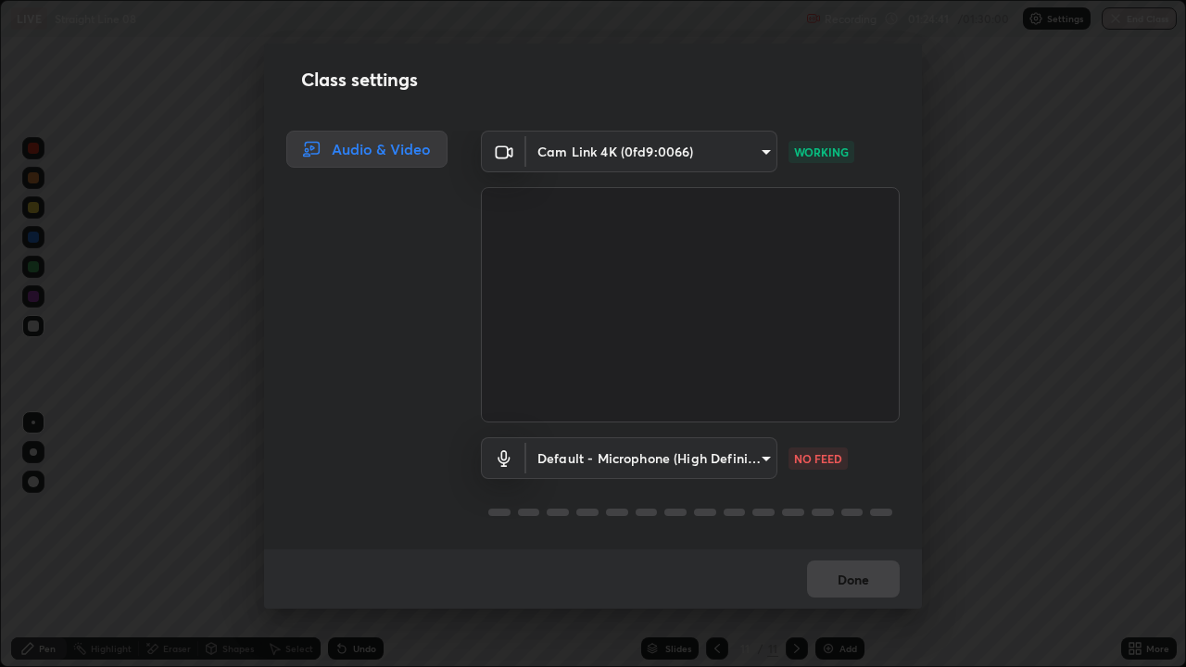
click at [342, 434] on div "Audio & Video" at bounding box center [361, 340] width 195 height 419
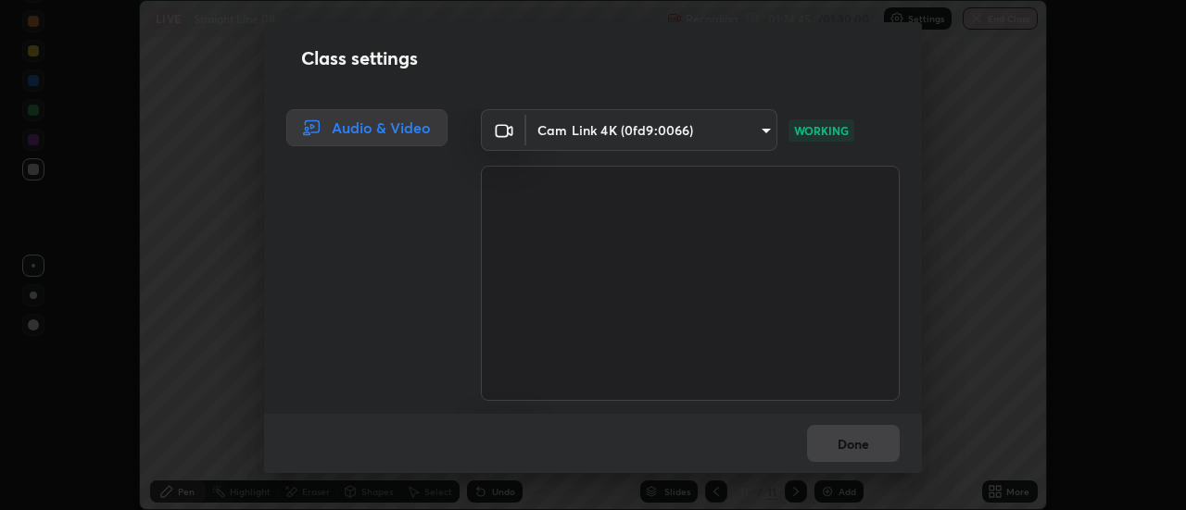
scroll to position [92127, 91452]
click at [968, 125] on div "Class settings Audio & Video Cam Link 4K (0fd9:0066) 89e8e5f9f3a3ea7f4e6b6d8868…" at bounding box center [593, 255] width 1186 height 510
click at [884, 169] on video at bounding box center [690, 283] width 419 height 235
click at [884, 170] on video at bounding box center [690, 283] width 419 height 235
click at [886, 171] on video at bounding box center [690, 283] width 419 height 235
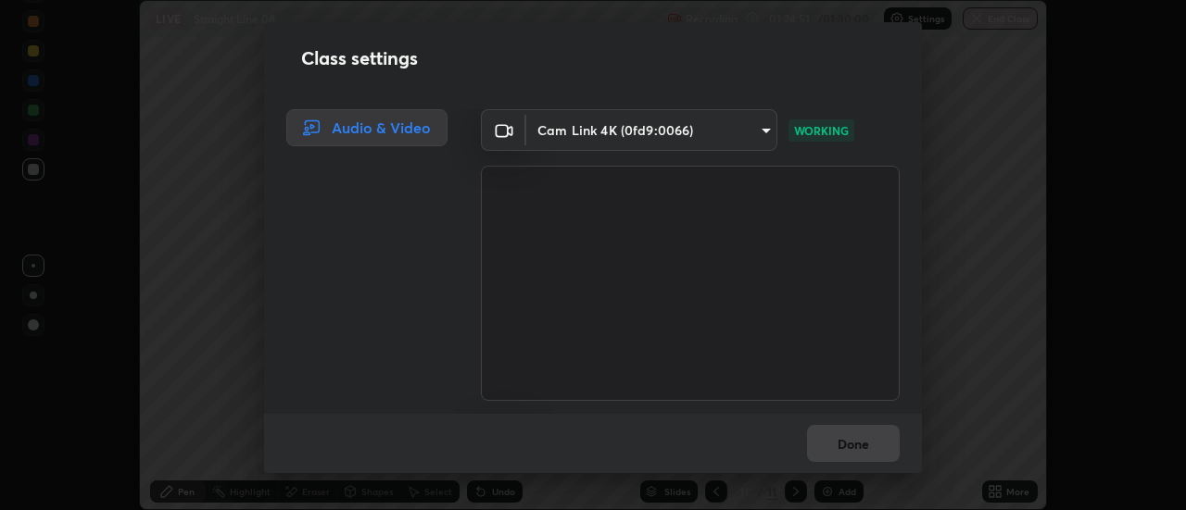
click at [883, 172] on video at bounding box center [690, 283] width 419 height 235
click at [888, 171] on video at bounding box center [690, 283] width 419 height 235
click at [882, 100] on div "Class settings Audio & Video Cam Link 4K (0fd9:0066) 89e8e5f9f3a3ea7f4e6b6d8868…" at bounding box center [593, 247] width 658 height 451
click at [887, 169] on video at bounding box center [690, 283] width 419 height 235
click at [884, 169] on video at bounding box center [690, 283] width 419 height 235
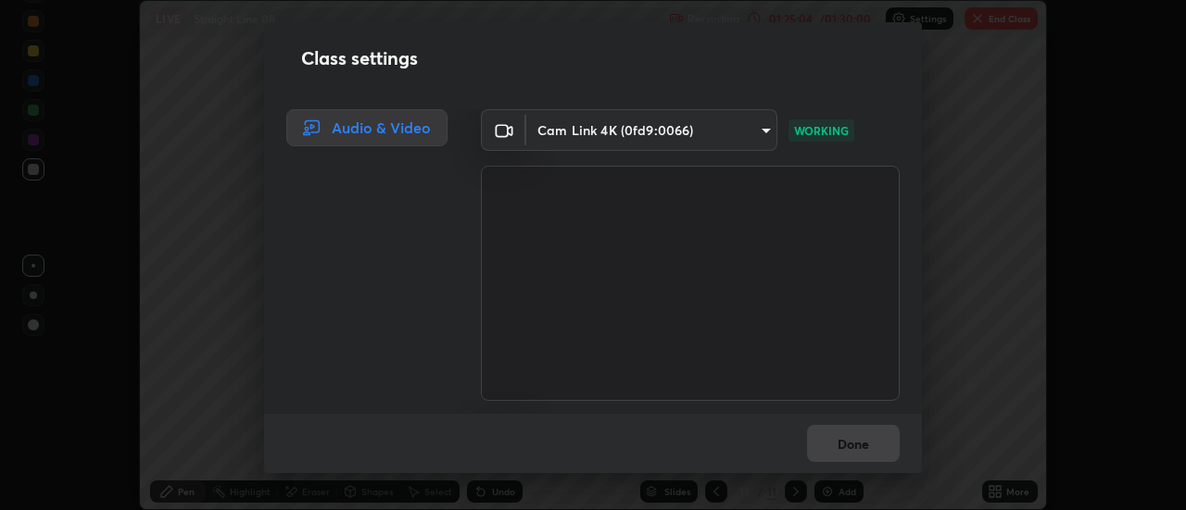
click at [883, 169] on video at bounding box center [690, 283] width 419 height 235
